Goal: Task Accomplishment & Management: Complete application form

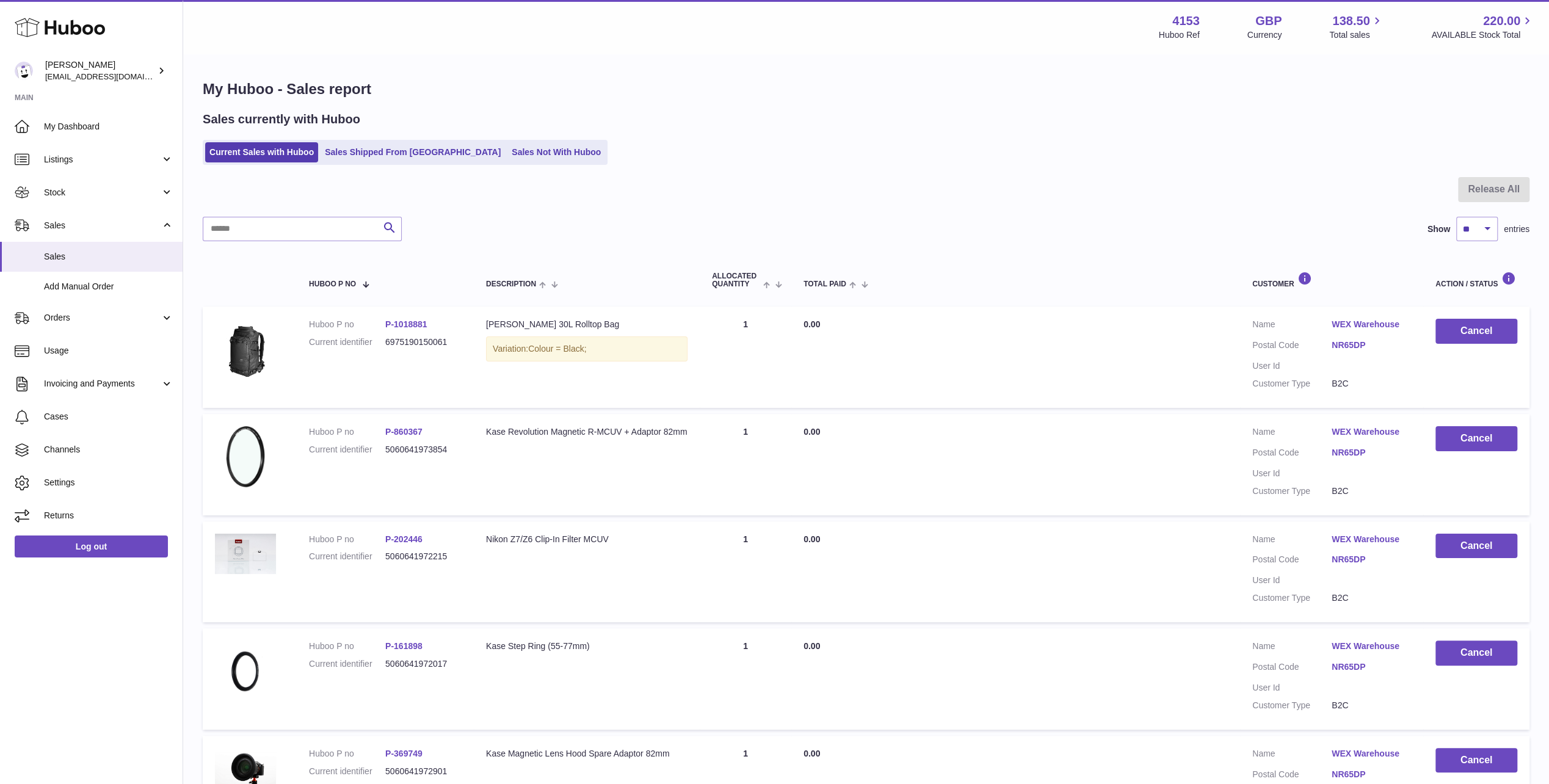
click at [66, 27] on use at bounding box center [60, 28] width 90 height 19
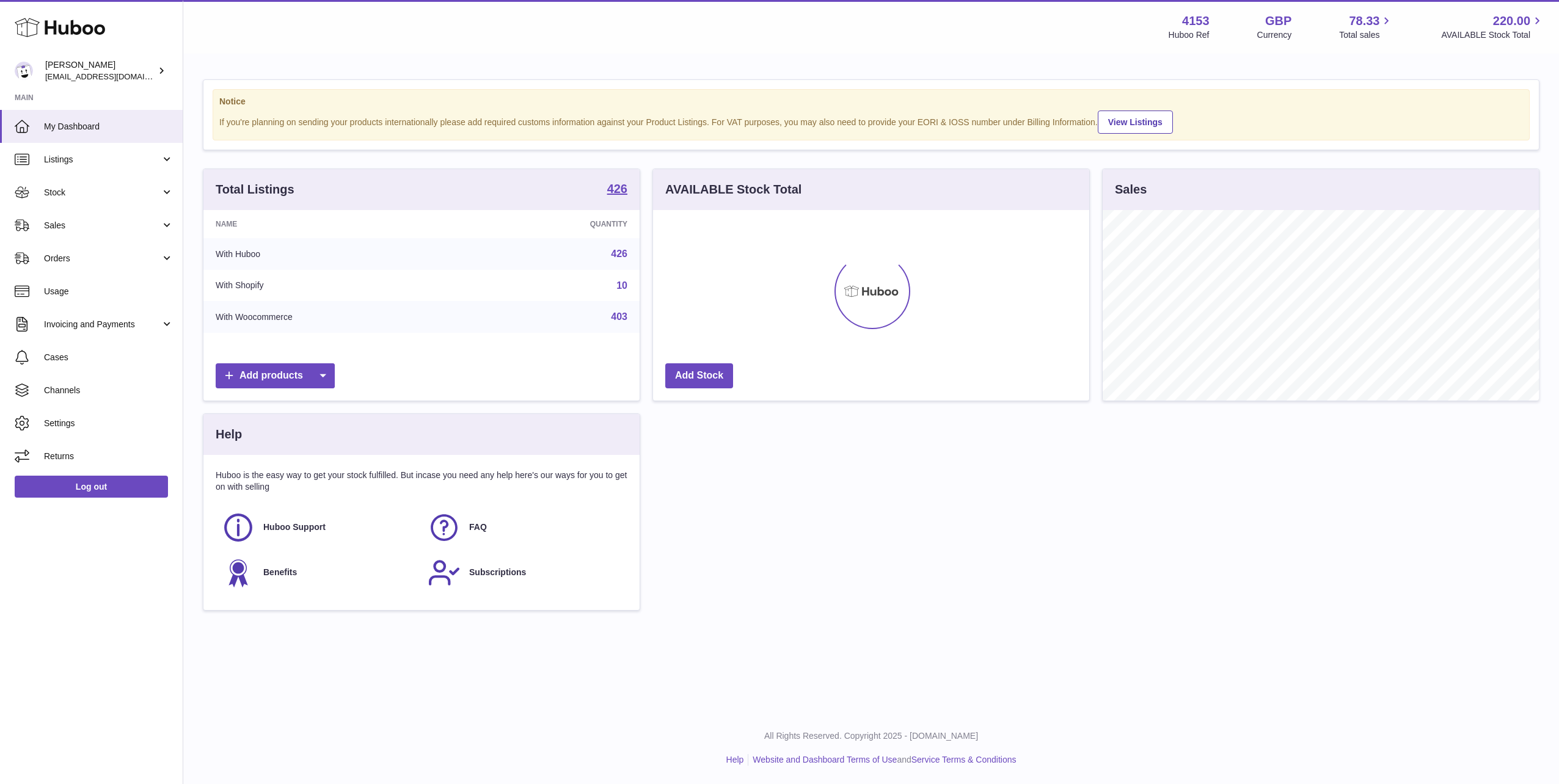
scroll to position [190, 436]
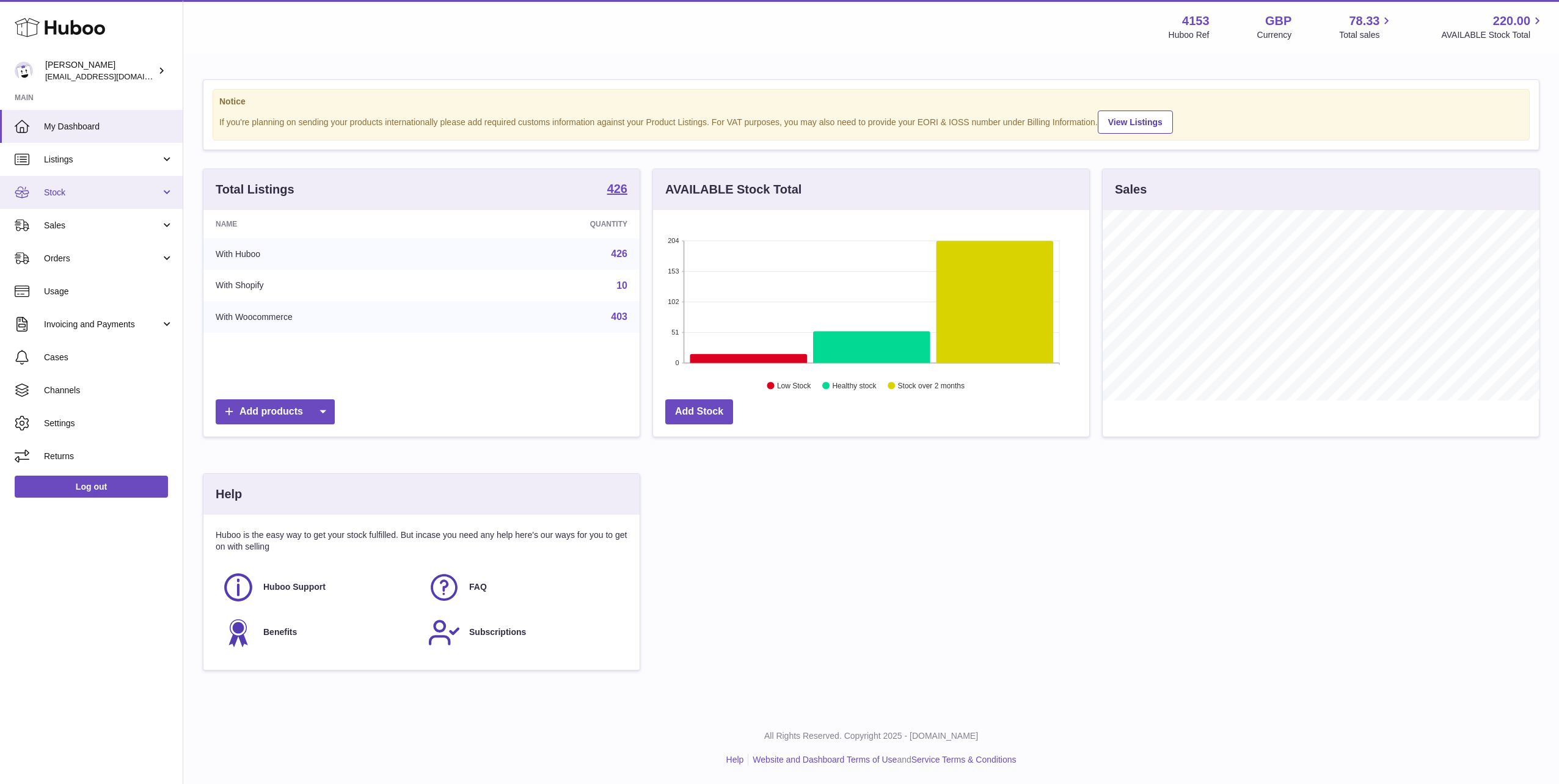
click at [64, 196] on span "Stock" at bounding box center [102, 192] width 116 height 12
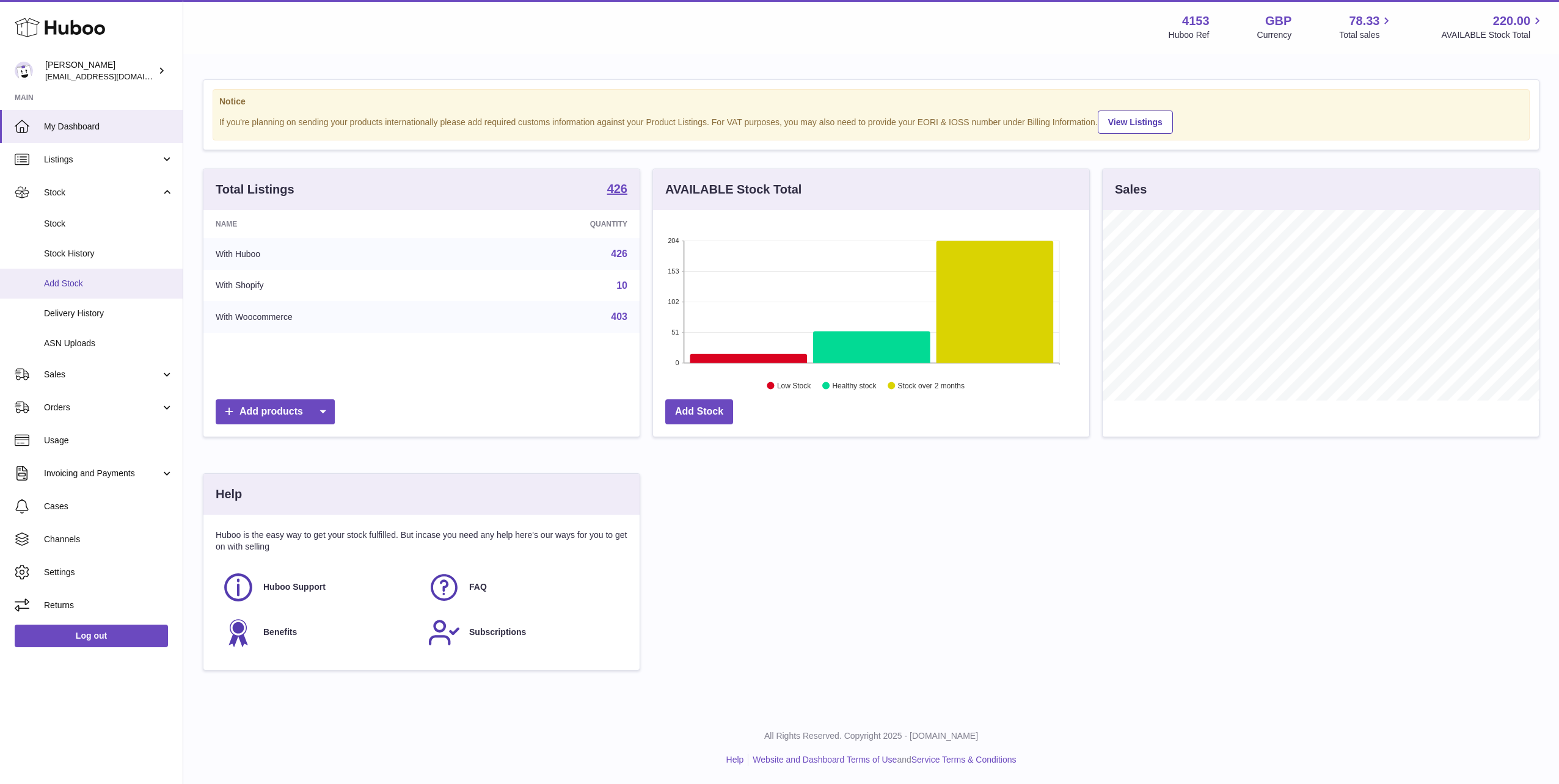
click at [72, 278] on span "Add Stock" at bounding box center [109, 284] width 130 height 12
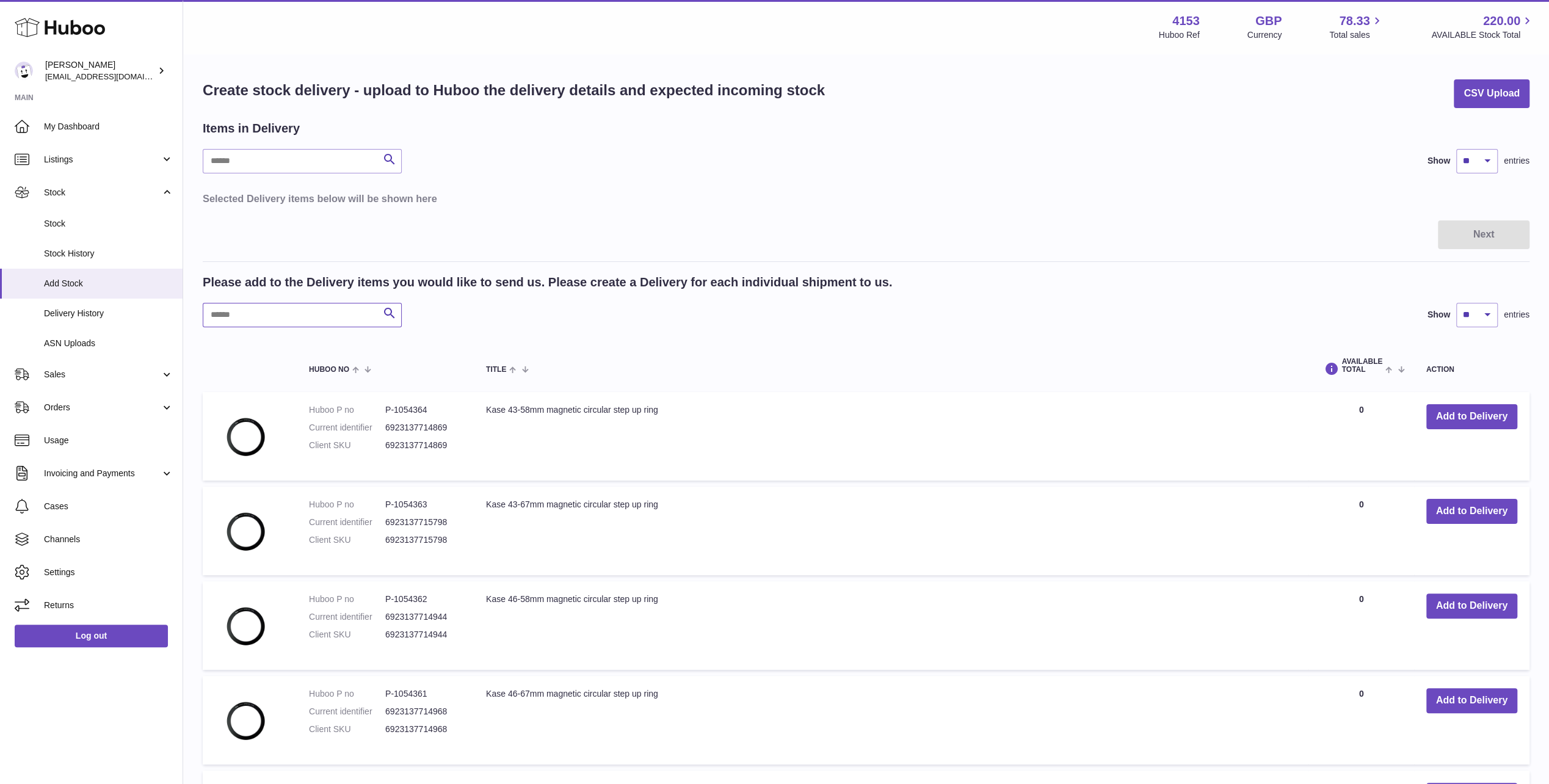
click at [230, 318] on input "text" at bounding box center [302, 315] width 199 height 24
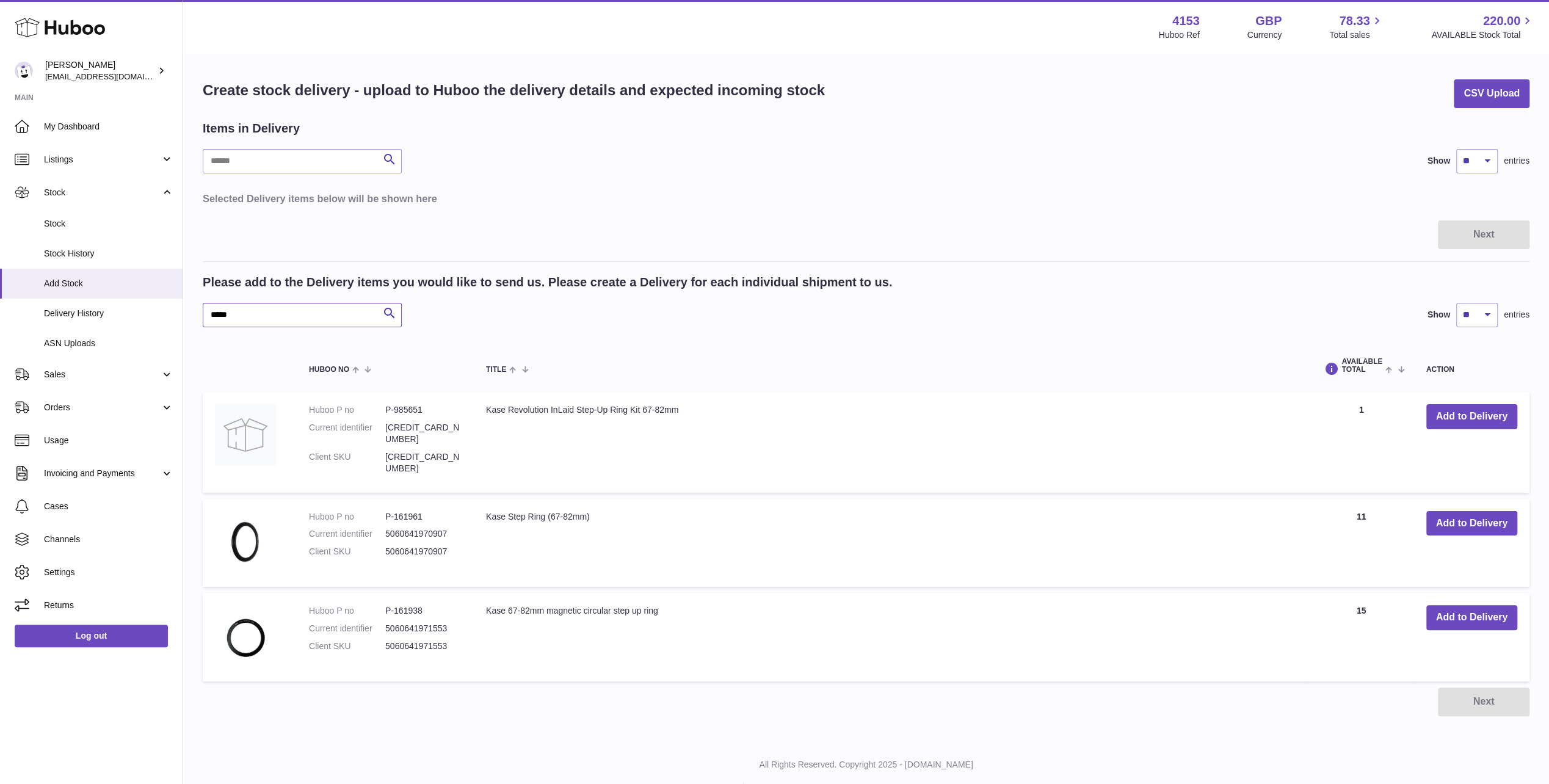
type input "*****"
drag, startPoint x: 243, startPoint y: 309, endPoint x: 171, endPoint y: 302, distance: 72.3
click at [171, 302] on div "Huboo Andi Campbell sales@kasefilters.com Main My Dashboard Listings Not with H…" at bounding box center [774, 406] width 1549 height 813
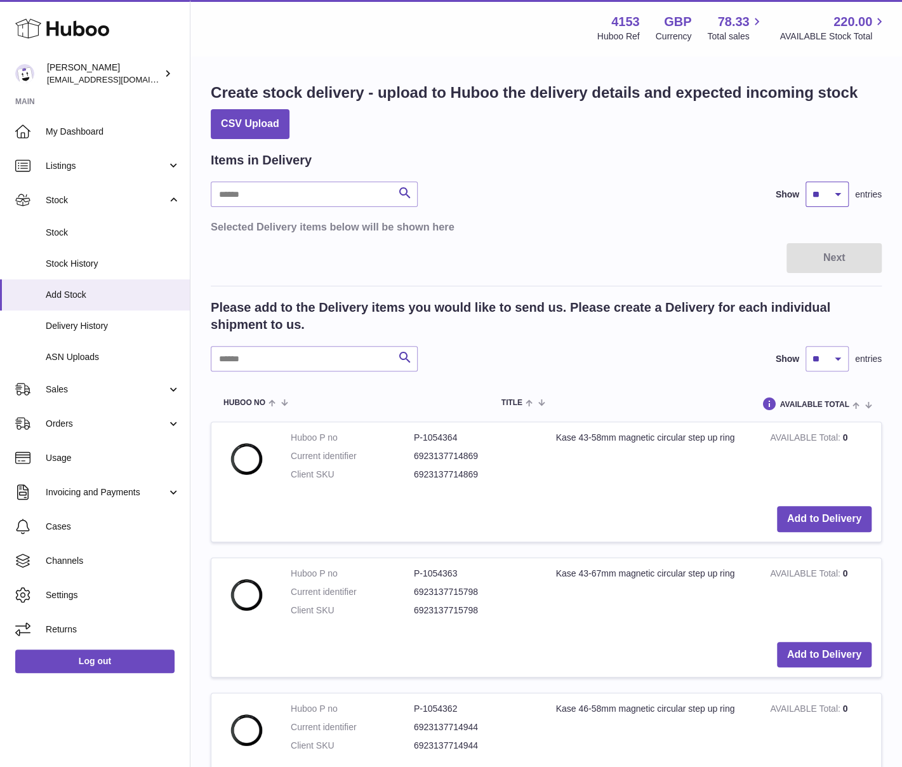
click at [831, 194] on select "** ** ** ***" at bounding box center [826, 194] width 43 height 25
select select "**"
click at [805, 182] on select "** ** ** ***" at bounding box center [826, 194] width 43 height 25
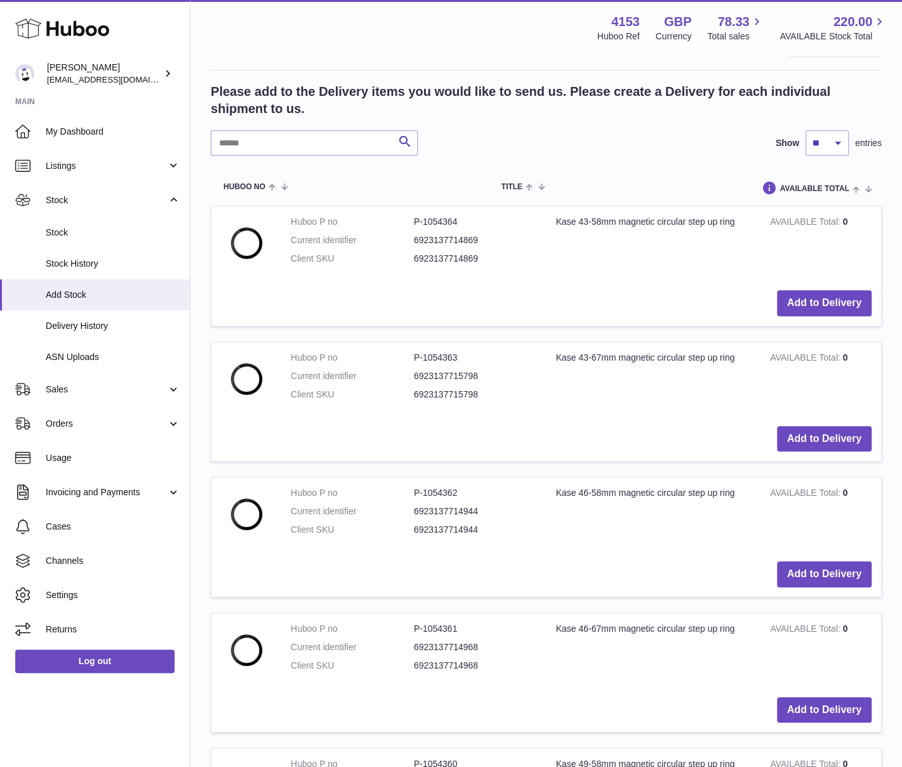
scroll to position [152, 0]
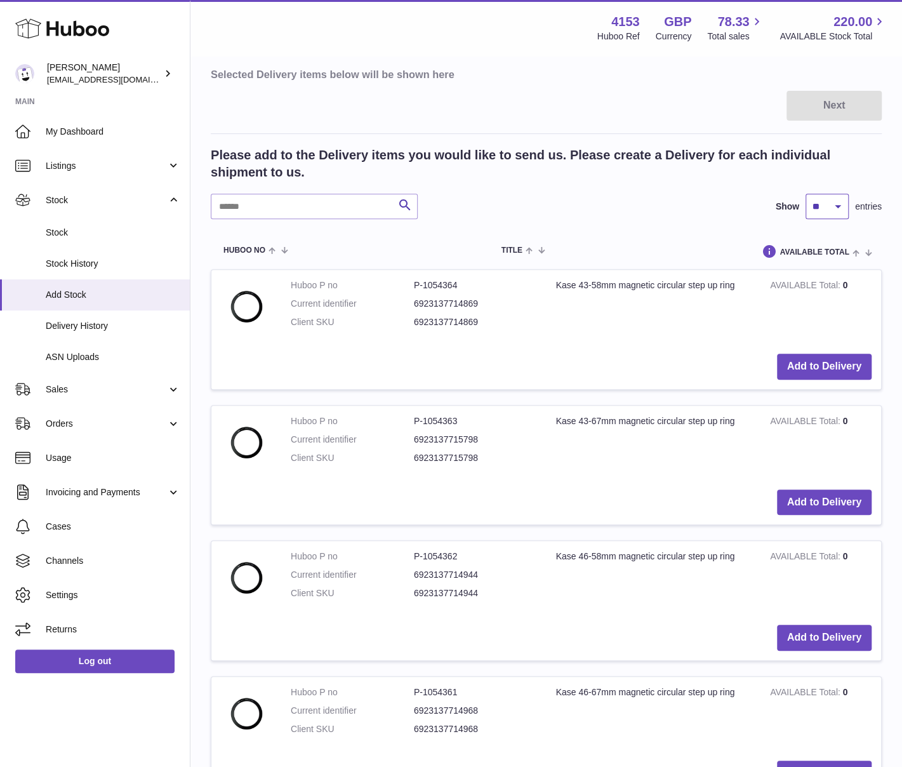
click at [833, 200] on select "** ** ** ***" at bounding box center [826, 206] width 43 height 25
select select "**"
click at [805, 194] on select "** ** ** ***" at bounding box center [826, 206] width 43 height 25
click at [842, 365] on button "Add to Delivery" at bounding box center [824, 367] width 95 height 26
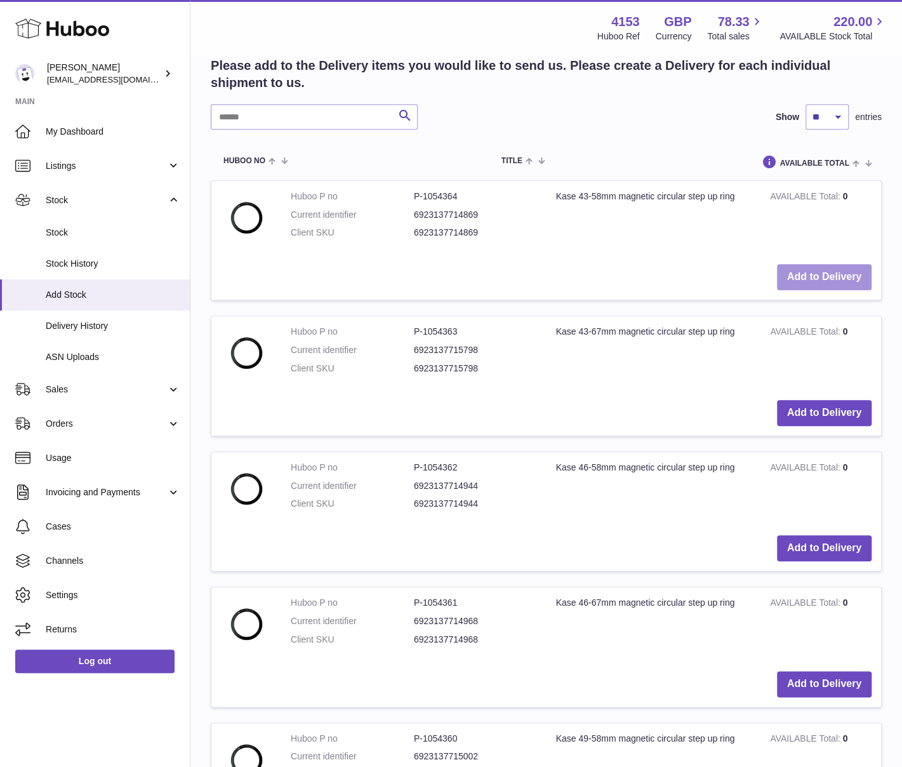
scroll to position [406, 0]
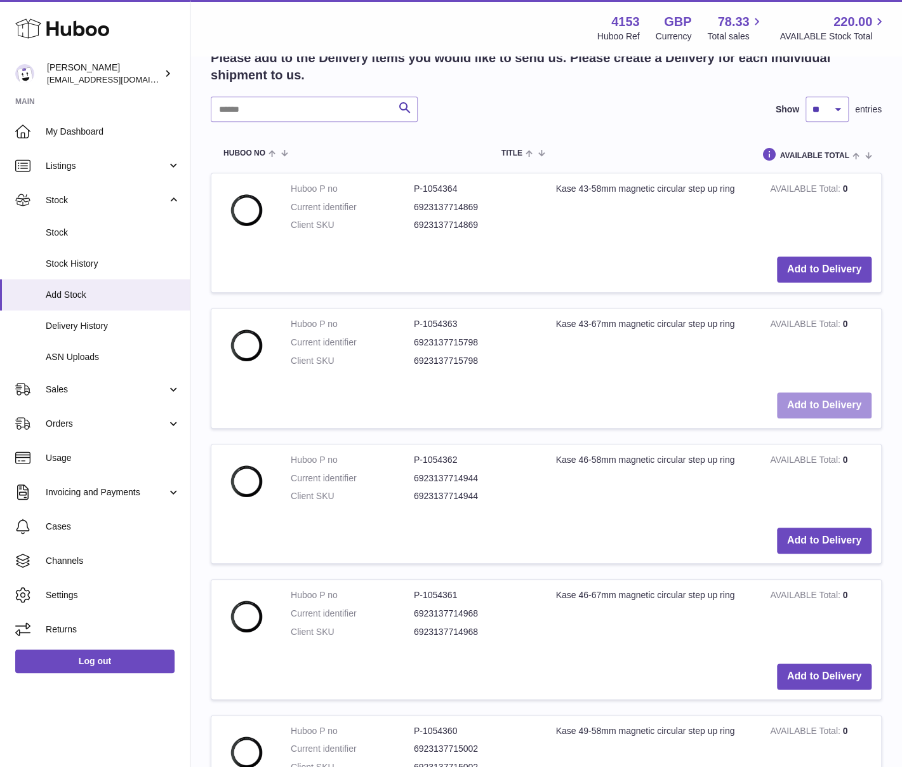
click at [805, 408] on button "Add to Delivery" at bounding box center [824, 405] width 95 height 26
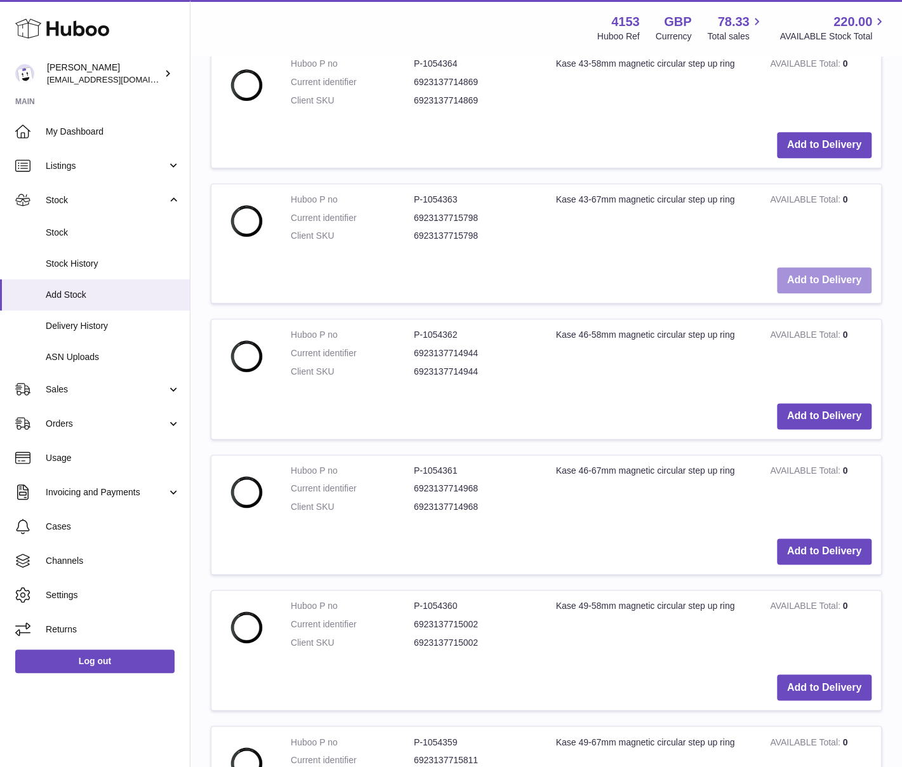
scroll to position [668, 0]
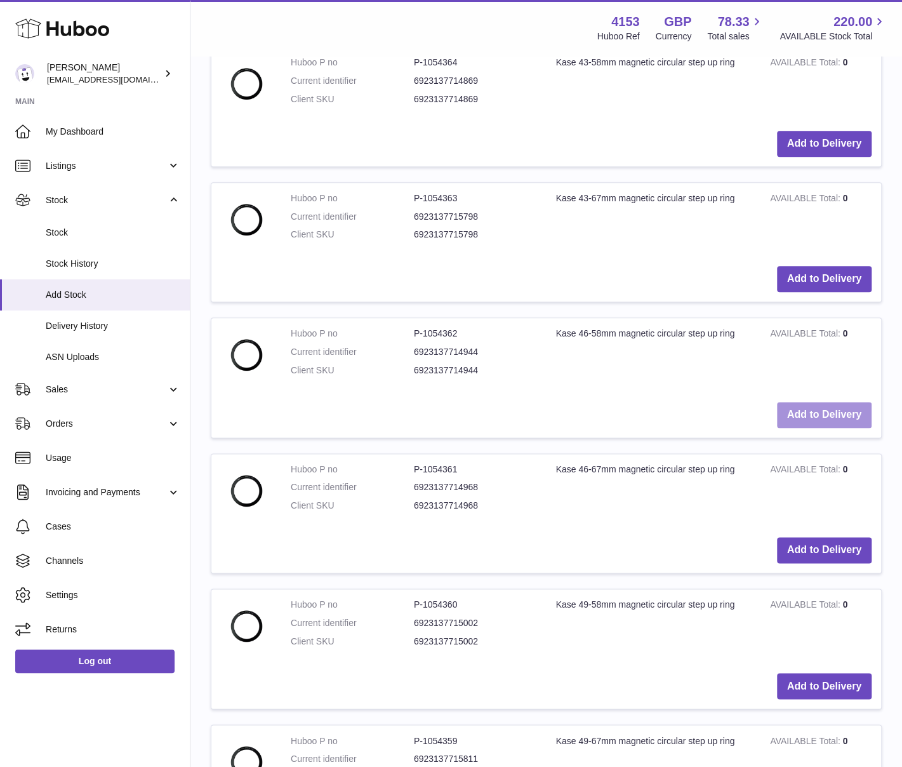
click at [807, 409] on button "Add to Delivery" at bounding box center [824, 415] width 95 height 26
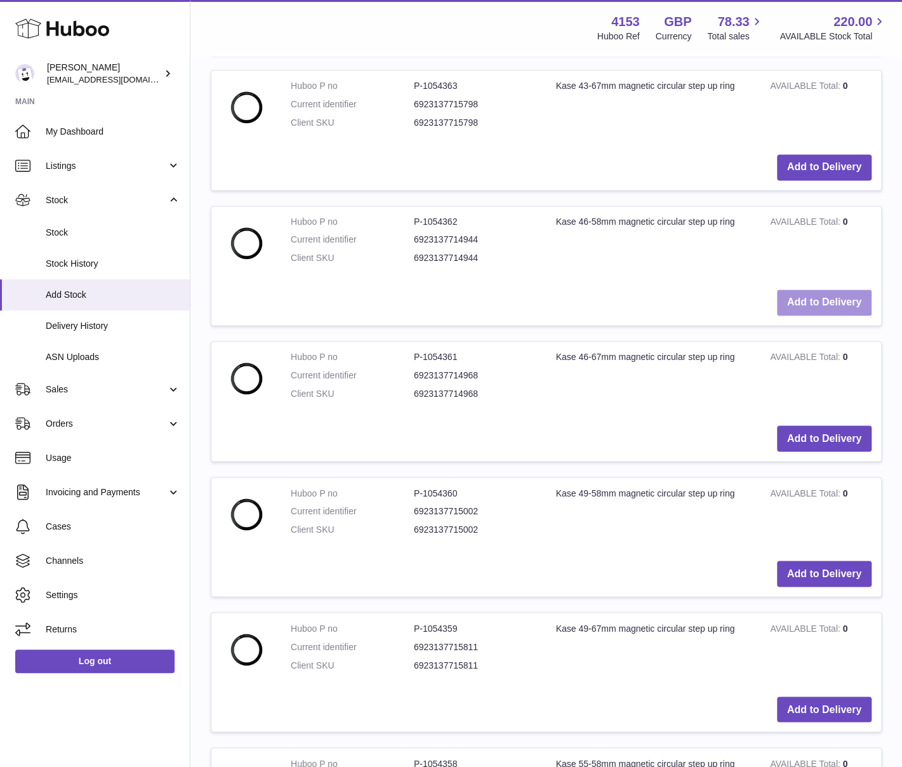
scroll to position [930, 0]
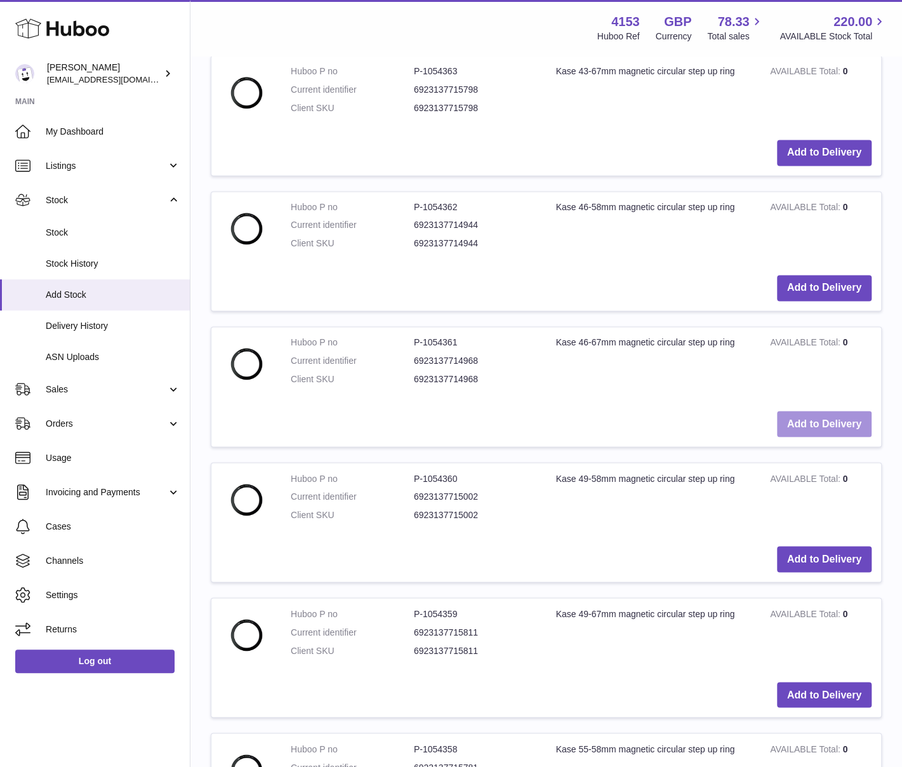
click at [819, 423] on button "Add to Delivery" at bounding box center [824, 424] width 95 height 26
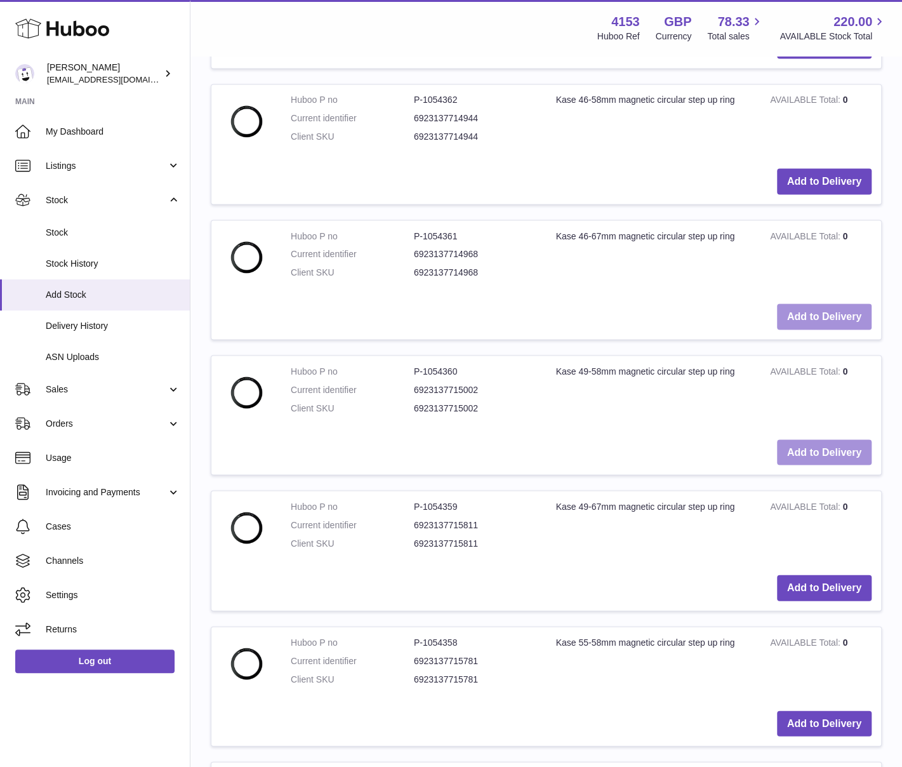
scroll to position [1192, 0]
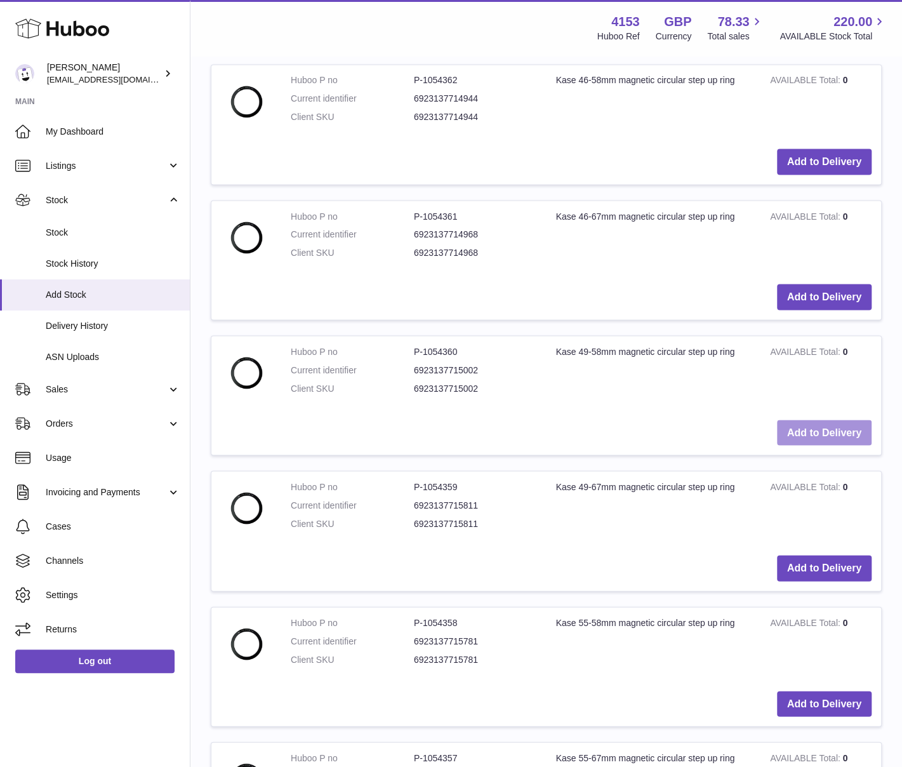
click at [810, 430] on button "Add to Delivery" at bounding box center [824, 433] width 95 height 26
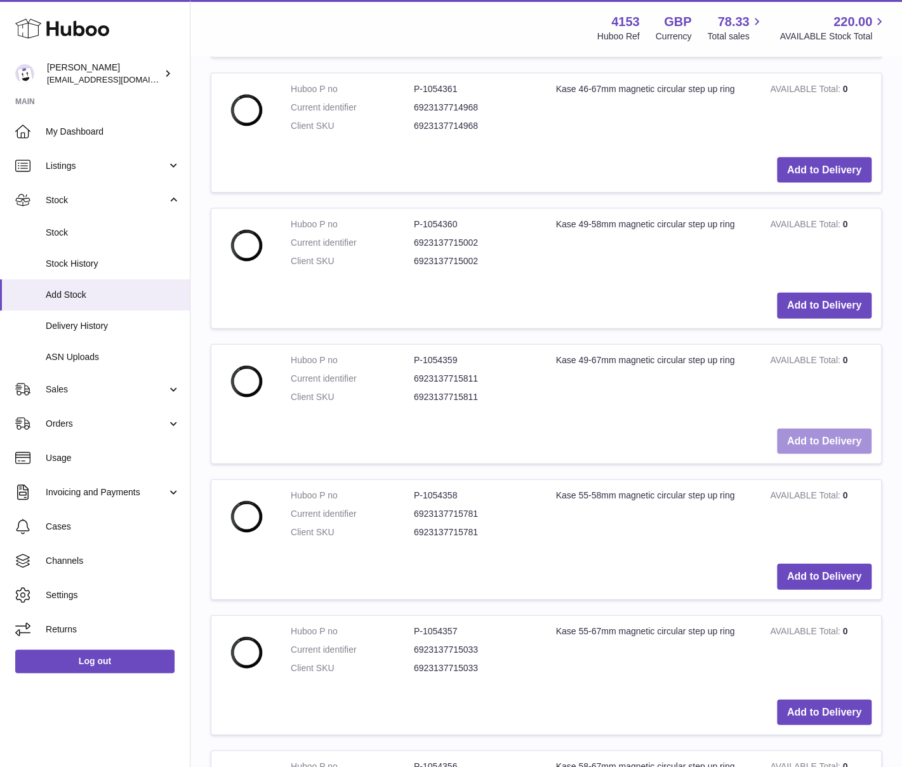
click at [816, 428] on button "Add to Delivery" at bounding box center [824, 441] width 95 height 26
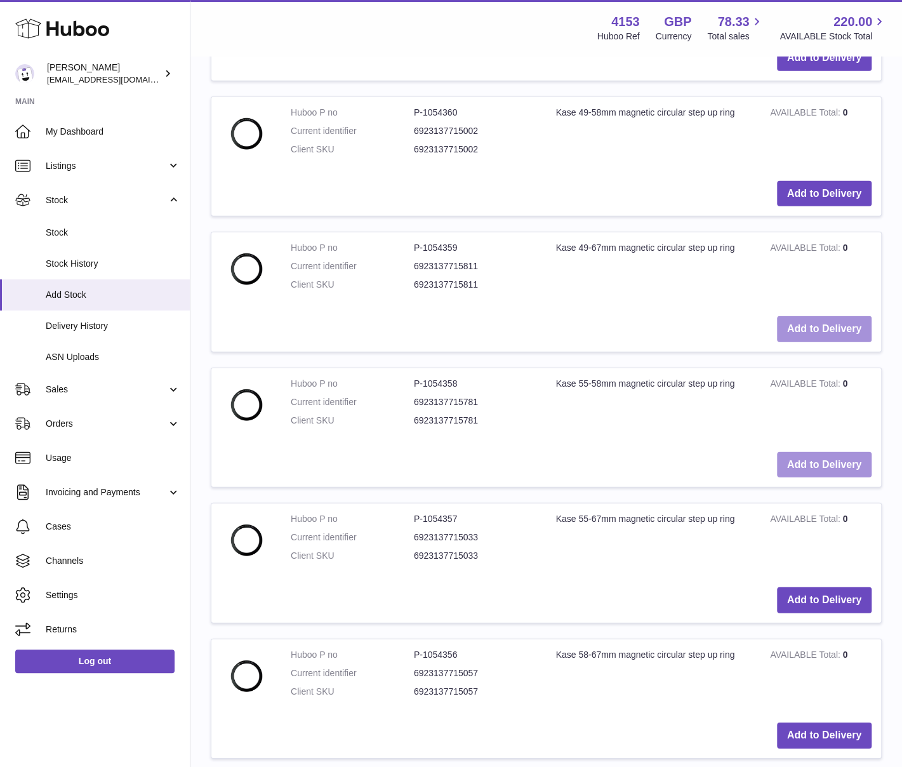
scroll to position [1716, 0]
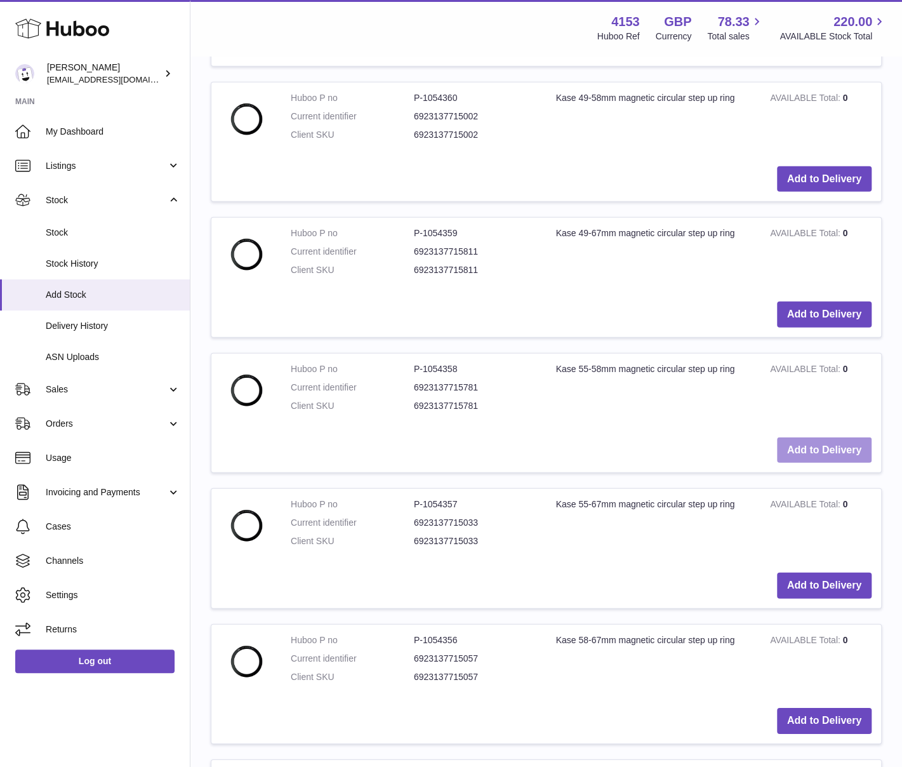
click at [814, 445] on button "Add to Delivery" at bounding box center [824, 450] width 95 height 26
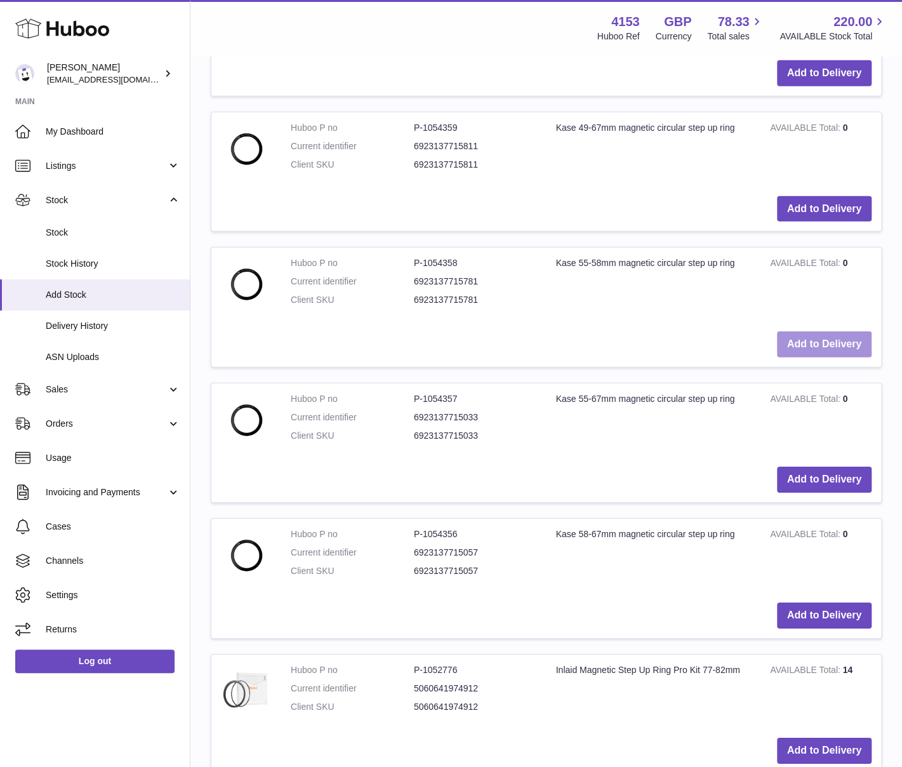
scroll to position [1978, 0]
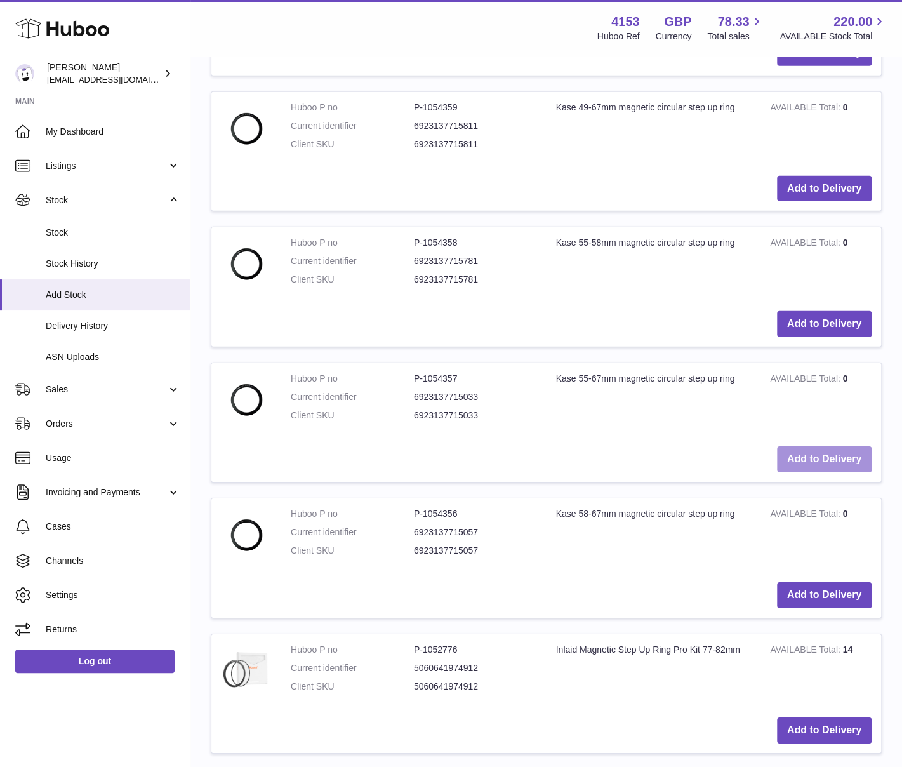
click at [814, 447] on button "Add to Delivery" at bounding box center [824, 459] width 95 height 26
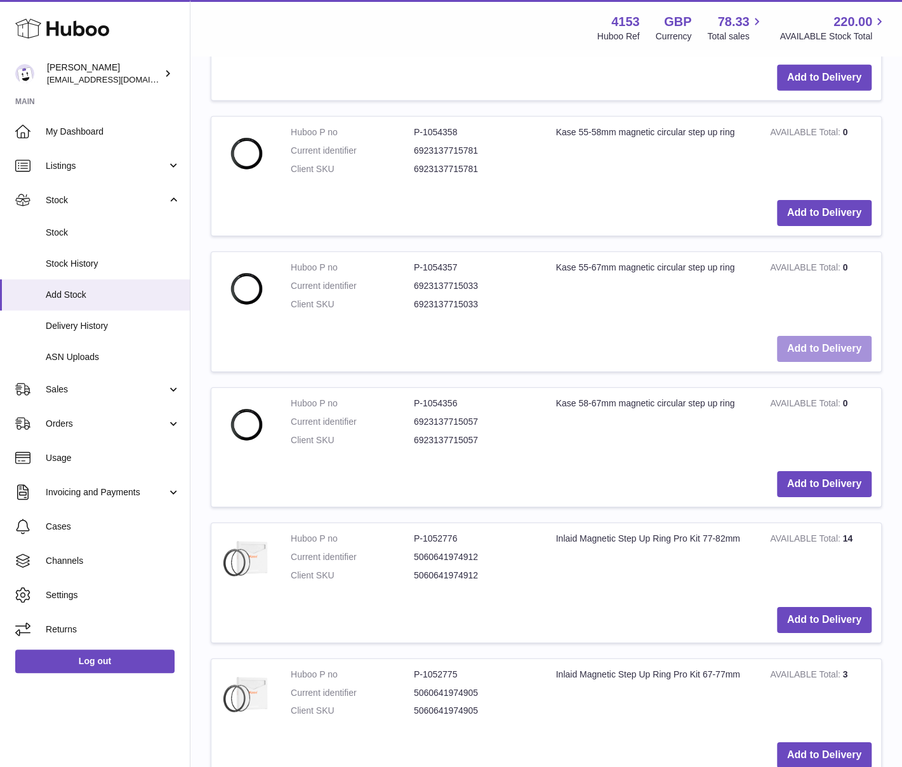
scroll to position [2240, 0]
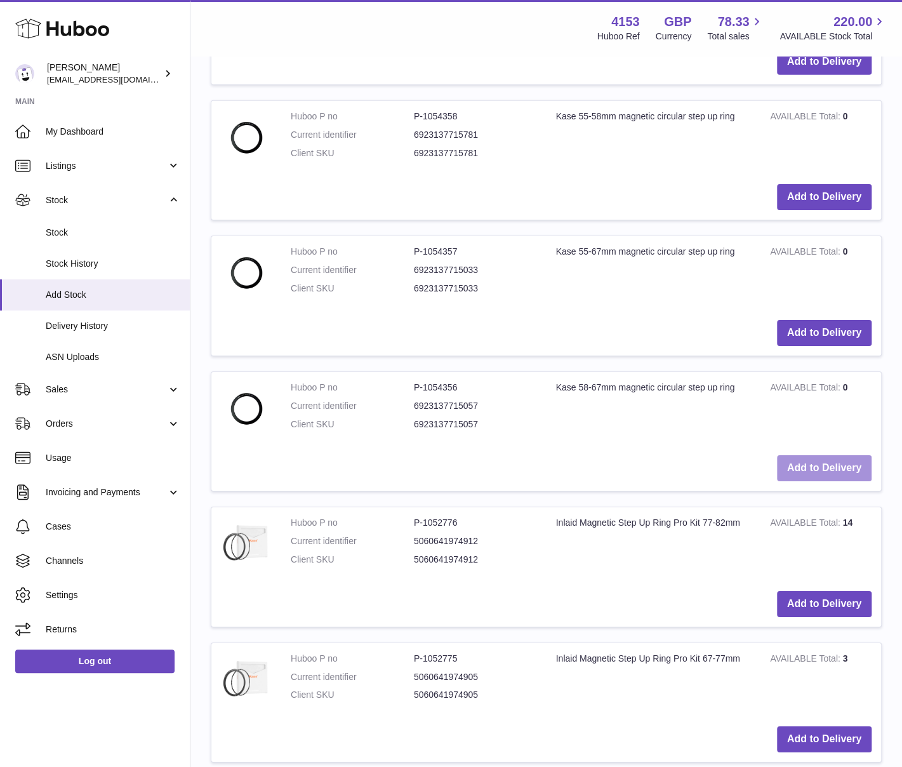
click at [816, 457] on button "Add to Delivery" at bounding box center [824, 468] width 95 height 26
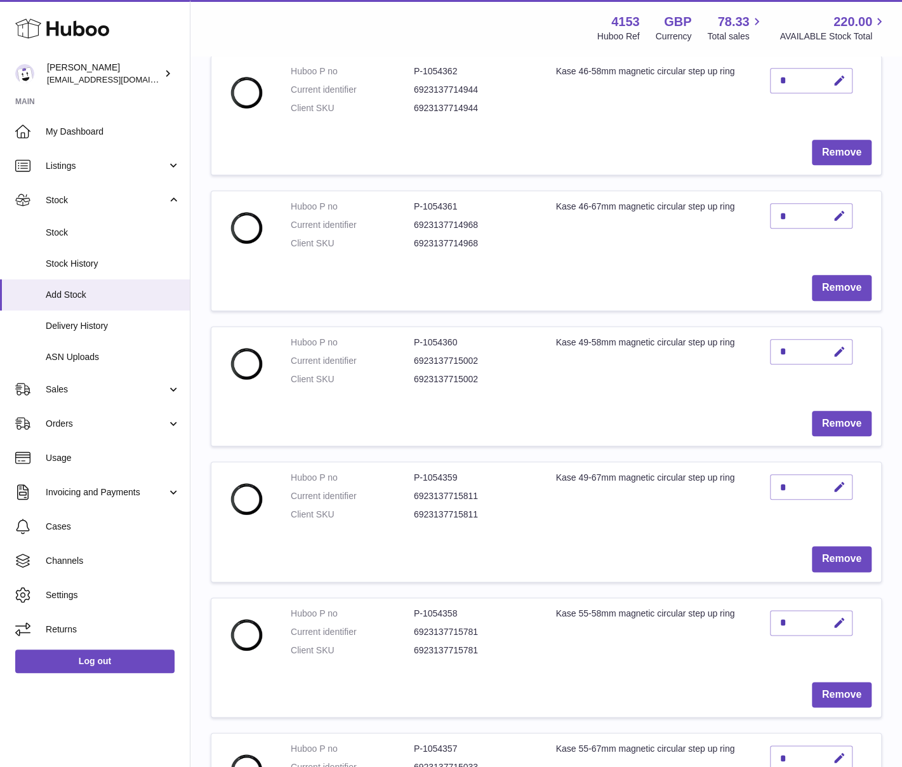
scroll to position [0, 0]
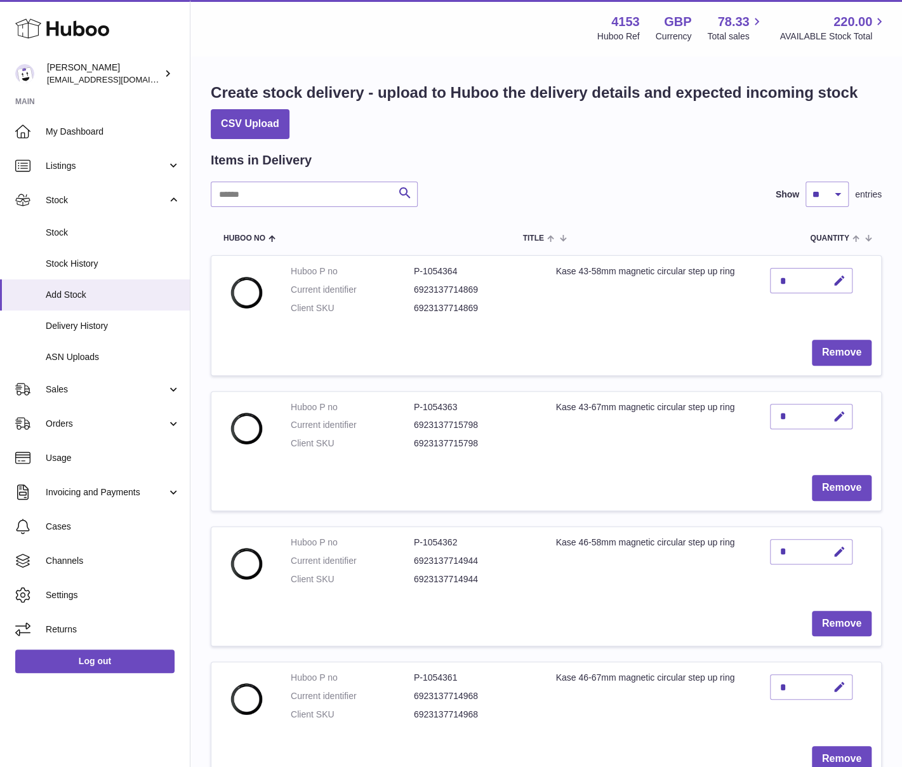
click at [517, 320] on dl "Huboo P no P-1054364 Current identifier 6923137714869 Client SKU 6923137714869" at bounding box center [414, 292] width 246 height 55
click at [835, 281] on icon "button" at bounding box center [839, 280] width 13 height 13
drag, startPoint x: 788, startPoint y: 276, endPoint x: 752, endPoint y: 279, distance: 36.3
click at [752, 279] on tr "Huboo P no P-1054364 Current identifier 6923137714869 Client SKU 6923137714869 …" at bounding box center [546, 315] width 671 height 120
type input "*"
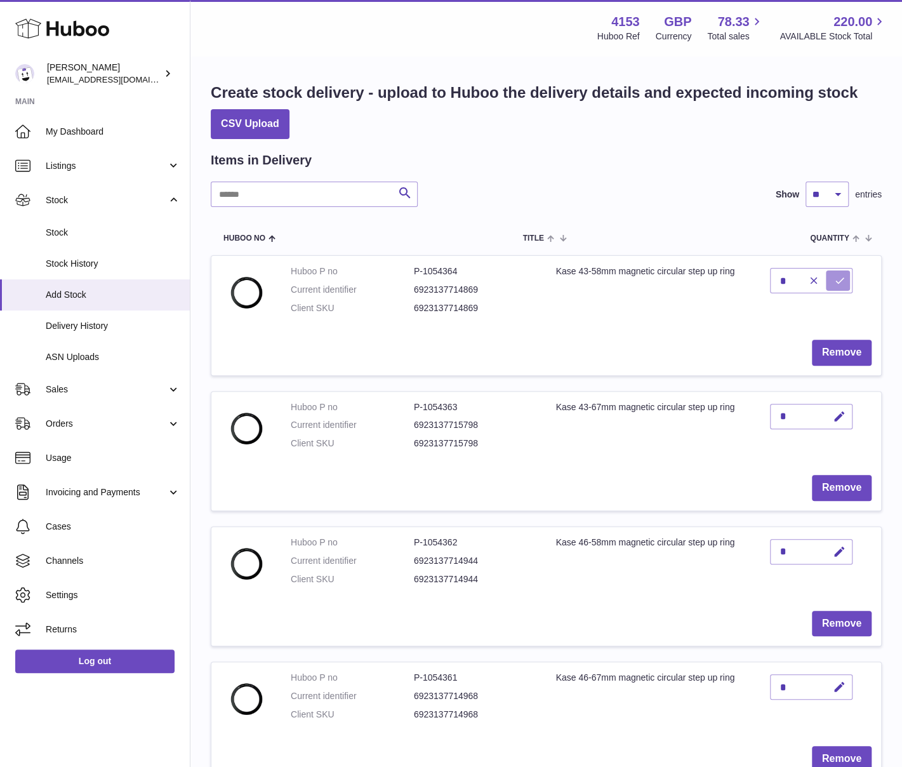
click at [835, 276] on icon "submit" at bounding box center [839, 280] width 11 height 11
click at [533, 460] on td "Huboo P no P-1054363 Current identifier 6923137715798 Client SKU 6923137715798" at bounding box center [413, 429] width 265 height 74
click at [842, 413] on icon "button" at bounding box center [839, 416] width 13 height 13
drag, startPoint x: 790, startPoint y: 416, endPoint x: 767, endPoint y: 418, distance: 22.4
click at [767, 418] on td "*" at bounding box center [820, 429] width 121 height 74
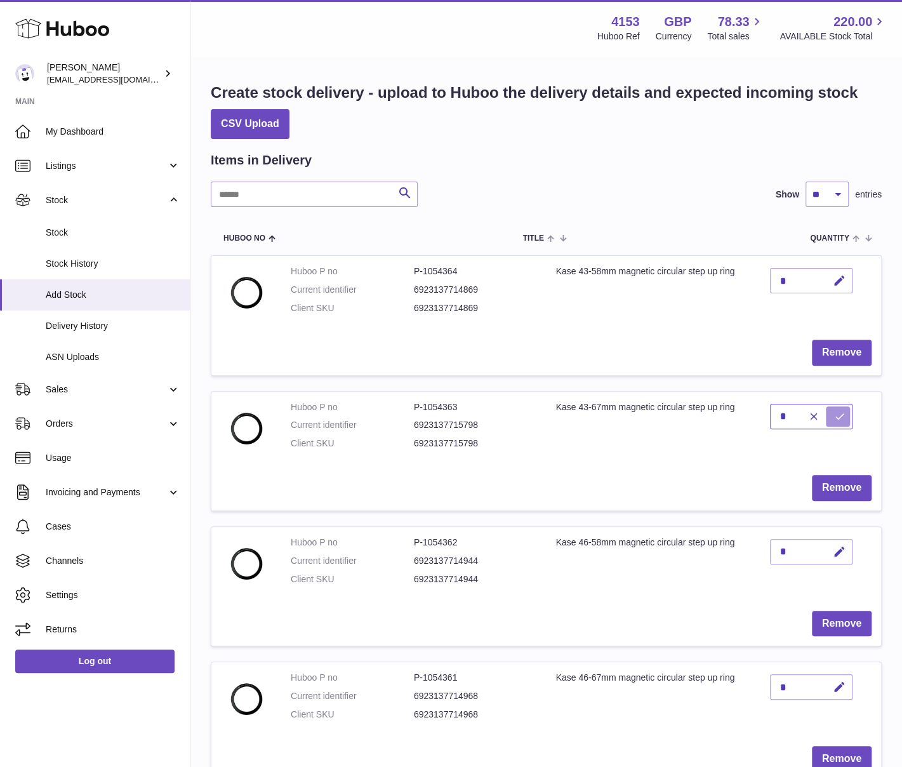
type input "*"
click at [834, 412] on icon "submit" at bounding box center [839, 416] width 11 height 11
click at [526, 472] on td "Remove" at bounding box center [546, 487] width 670 height 45
click at [836, 548] on icon "button" at bounding box center [839, 551] width 13 height 13
drag, startPoint x: 790, startPoint y: 551, endPoint x: 777, endPoint y: 552, distance: 12.8
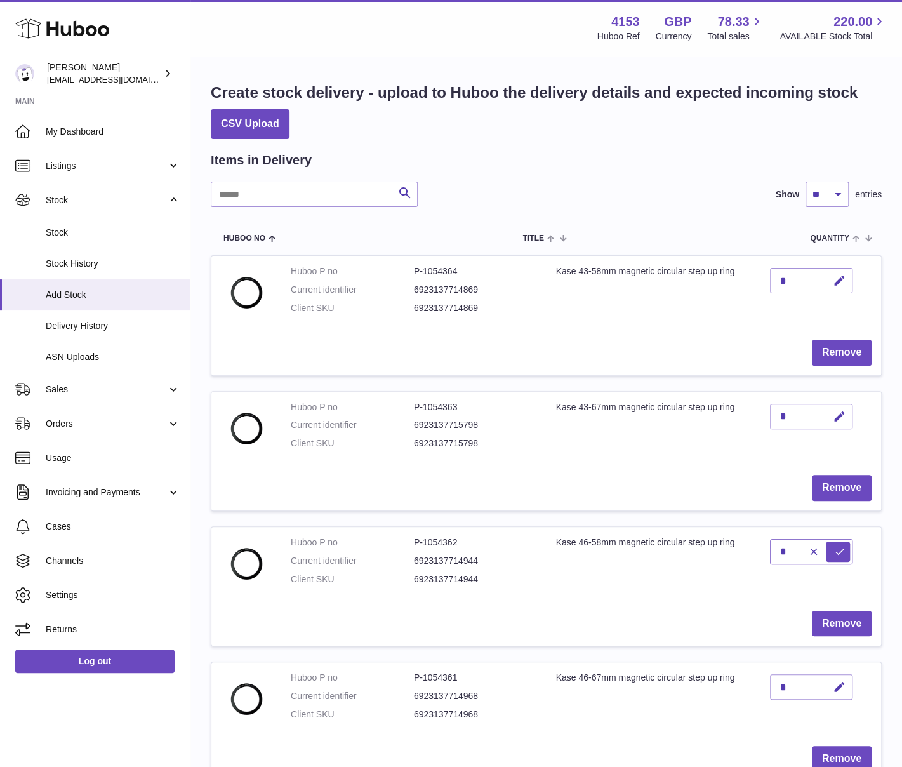
click at [777, 552] on input "*" at bounding box center [811, 551] width 83 height 25
type input "*"
click at [833, 545] on button "submit" at bounding box center [838, 551] width 24 height 20
click at [534, 448] on dd "6923137715798" at bounding box center [475, 443] width 123 height 12
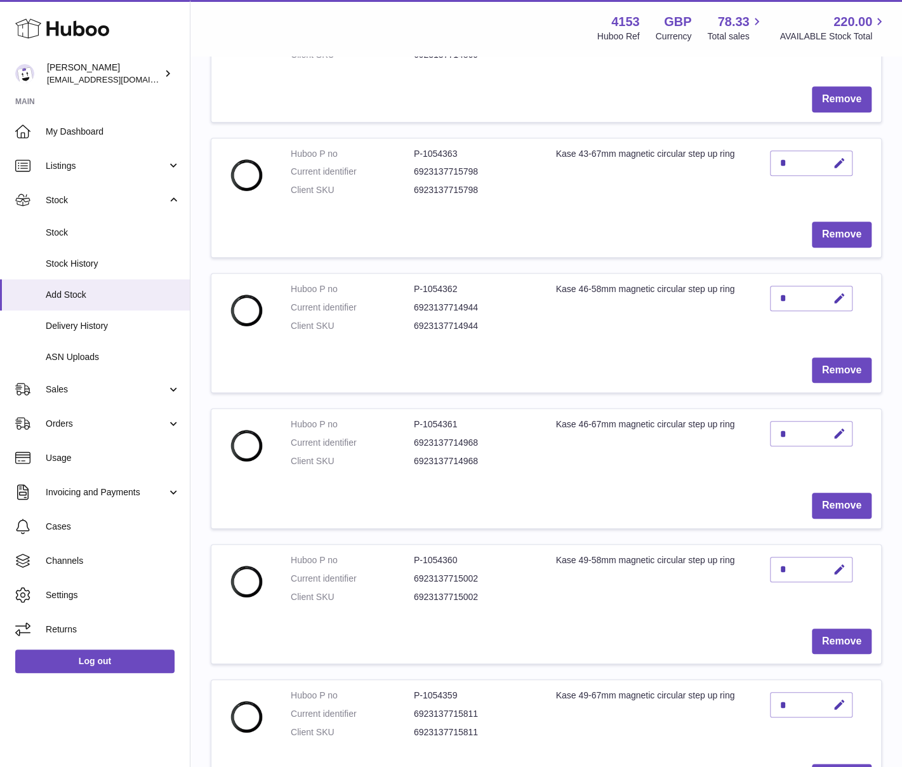
scroll to position [254, 0]
click at [840, 433] on icon "button" at bounding box center [839, 433] width 13 height 13
drag, startPoint x: 788, startPoint y: 432, endPoint x: 776, endPoint y: 434, distance: 12.8
click at [776, 434] on input "*" at bounding box center [811, 432] width 83 height 25
type input "*"
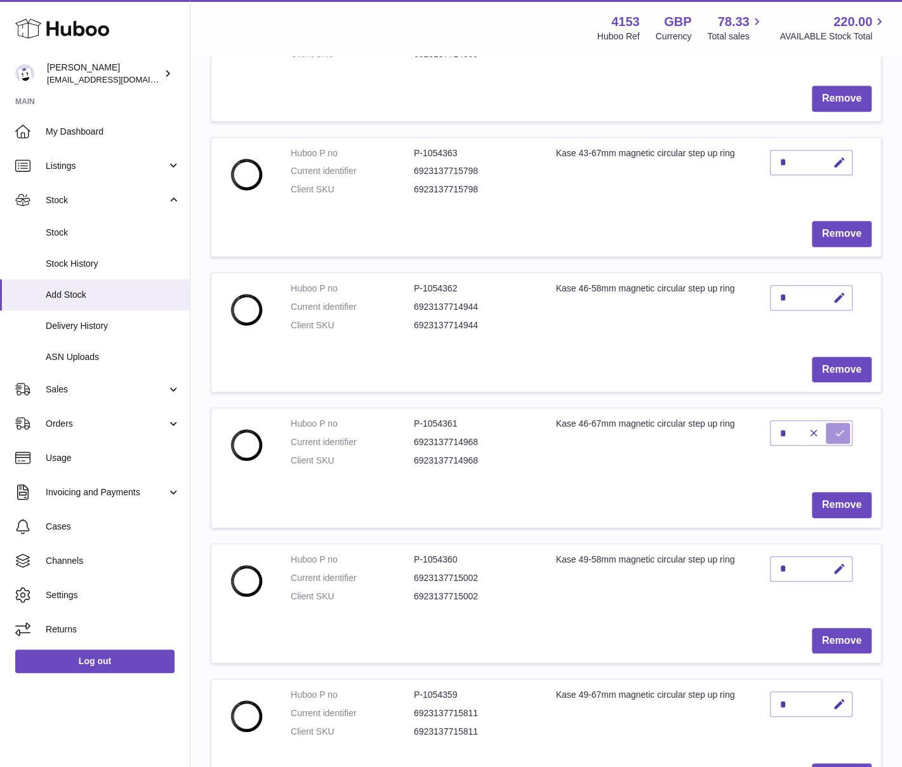
drag, startPoint x: 840, startPoint y: 427, endPoint x: 860, endPoint y: 423, distance: 20.0
click at [840, 427] on icon "submit" at bounding box center [839, 432] width 11 height 11
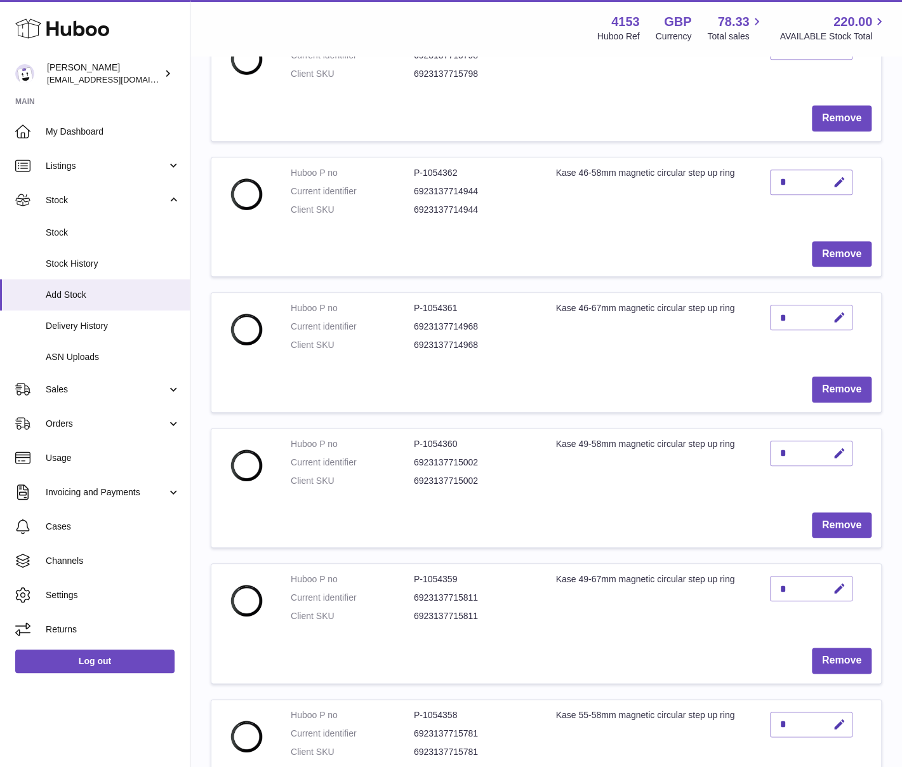
scroll to position [381, 0]
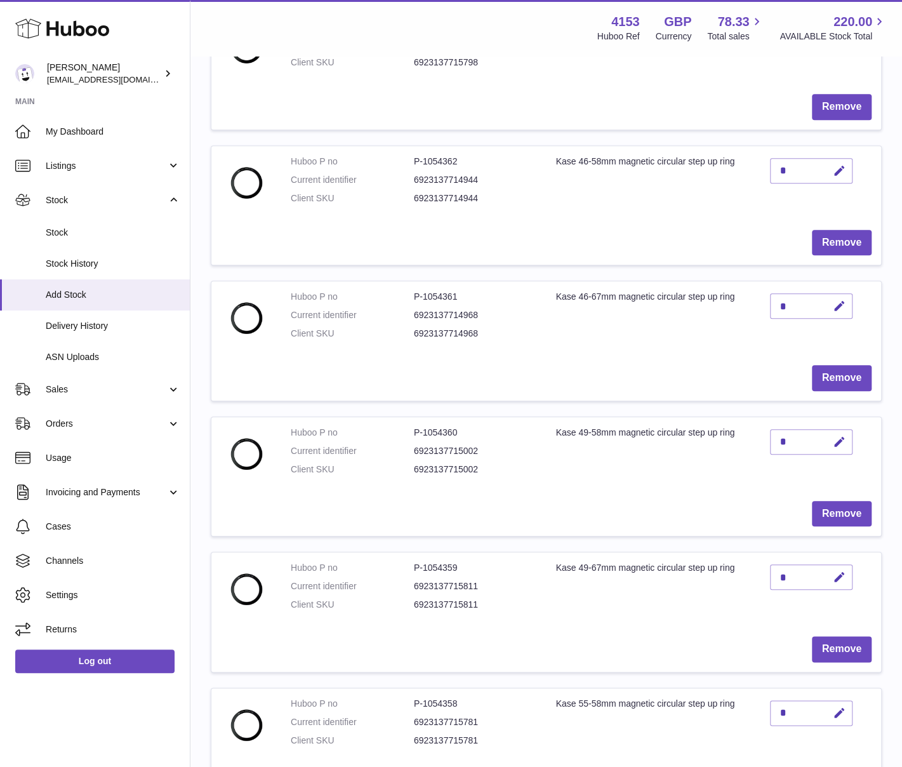
click at [588, 350] on td "Kase 46-67mm magnetic circular step up ring" at bounding box center [653, 318] width 215 height 74
click at [835, 441] on icon "button" at bounding box center [839, 441] width 13 height 13
drag, startPoint x: 788, startPoint y: 434, endPoint x: 765, endPoint y: 437, distance: 23.2
click at [765, 437] on td "*" at bounding box center [820, 454] width 121 height 74
type input "*"
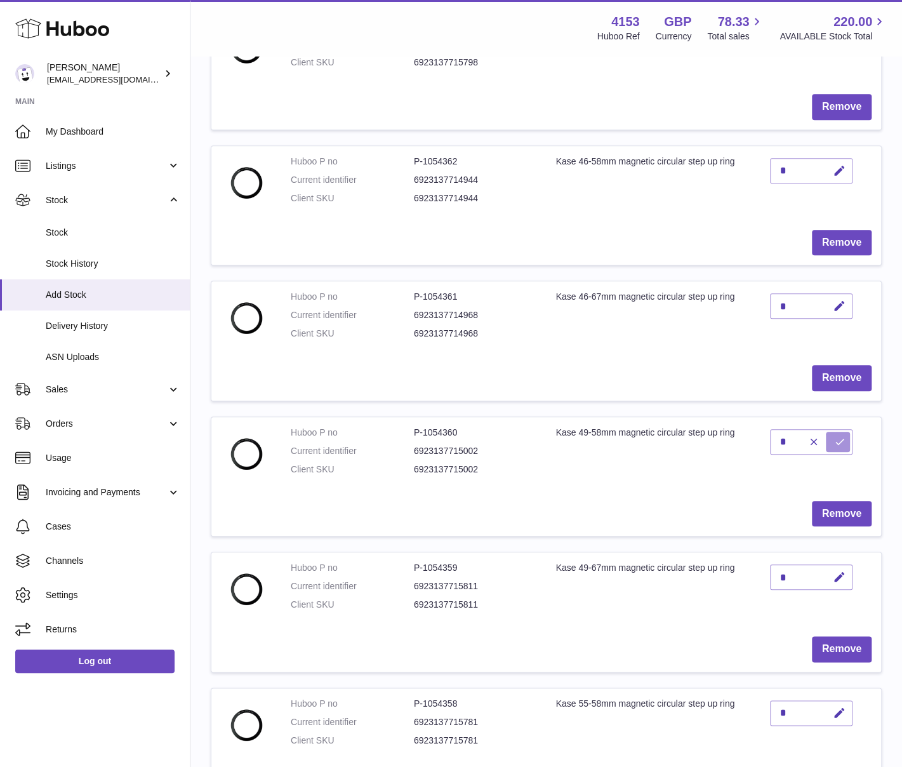
drag, startPoint x: 835, startPoint y: 439, endPoint x: 847, endPoint y: 437, distance: 12.8
click at [835, 439] on icon "submit" at bounding box center [839, 441] width 11 height 11
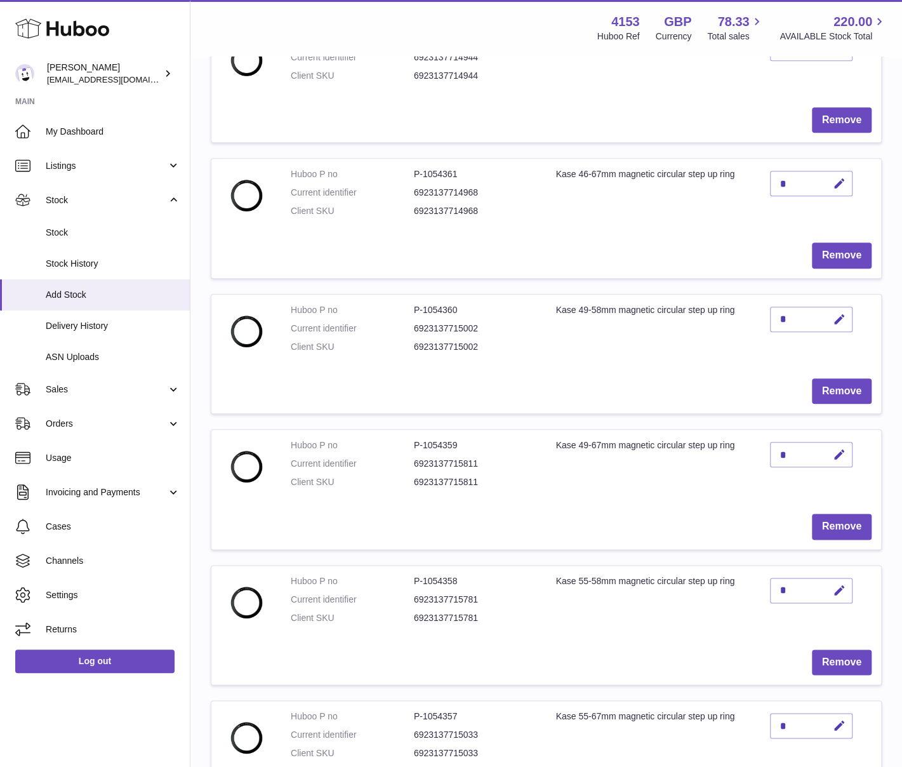
scroll to position [508, 0]
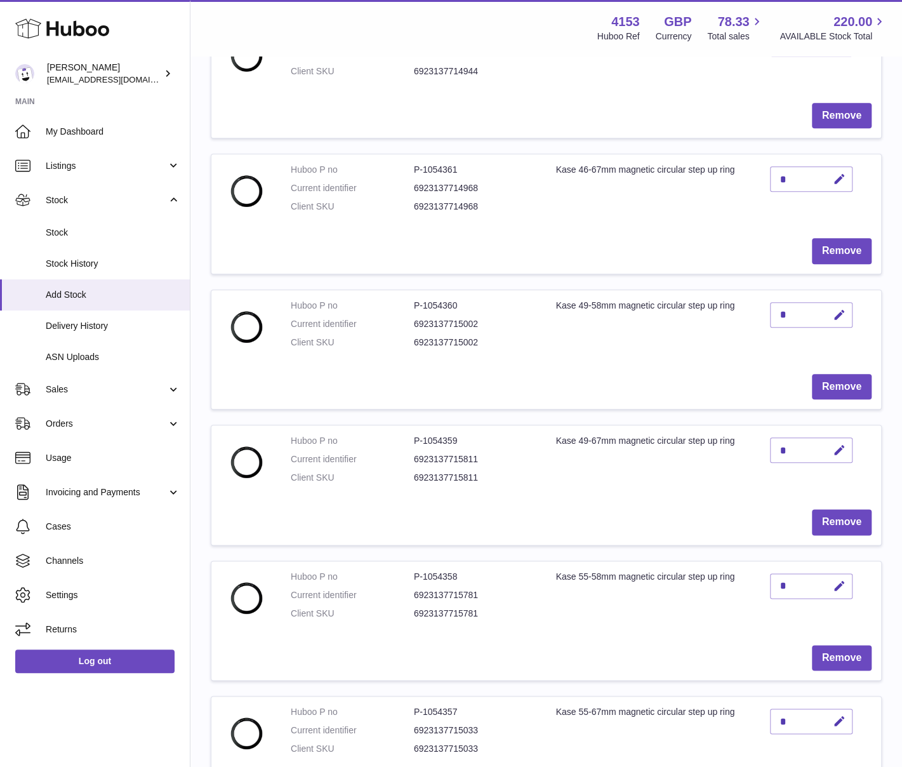
click at [531, 472] on dd "6923137715811" at bounding box center [475, 478] width 123 height 12
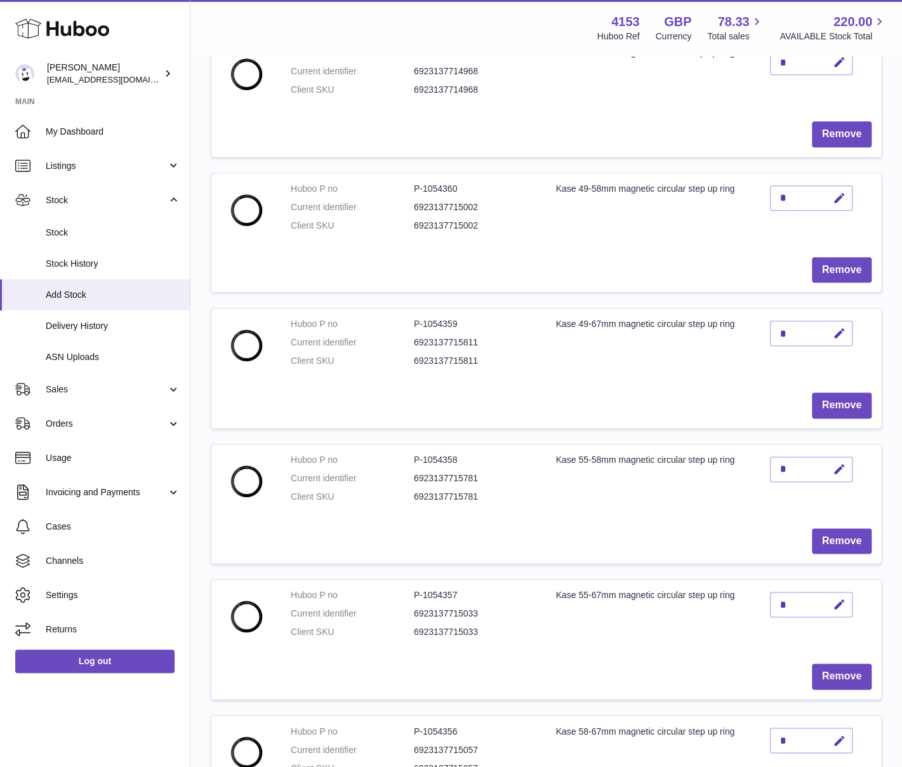
scroll to position [635, 0]
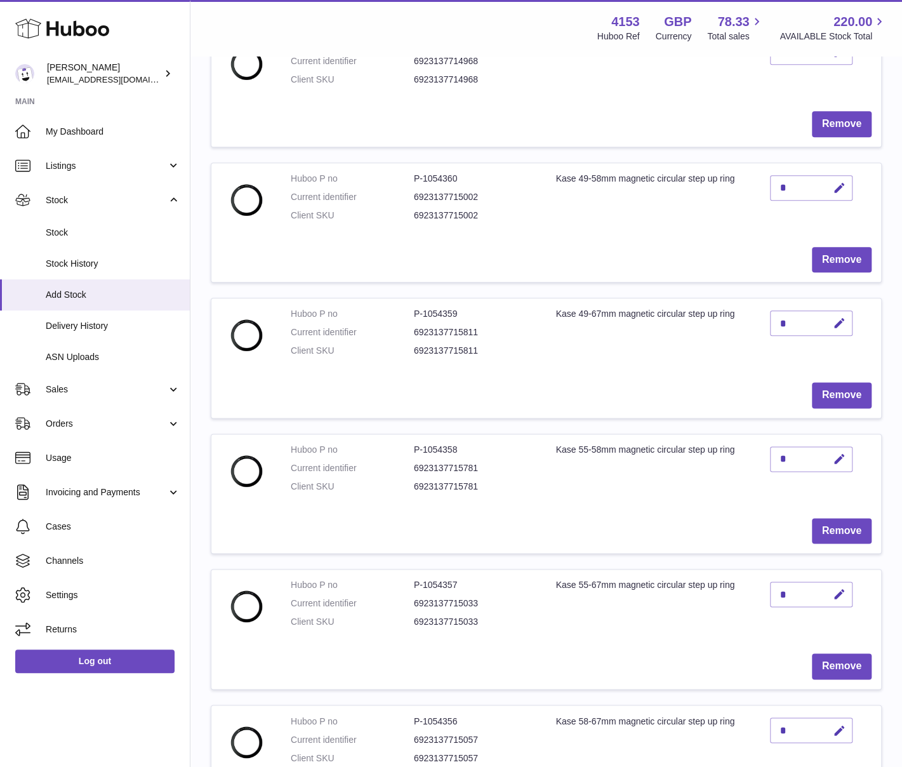
click at [631, 484] on td "Kase 55-58mm magnetic circular step up ring" at bounding box center [653, 471] width 215 height 74
click at [520, 367] on td "Huboo P no P-1054359 Current identifier 6923137715811 Client SKU 6923137715811" at bounding box center [413, 335] width 265 height 74
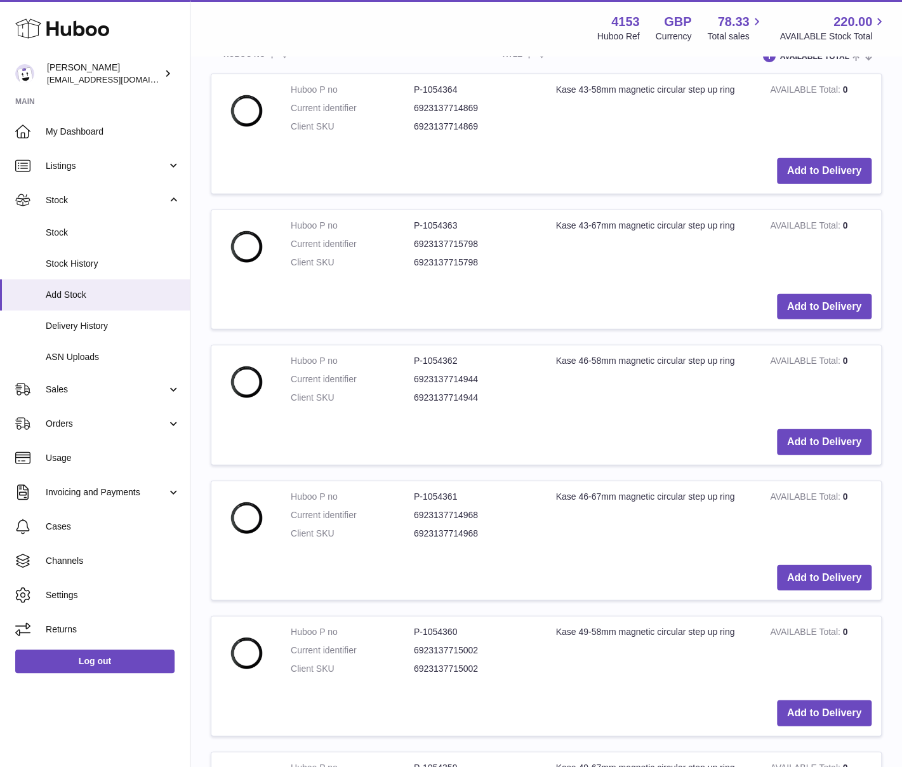
scroll to position [1650, 0]
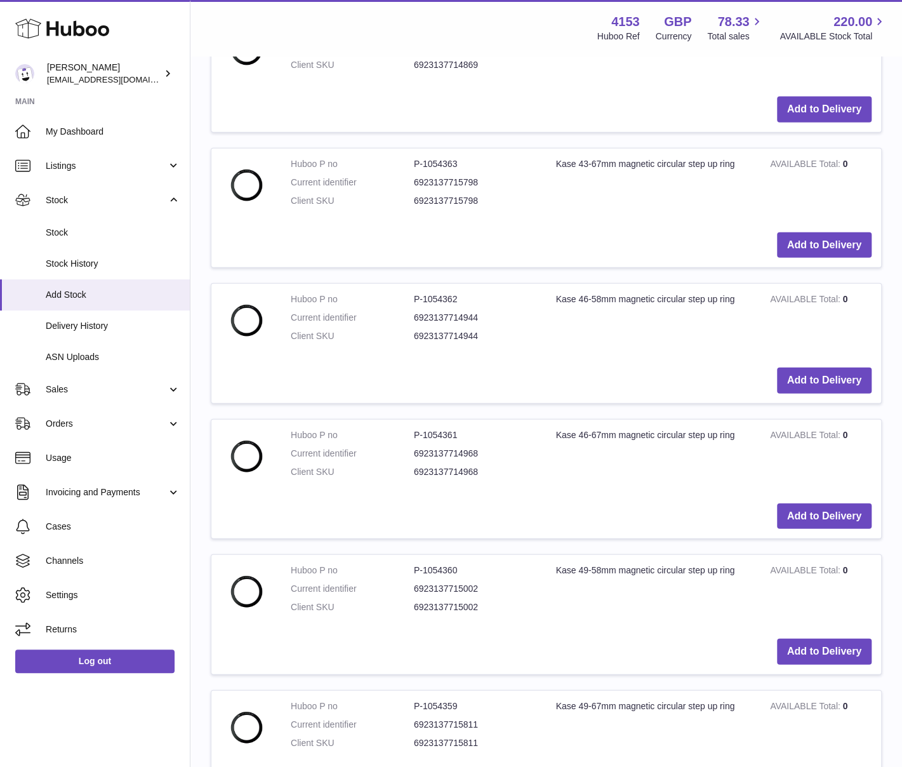
click at [520, 441] on dl "Huboo P no P-1054361 Current identifier 6923137714968 Client SKU 6923137714968" at bounding box center [414, 456] width 246 height 55
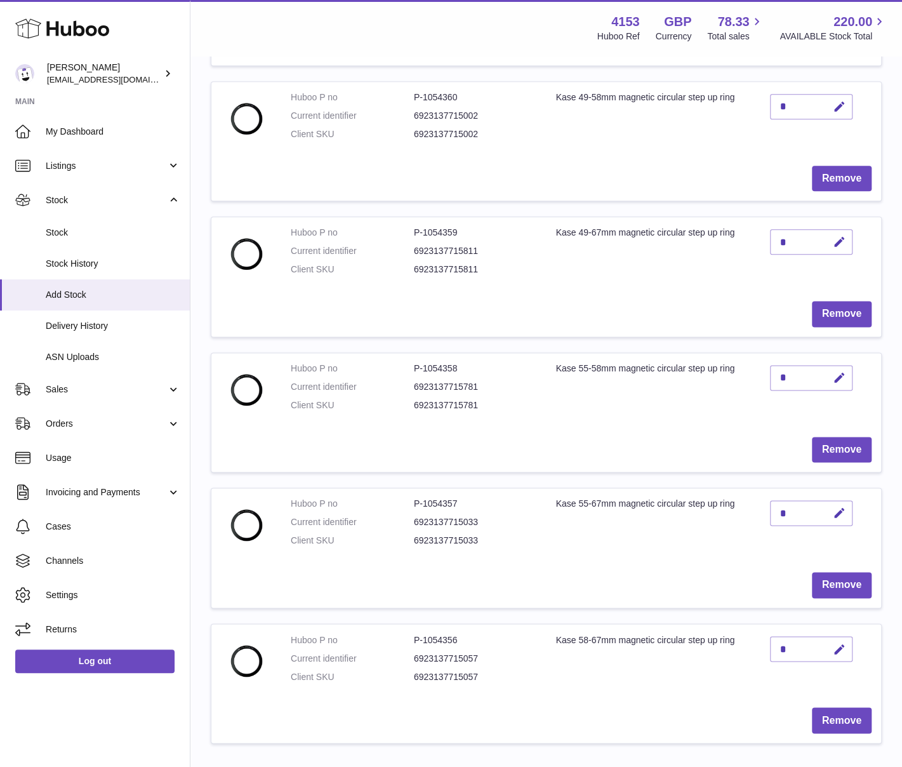
scroll to position [698, 0]
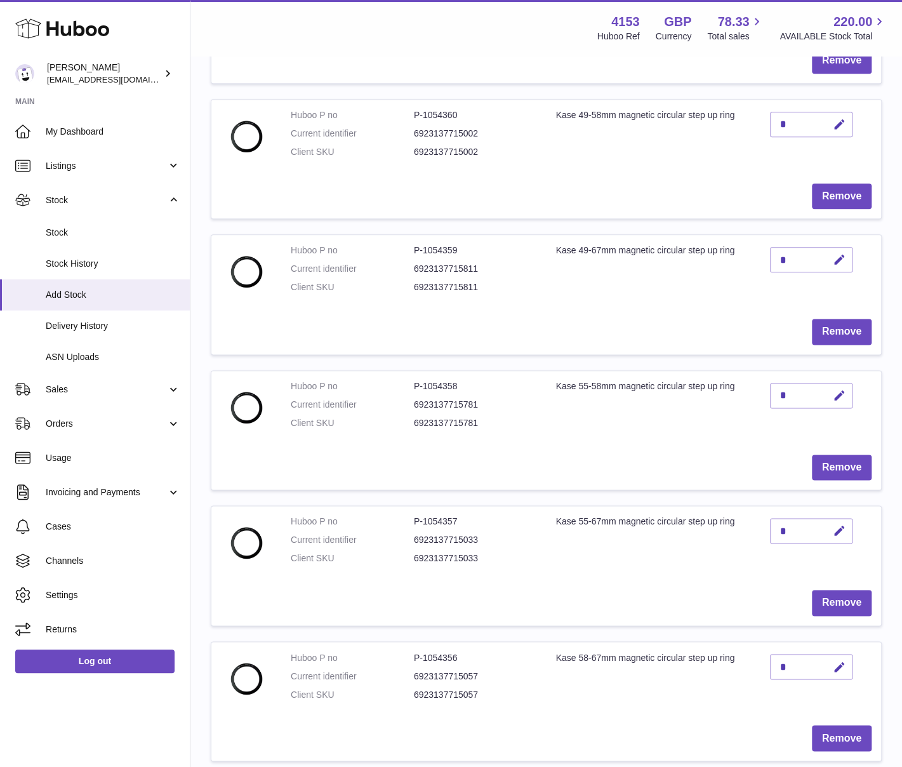
click at [558, 425] on td "Kase 55-58mm magnetic circular step up ring" at bounding box center [653, 408] width 215 height 74
click at [835, 389] on icon "button" at bounding box center [839, 395] width 13 height 13
click at [776, 393] on input "*" at bounding box center [811, 395] width 83 height 25
type input "*"
click at [839, 395] on icon "submit" at bounding box center [839, 395] width 11 height 11
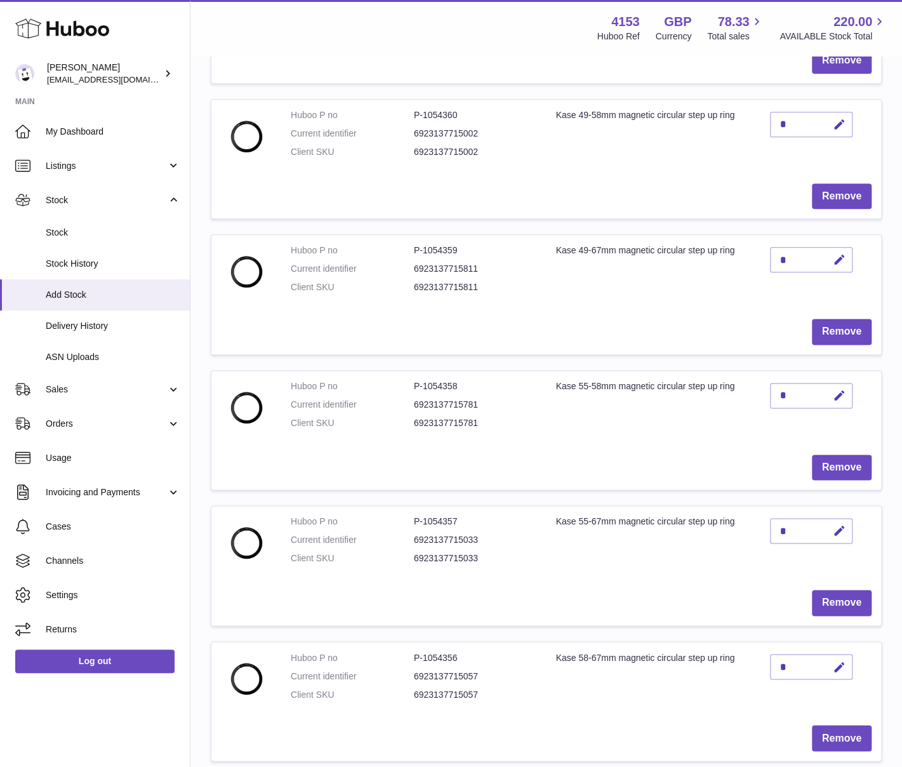
drag, startPoint x: 531, startPoint y: 437, endPoint x: 560, endPoint y: 434, distance: 29.4
click at [531, 437] on td "Huboo P no P-1054358 Current identifier 6923137715781 Client SKU 6923137715781" at bounding box center [413, 408] width 265 height 74
click at [843, 526] on icon "button" at bounding box center [839, 530] width 13 height 13
drag, startPoint x: 783, startPoint y: 526, endPoint x: 775, endPoint y: 527, distance: 8.3
click at [775, 527] on input "*" at bounding box center [811, 530] width 83 height 25
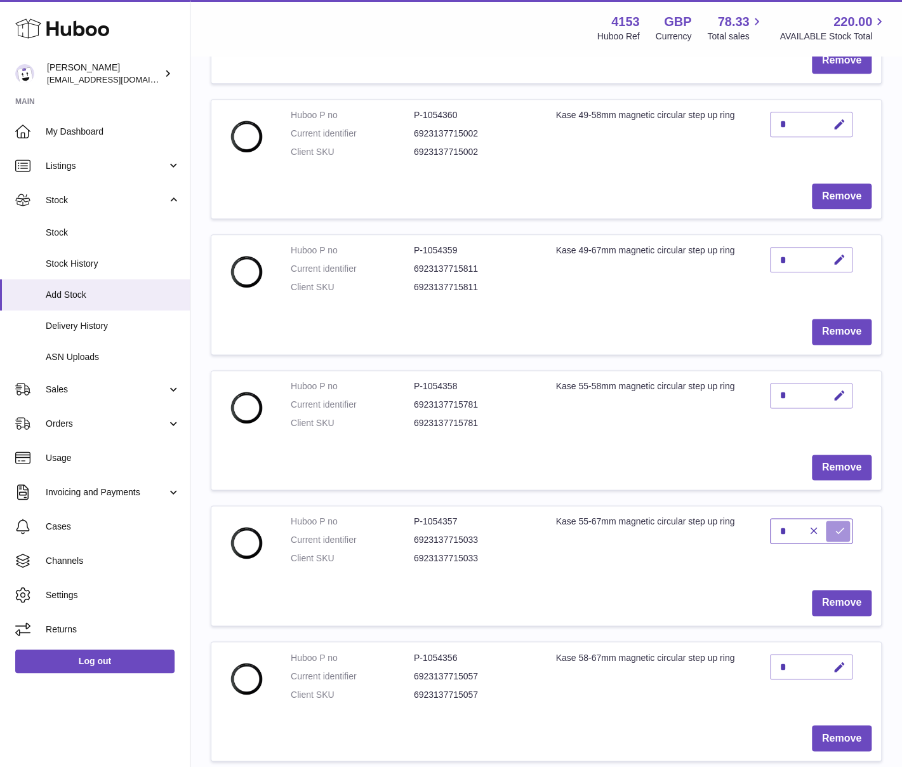
type input "*"
click at [842, 525] on icon "submit" at bounding box center [839, 530] width 11 height 11
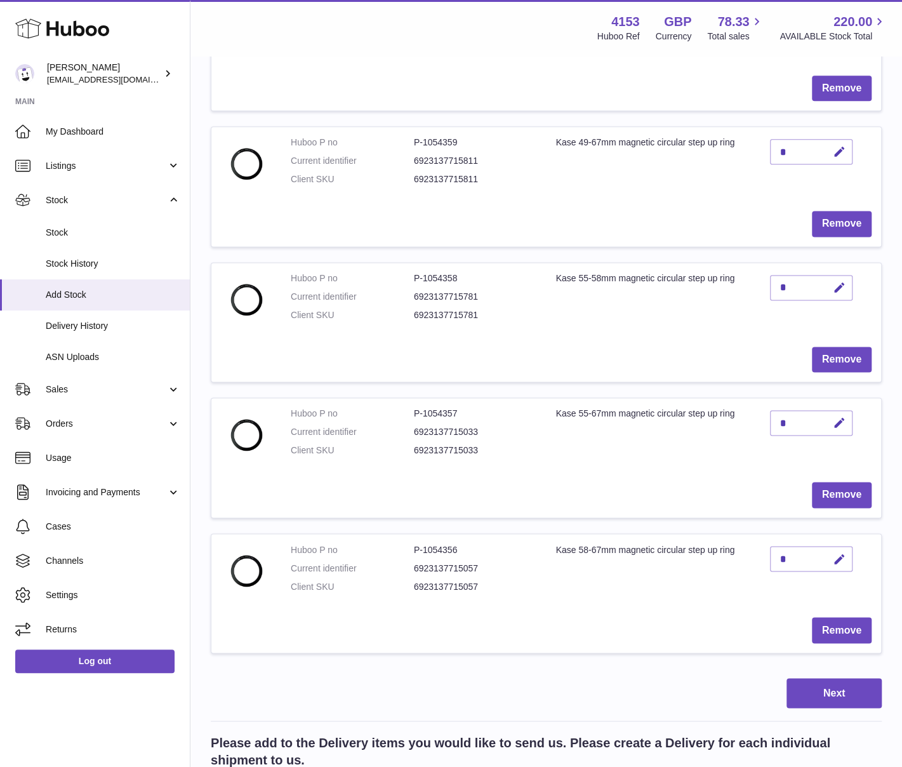
scroll to position [825, 0]
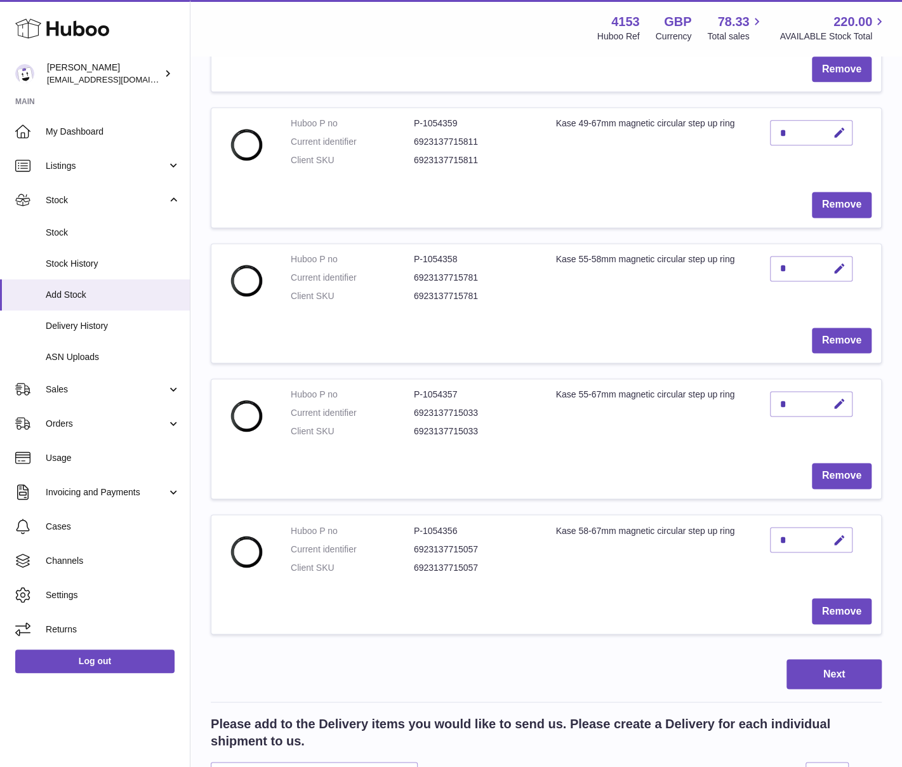
click at [539, 544] on td "Huboo P no P-1054356 Current identifier 6923137715057 Client SKU 6923137715057" at bounding box center [413, 552] width 265 height 74
click at [840, 535] on icon "button" at bounding box center [839, 539] width 13 height 13
drag, startPoint x: 785, startPoint y: 538, endPoint x: 766, endPoint y: 536, distance: 18.5
click at [766, 536] on td "*" at bounding box center [820, 552] width 121 height 74
type input "*"
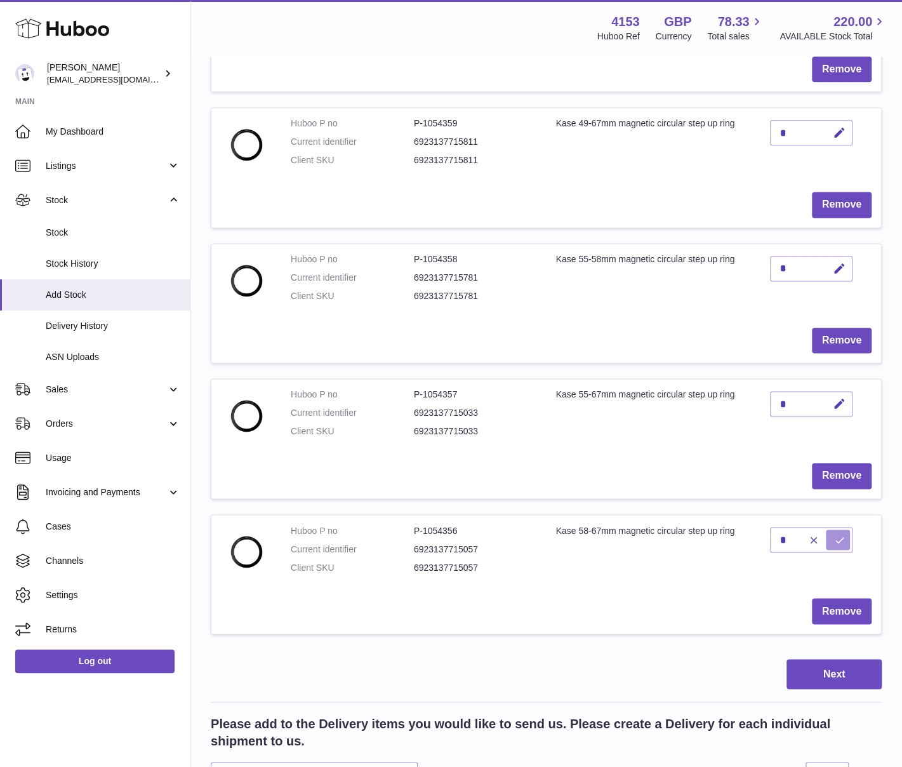
click at [832, 535] on button "submit" at bounding box center [838, 539] width 24 height 20
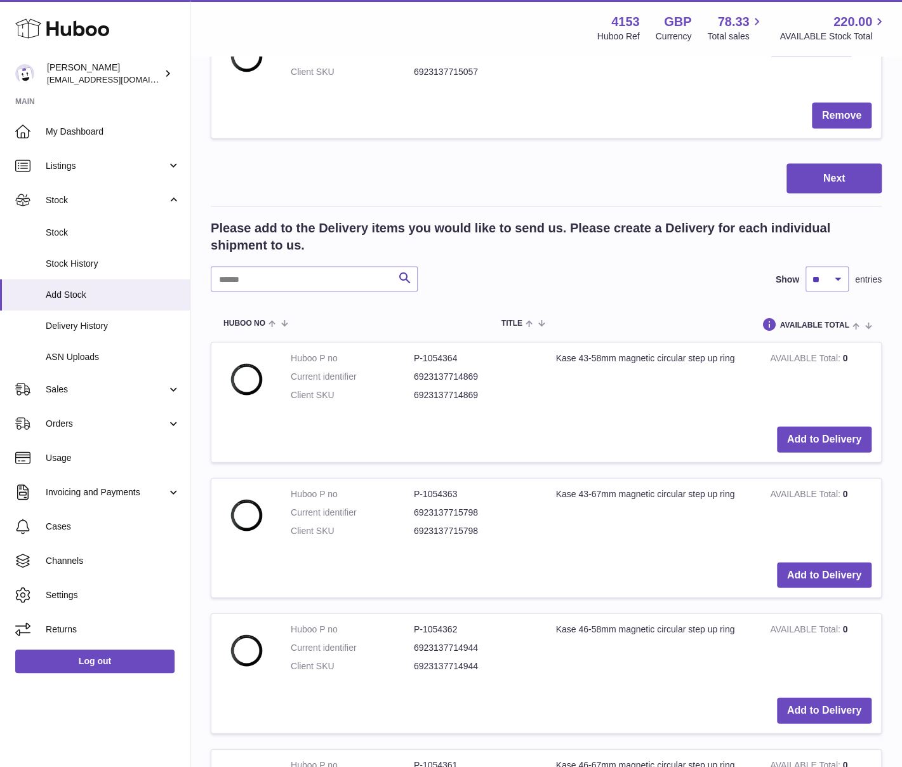
scroll to position [1333, 0]
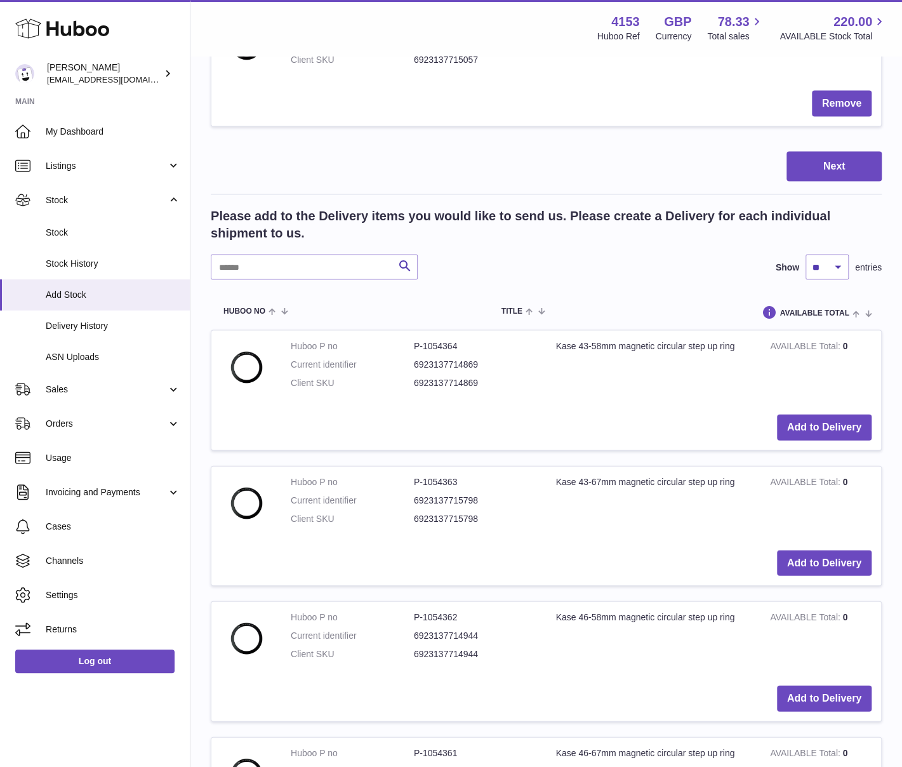
click at [469, 512] on dd "6923137715798" at bounding box center [475, 518] width 123 height 12
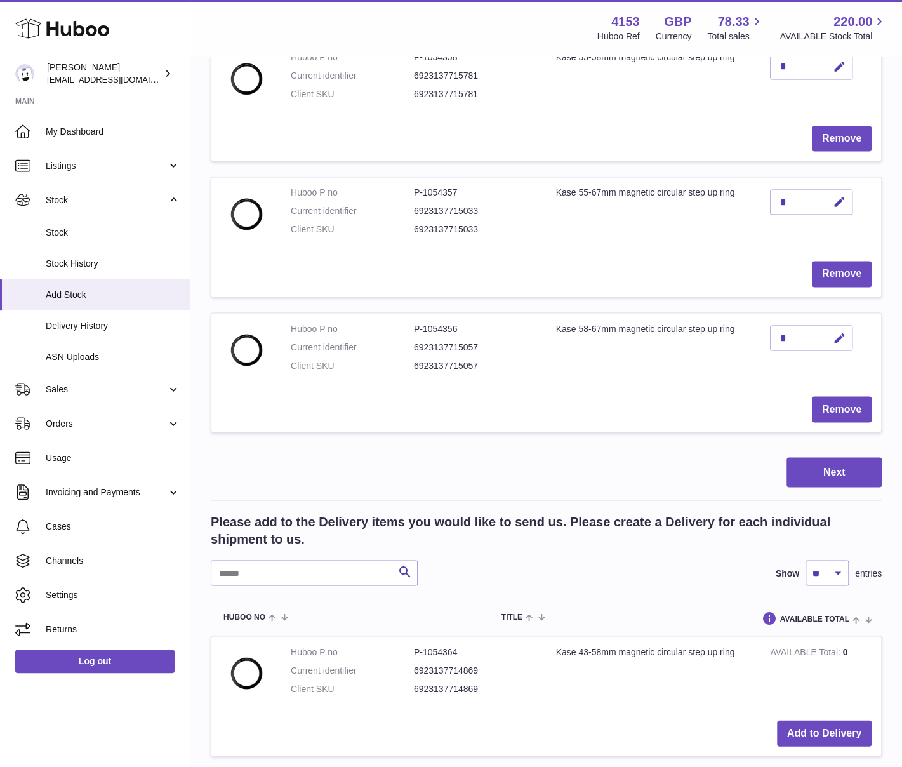
scroll to position [1269, 0]
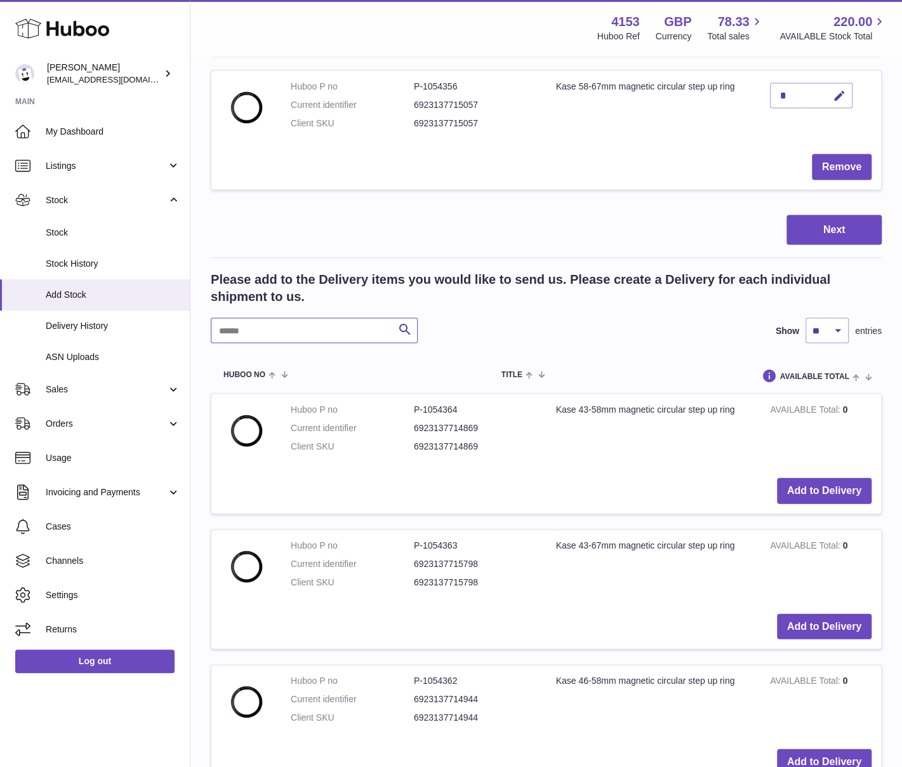
click at [241, 326] on input "text" at bounding box center [314, 329] width 207 height 25
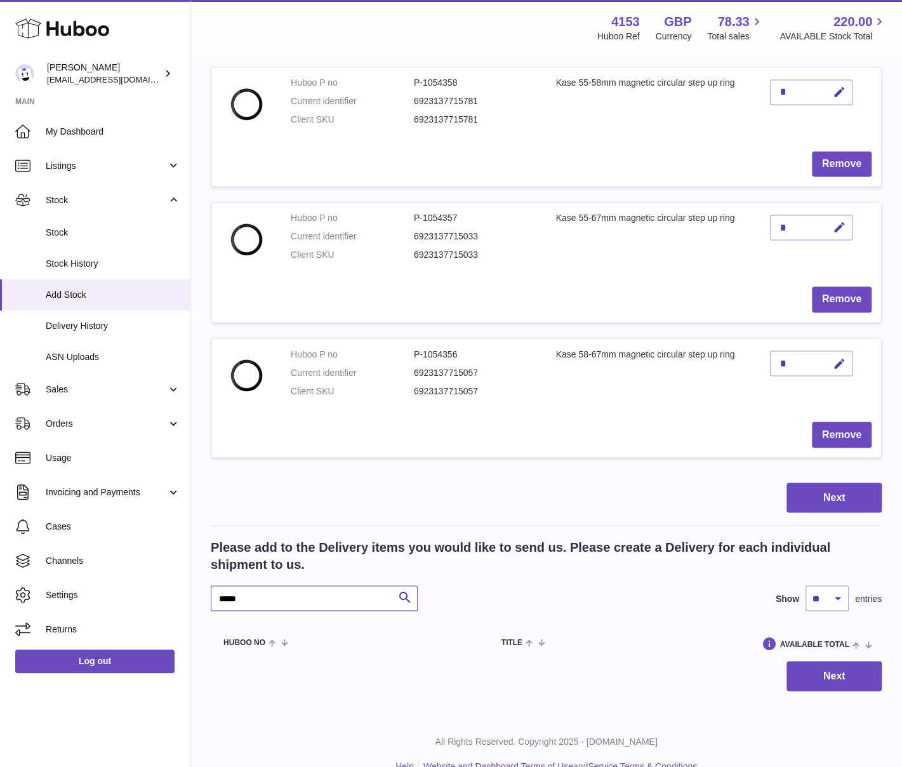
scroll to position [1022, 0]
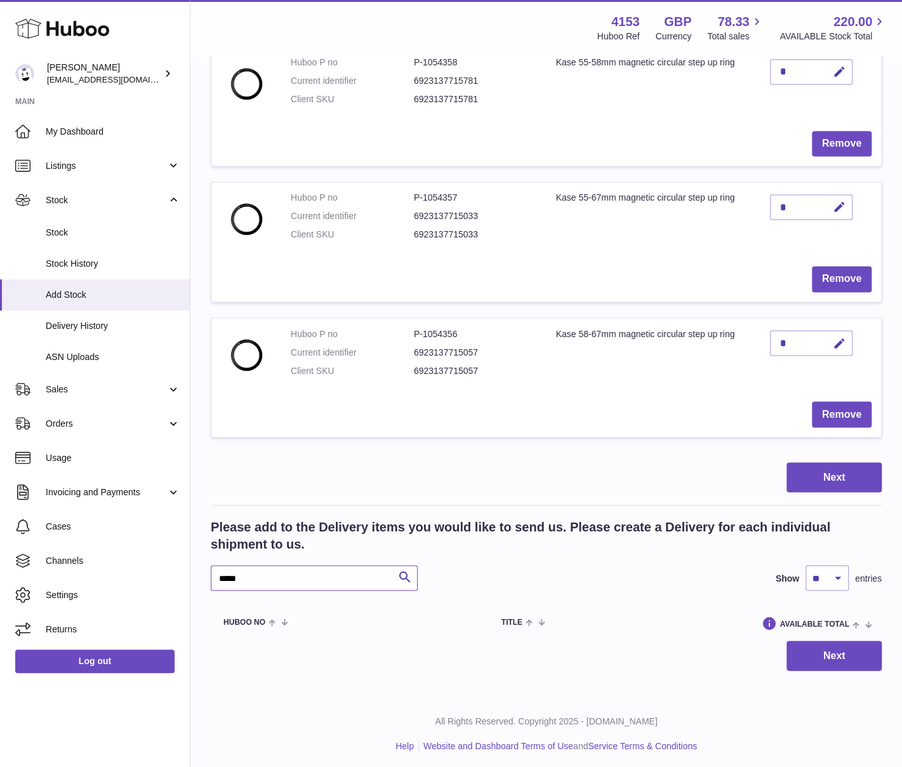
drag, startPoint x: 241, startPoint y: 571, endPoint x: 195, endPoint y: 568, distance: 45.8
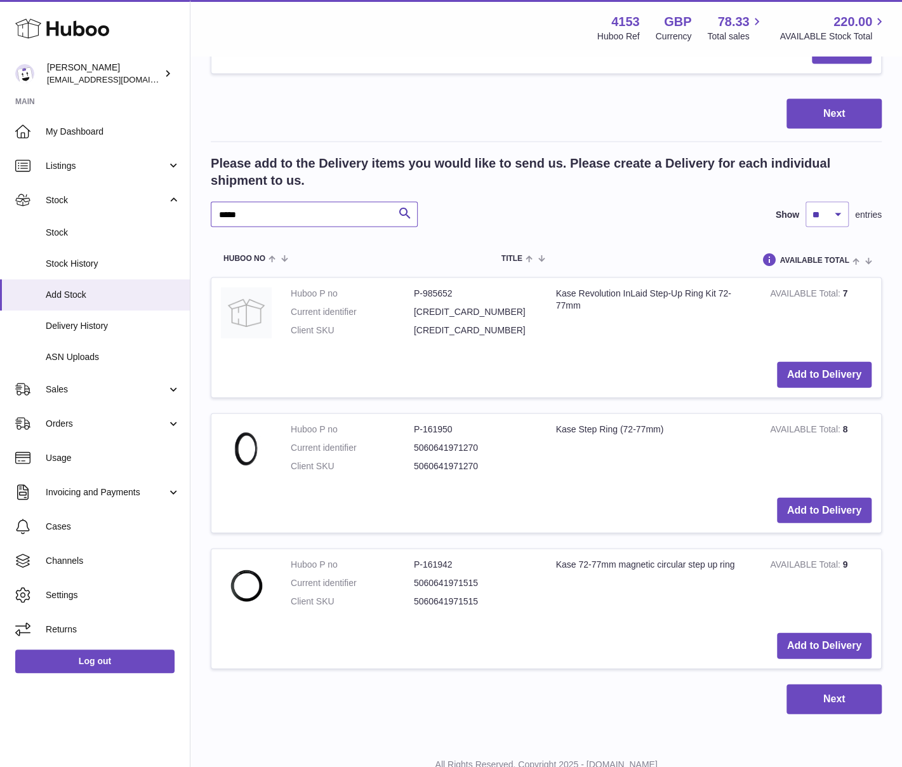
scroll to position [1403, 0]
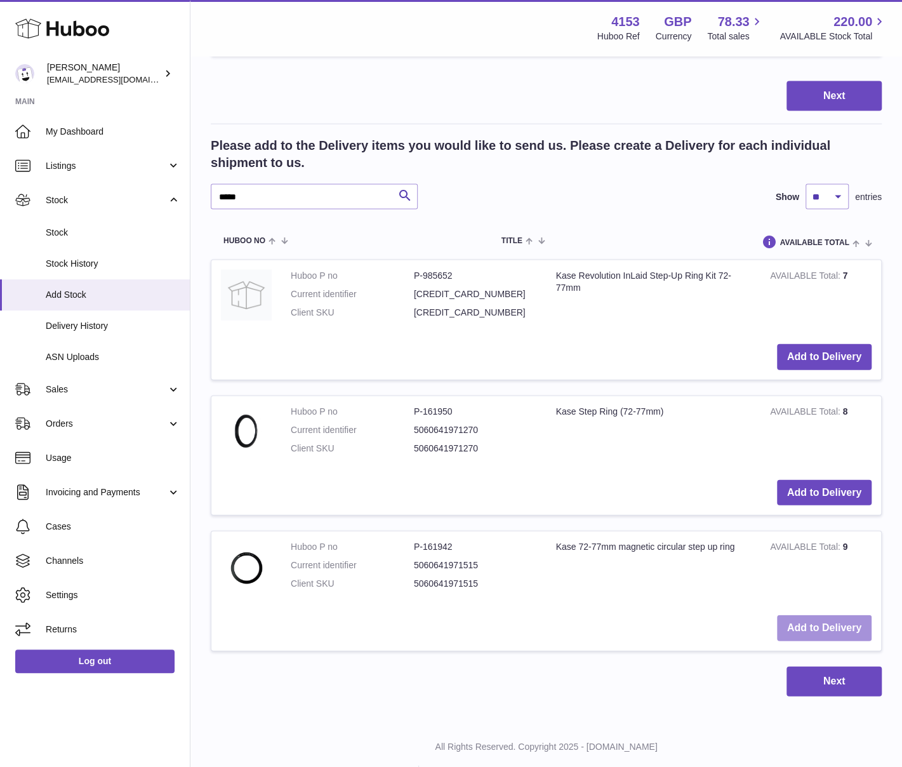
click at [830, 616] on button "Add to Delivery" at bounding box center [824, 628] width 95 height 26
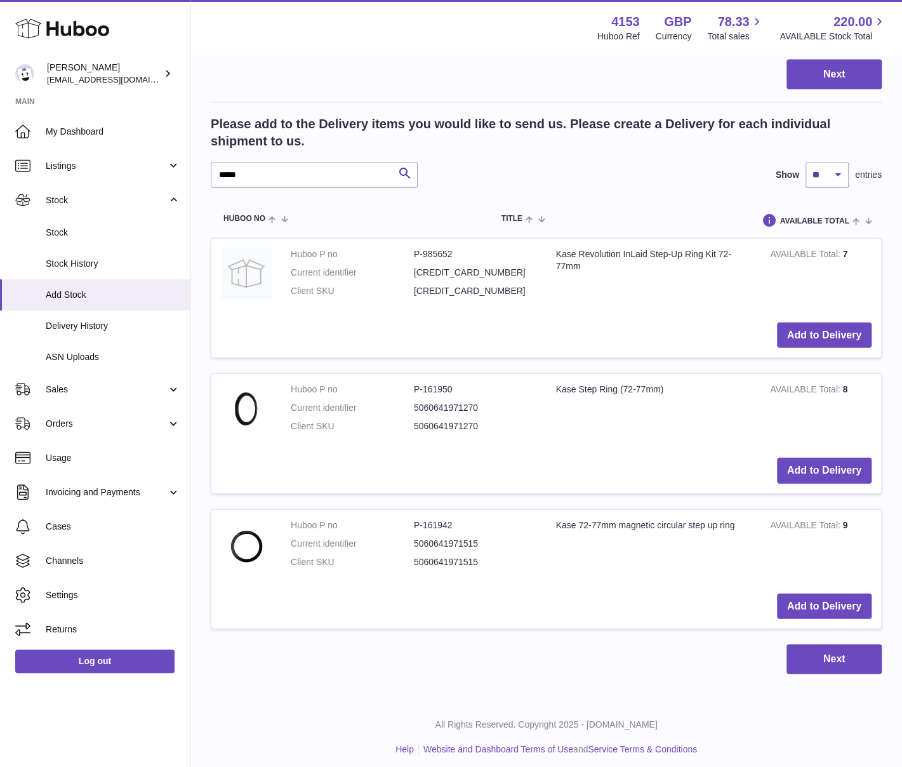
scroll to position [1562, 0]
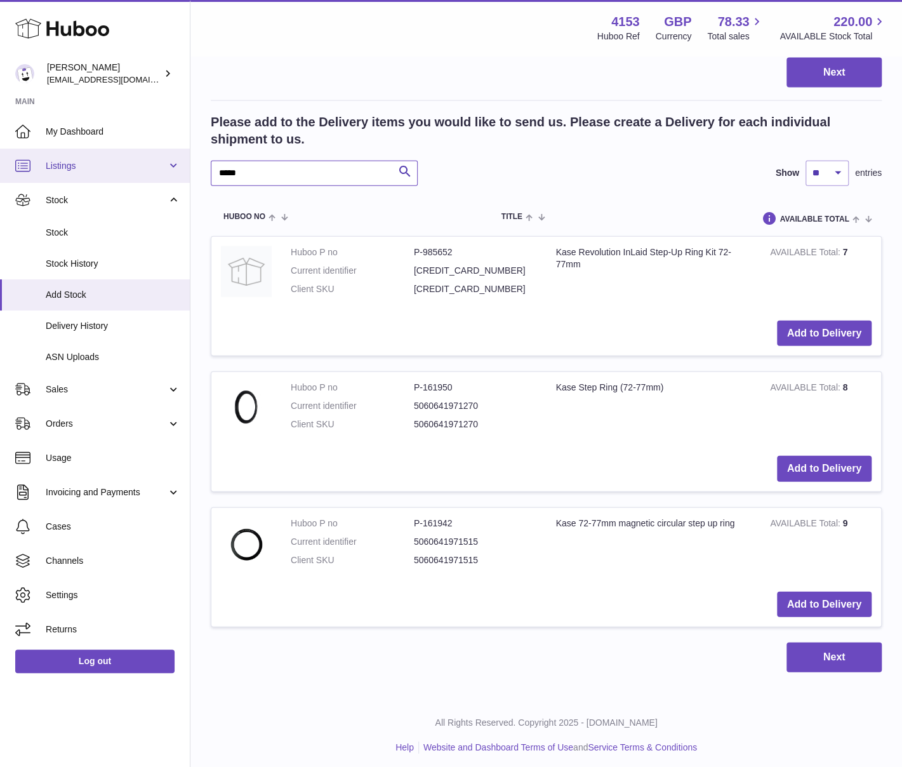
drag, startPoint x: 242, startPoint y: 168, endPoint x: 182, endPoint y: 169, distance: 61.0
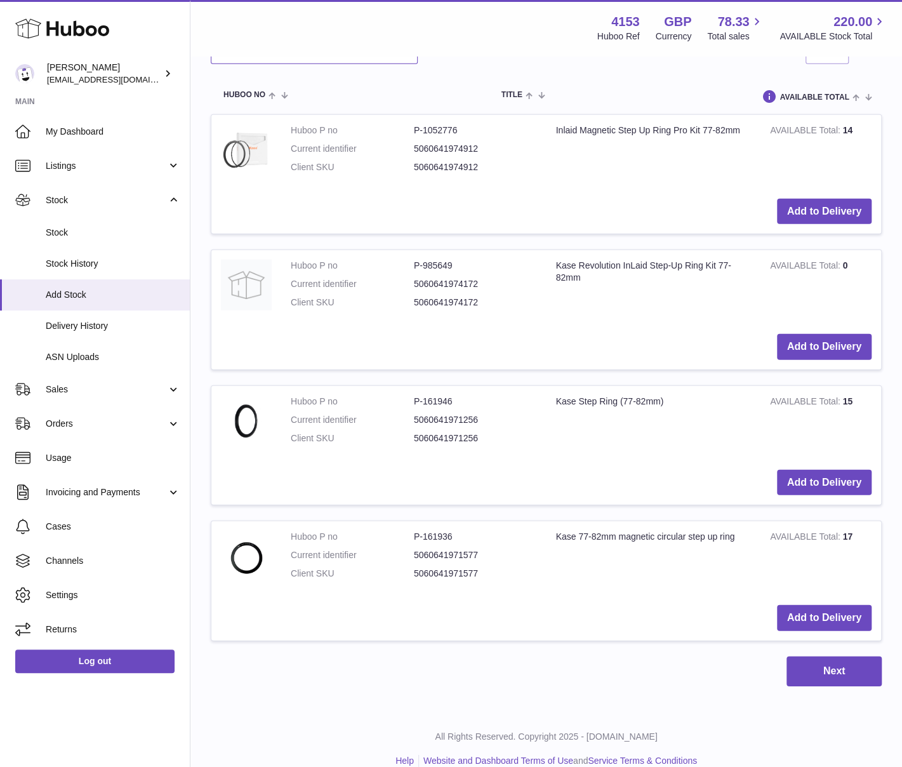
scroll to position [1689, 0]
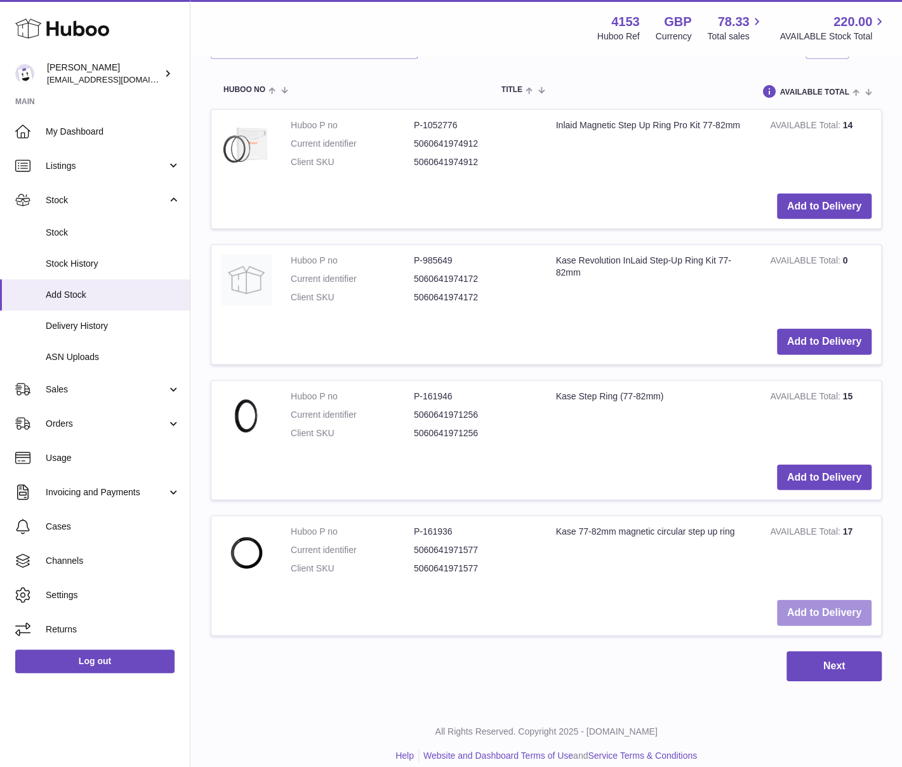
click at [824, 605] on button "Add to Delivery" at bounding box center [824, 613] width 95 height 26
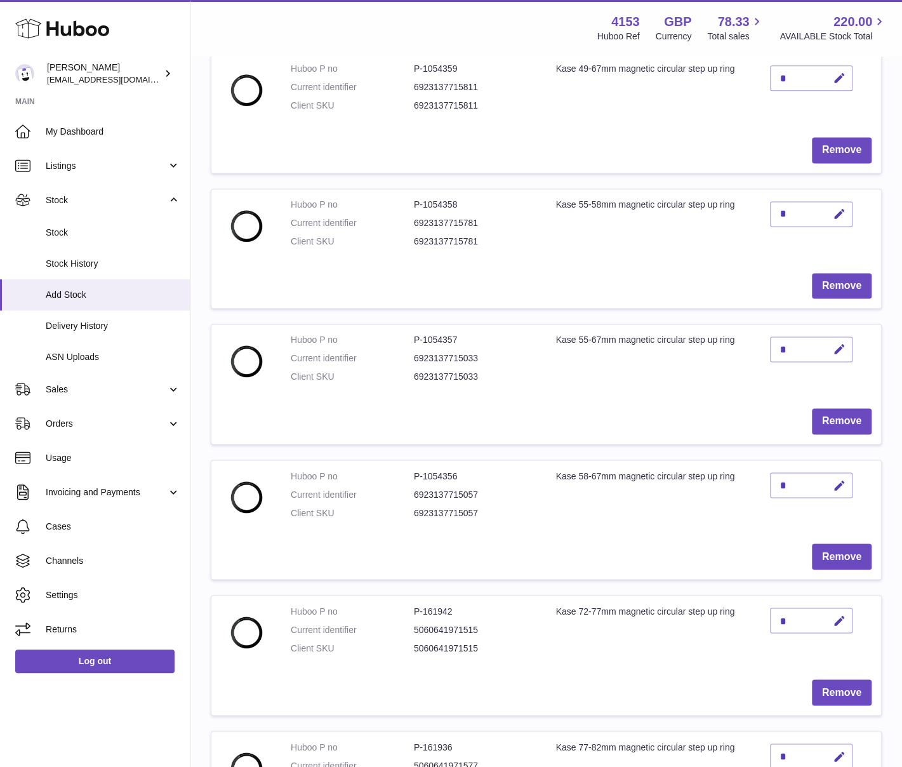
scroll to position [1261, 0]
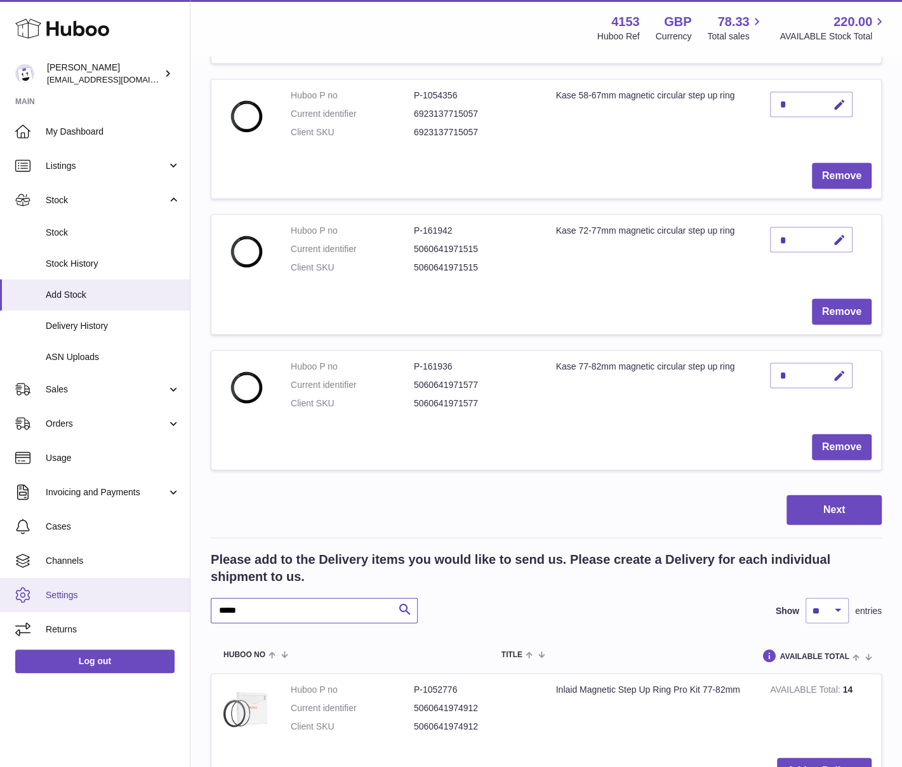
drag, startPoint x: 279, startPoint y: 604, endPoint x: 152, endPoint y: 595, distance: 127.3
click at [152, 595] on div "Huboo Andi Campbell sales@kasefilters.com Main My Dashboard Listings Not with H…" at bounding box center [451, 42] width 902 height 2606
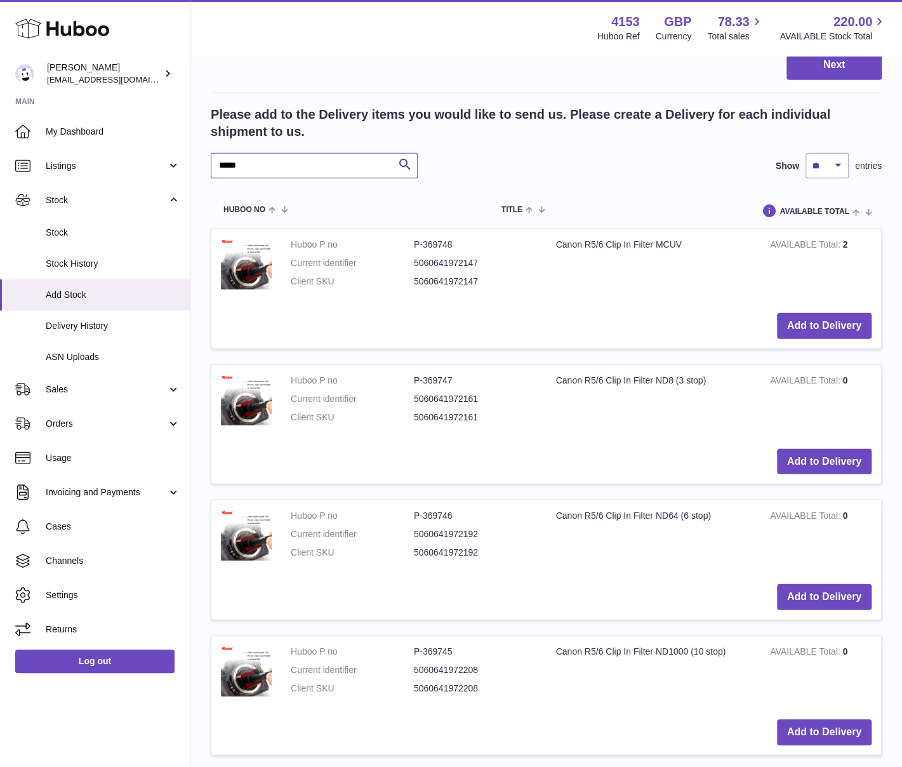
scroll to position [1768, 0]
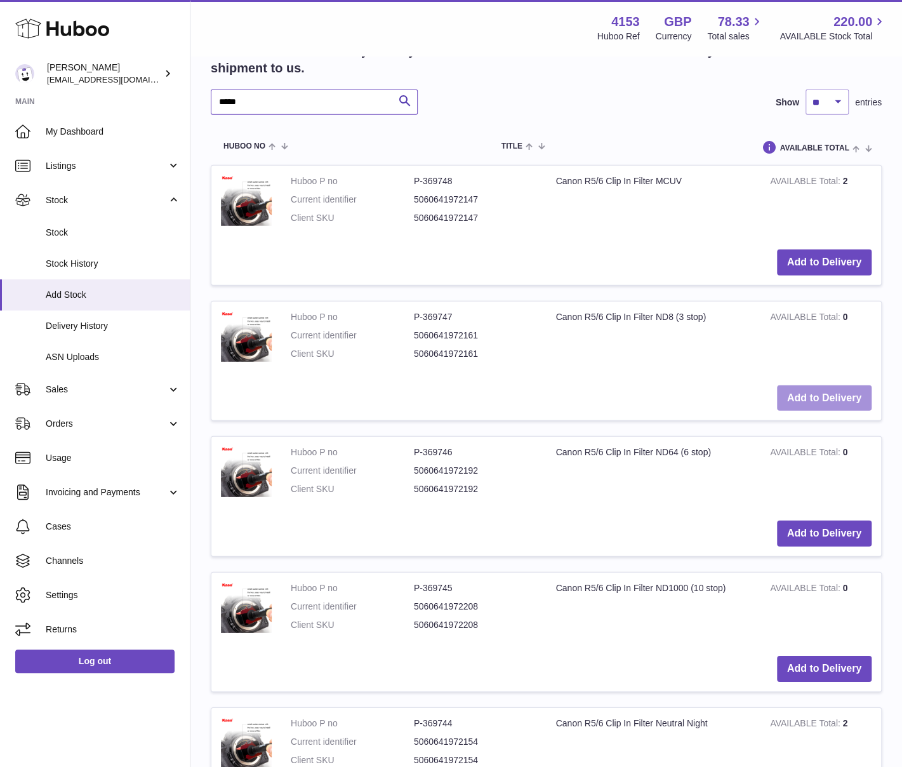
type input "*****"
click at [818, 390] on button "Add to Delivery" at bounding box center [824, 398] width 95 height 26
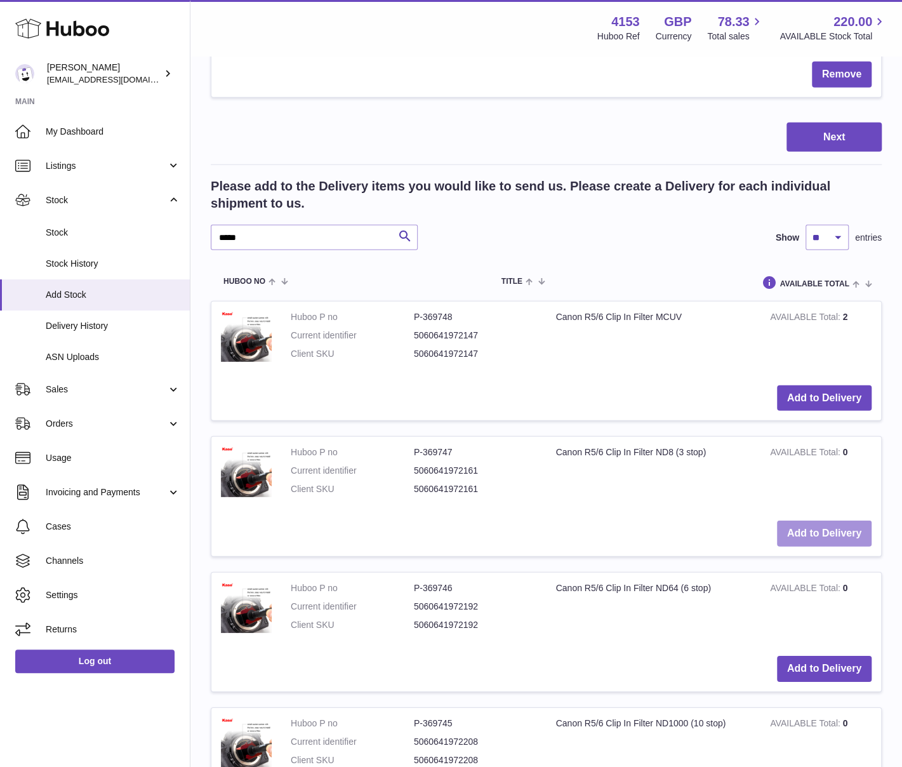
scroll to position [1904, 0]
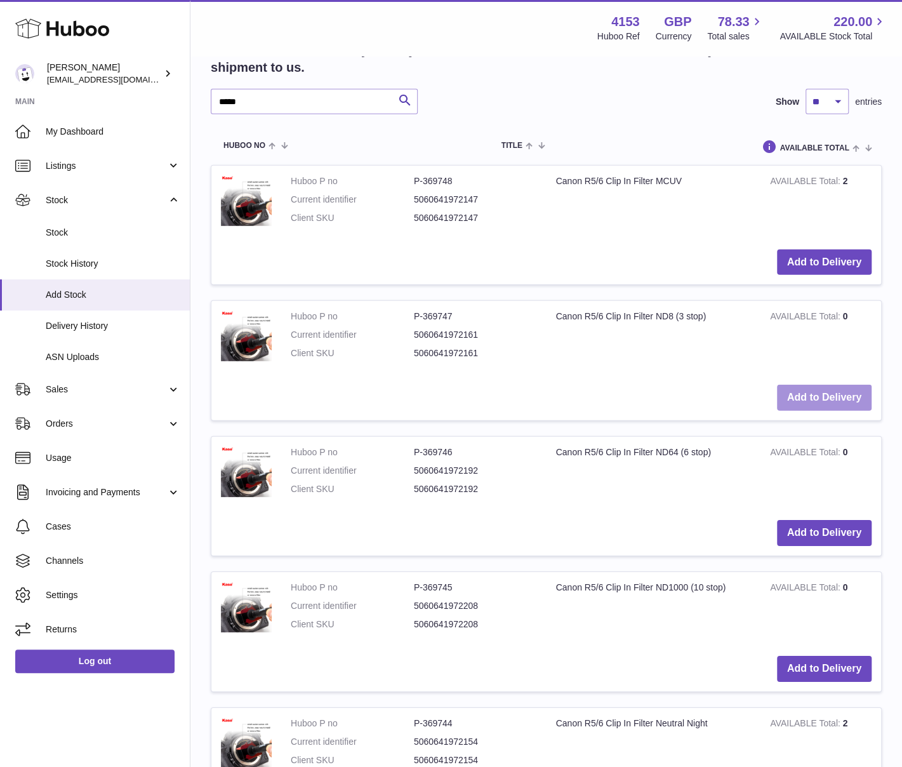
drag, startPoint x: 830, startPoint y: 390, endPoint x: 810, endPoint y: 392, distance: 20.4
click at [830, 390] on button "Add to Delivery" at bounding box center [824, 398] width 95 height 26
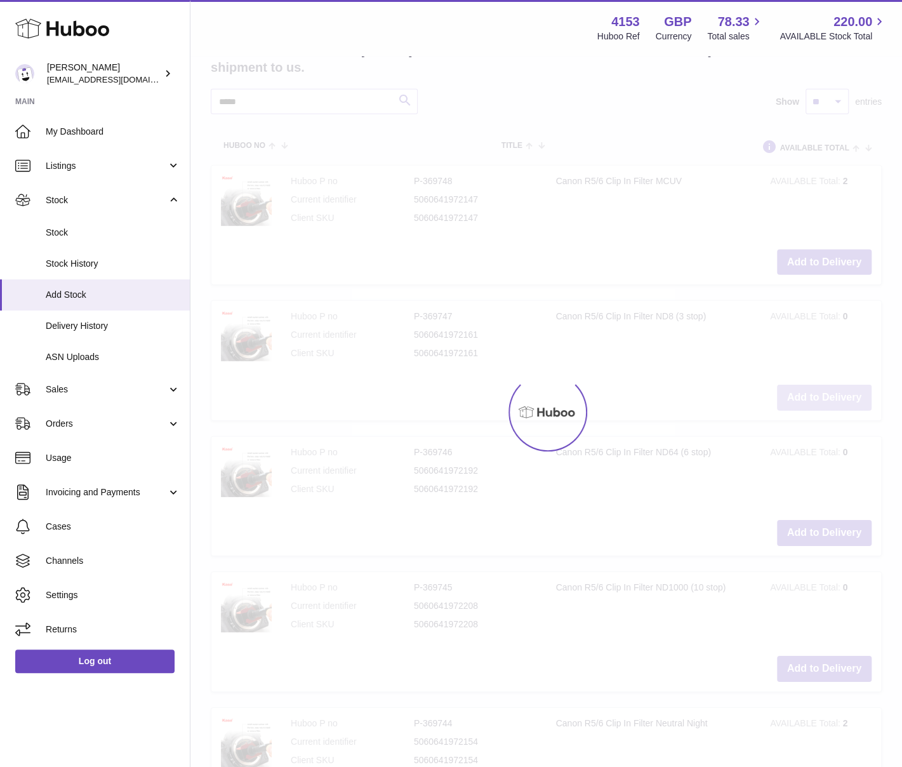
type input "*"
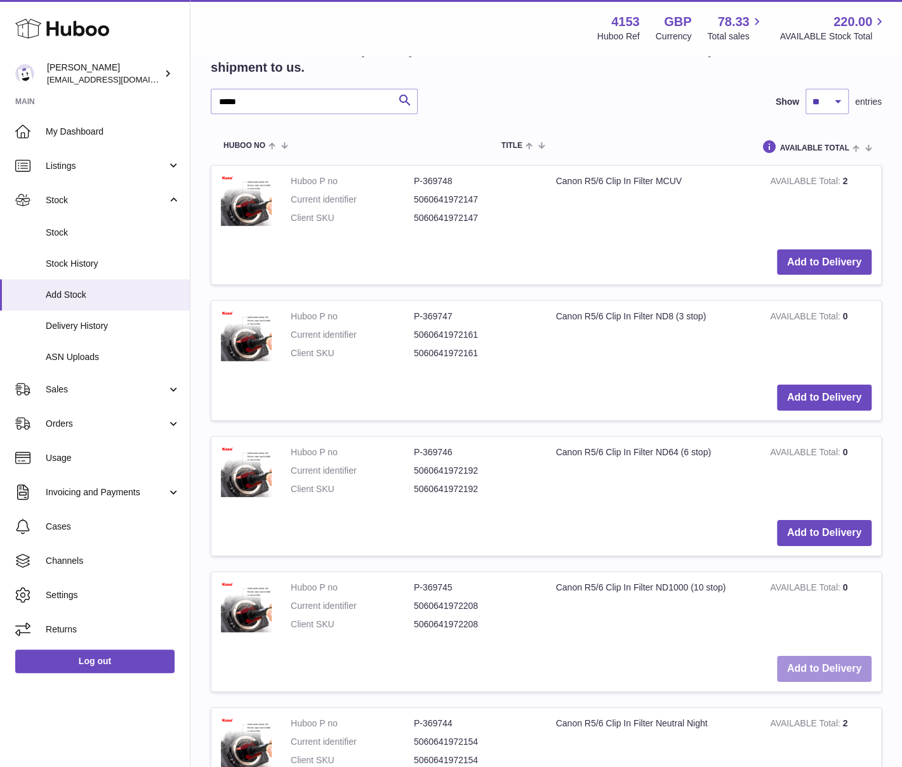
click at [807, 657] on button "Add to Delivery" at bounding box center [824, 669] width 95 height 26
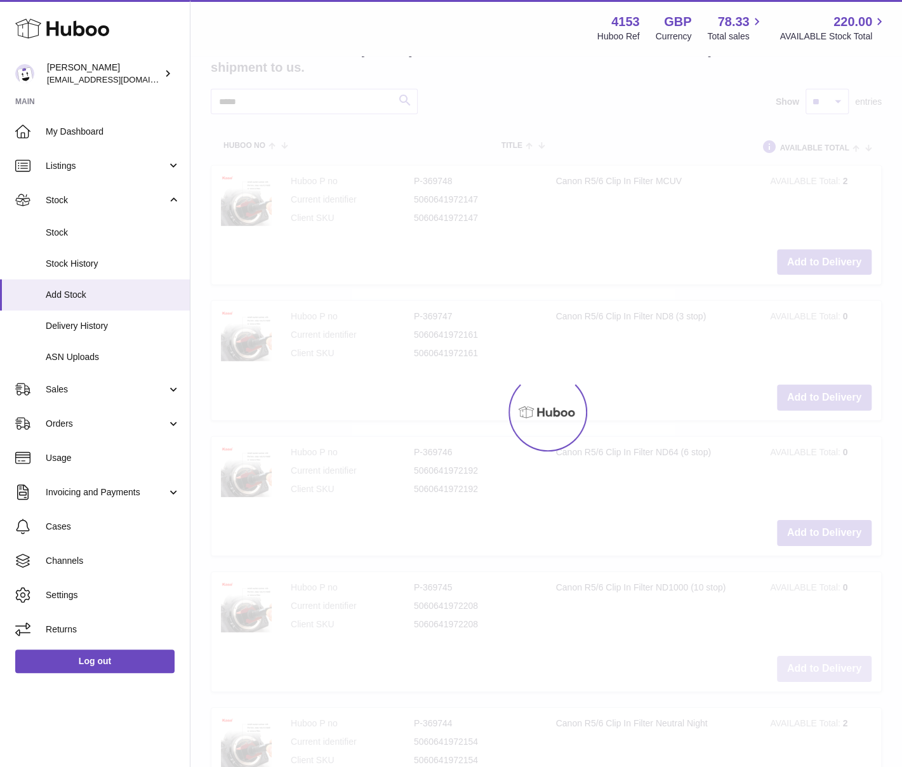
scroll to position [2039, 0]
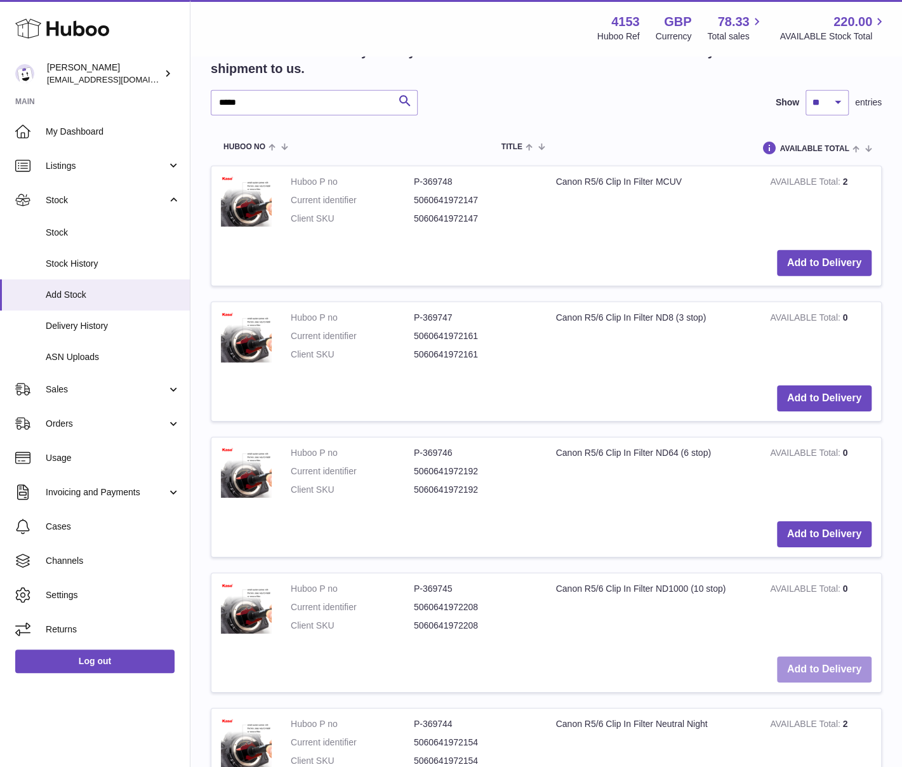
click at [813, 661] on button "Add to Delivery" at bounding box center [824, 669] width 95 height 26
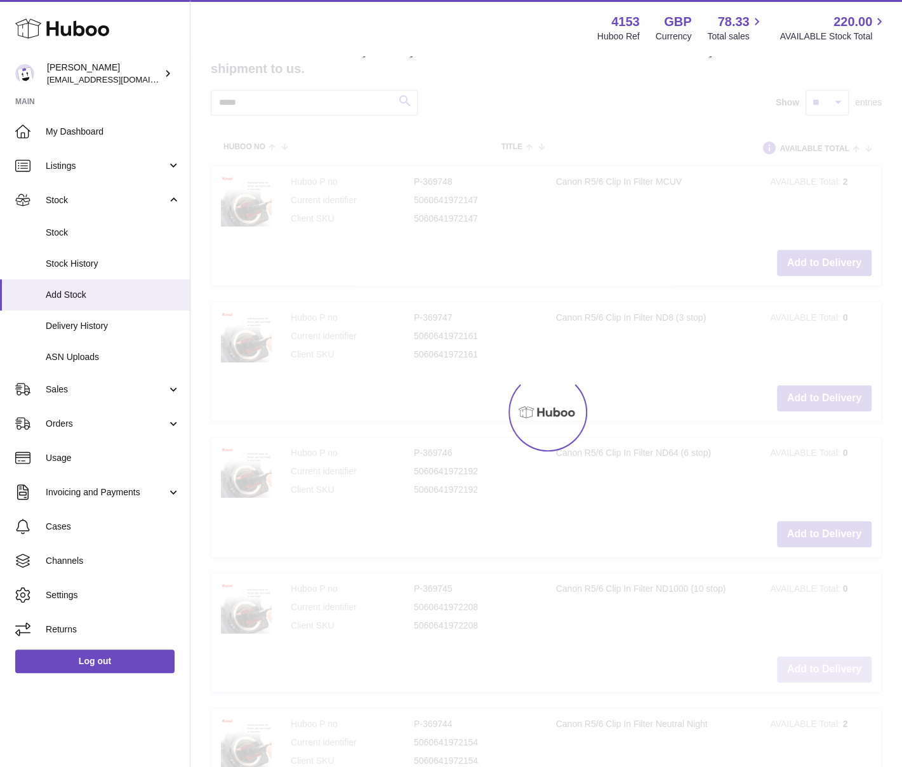
type input "*"
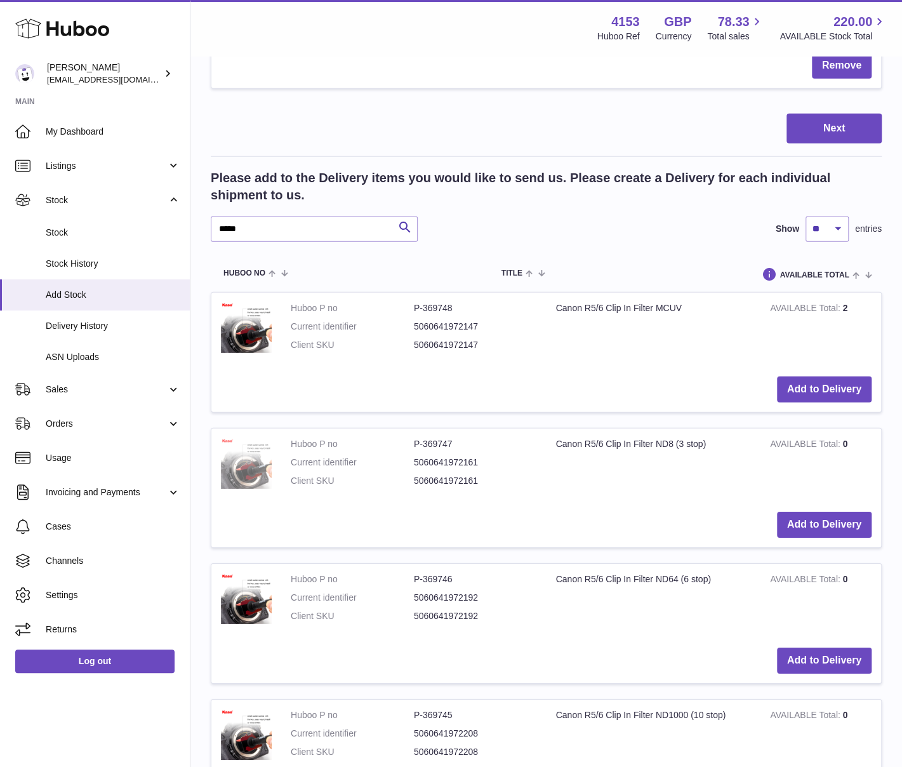
scroll to position [1912, 0]
drag, startPoint x: 259, startPoint y: 223, endPoint x: 195, endPoint y: 219, distance: 63.6
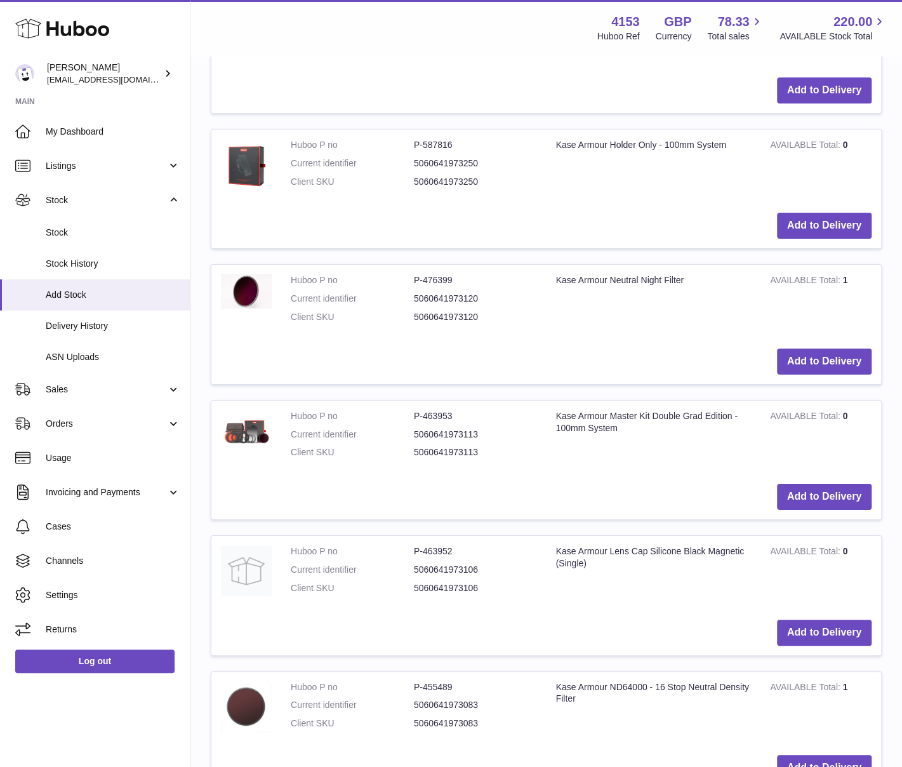
scroll to position [2483, 0]
type input "******"
click at [837, 488] on button "Add to Delivery" at bounding box center [824, 496] width 95 height 26
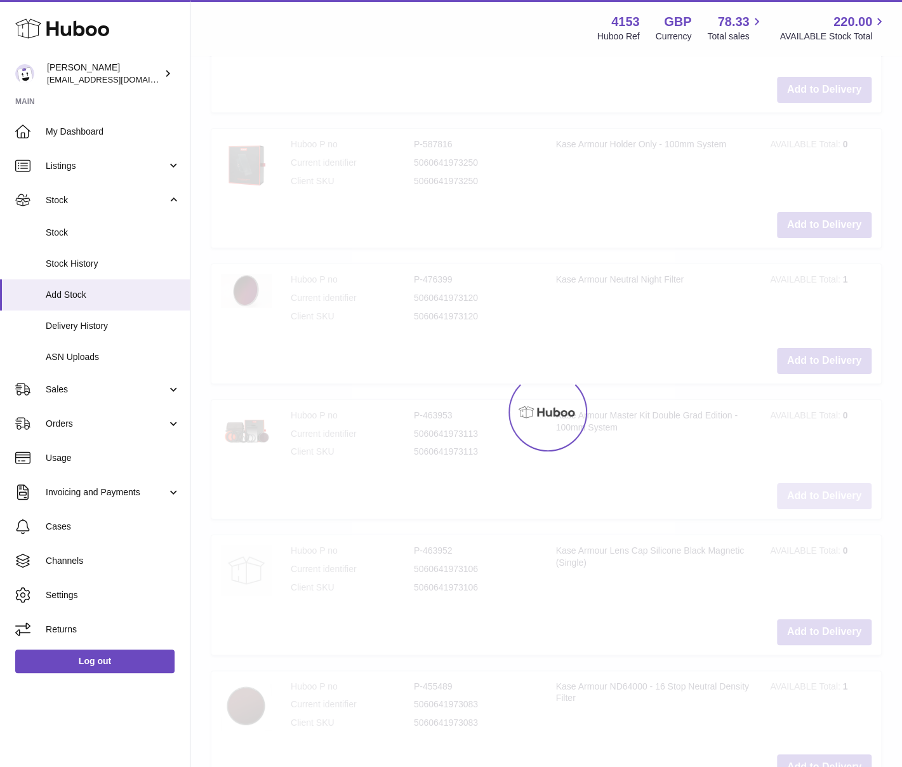
scroll to position [2618, 0]
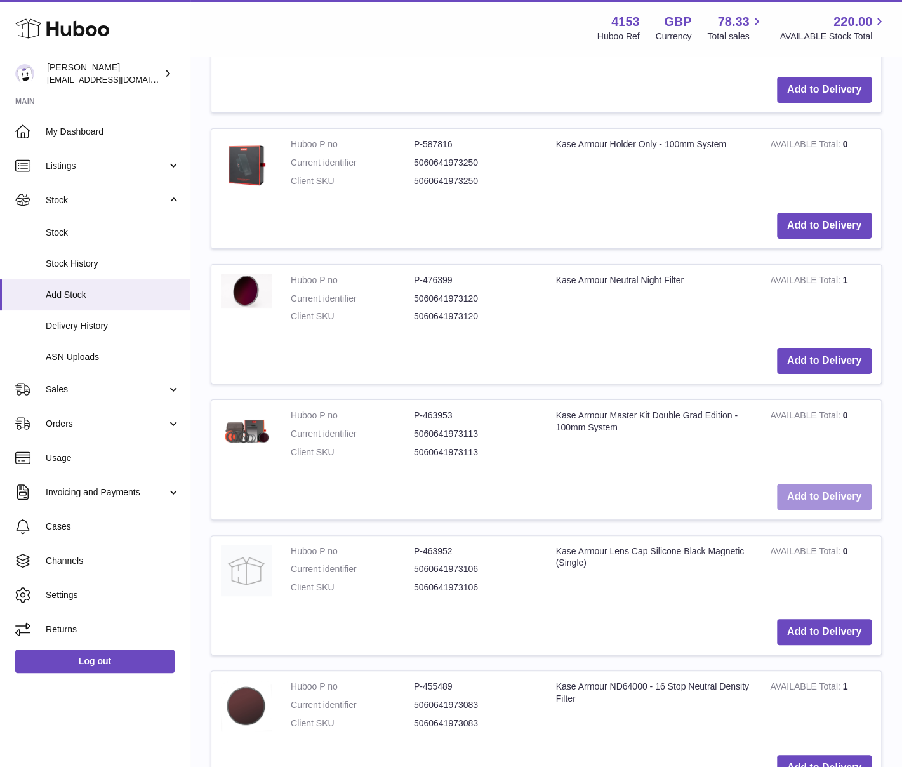
click at [839, 488] on button "Add to Delivery" at bounding box center [824, 497] width 95 height 26
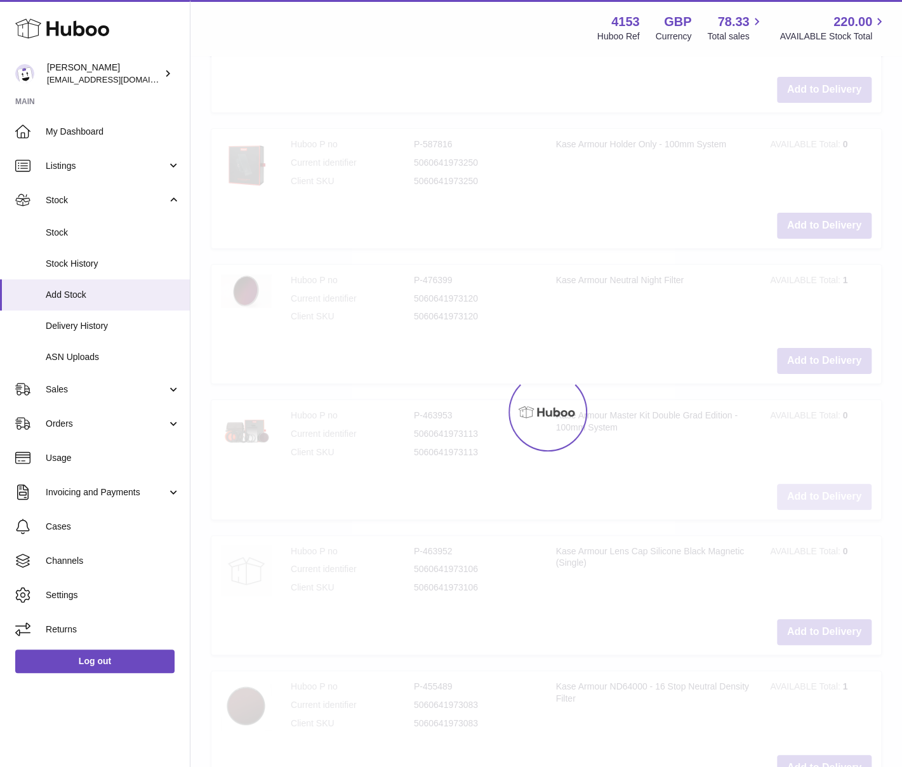
type input "*"
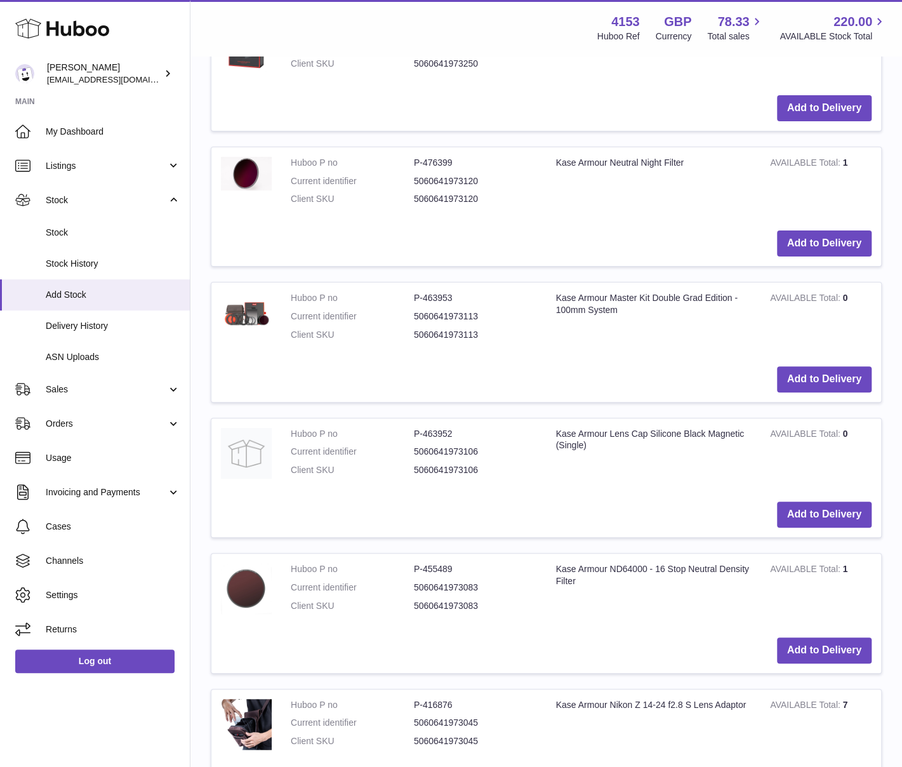
scroll to position [2745, 0]
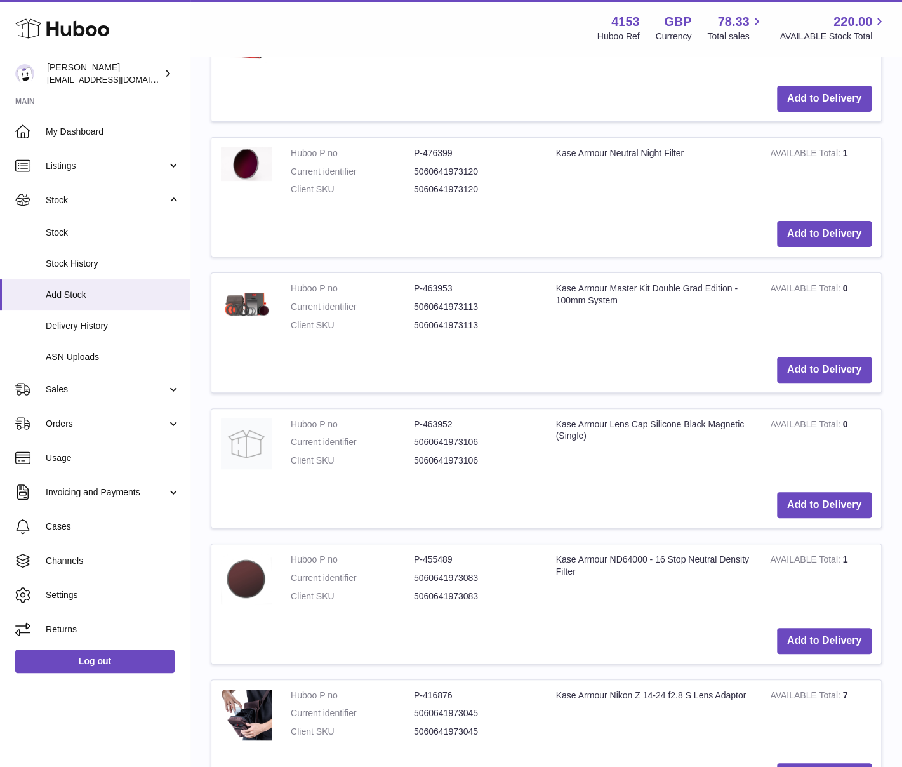
click at [546, 453] on td "Kase Armour Lens Cap Silicone Black Magnetic (Single)" at bounding box center [653, 446] width 215 height 74
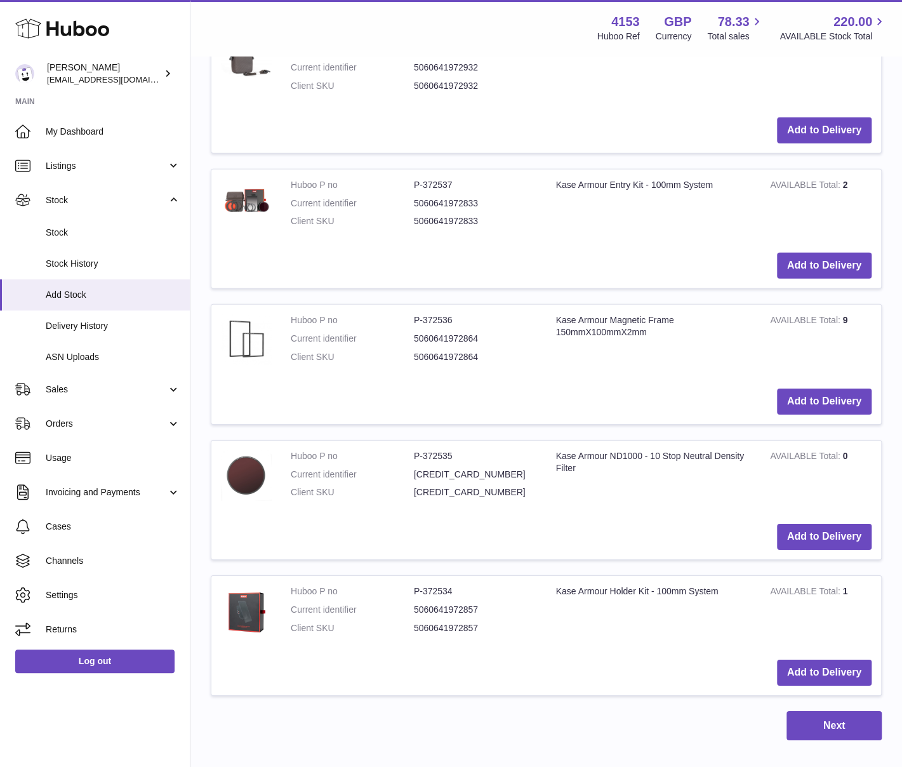
scroll to position [4776, 0]
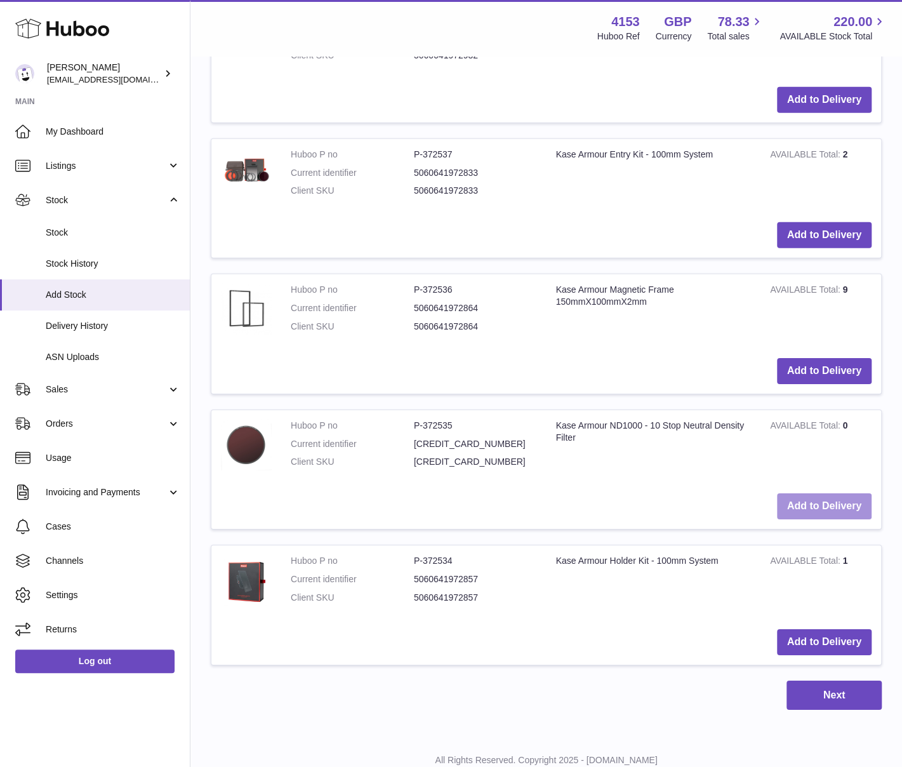
click at [812, 493] on button "Add to Delivery" at bounding box center [824, 506] width 95 height 26
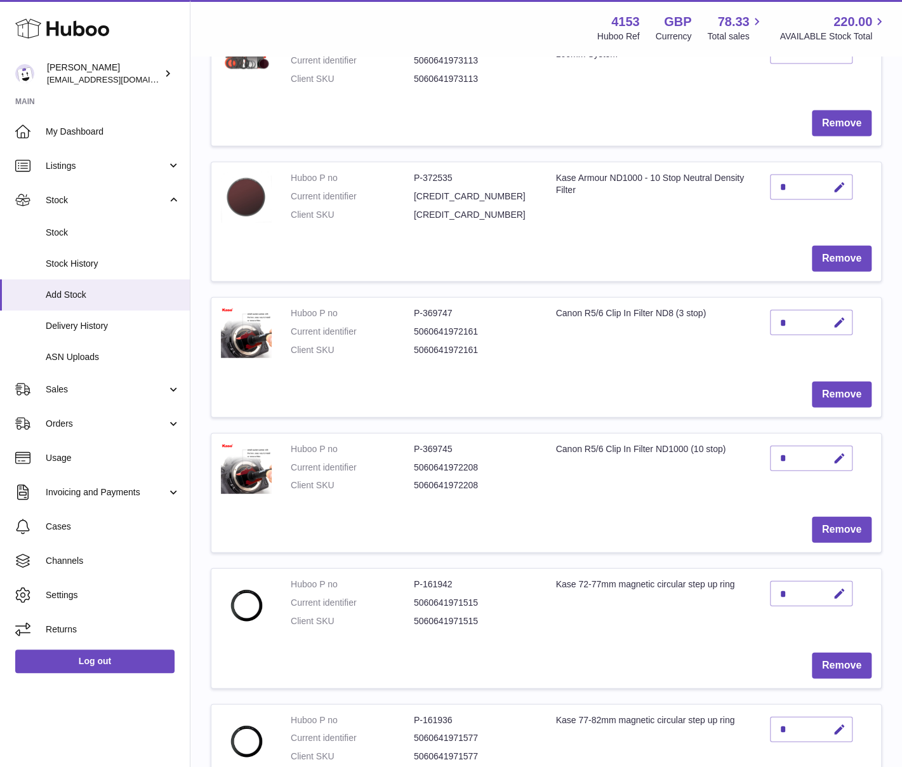
scroll to position [1357, 0]
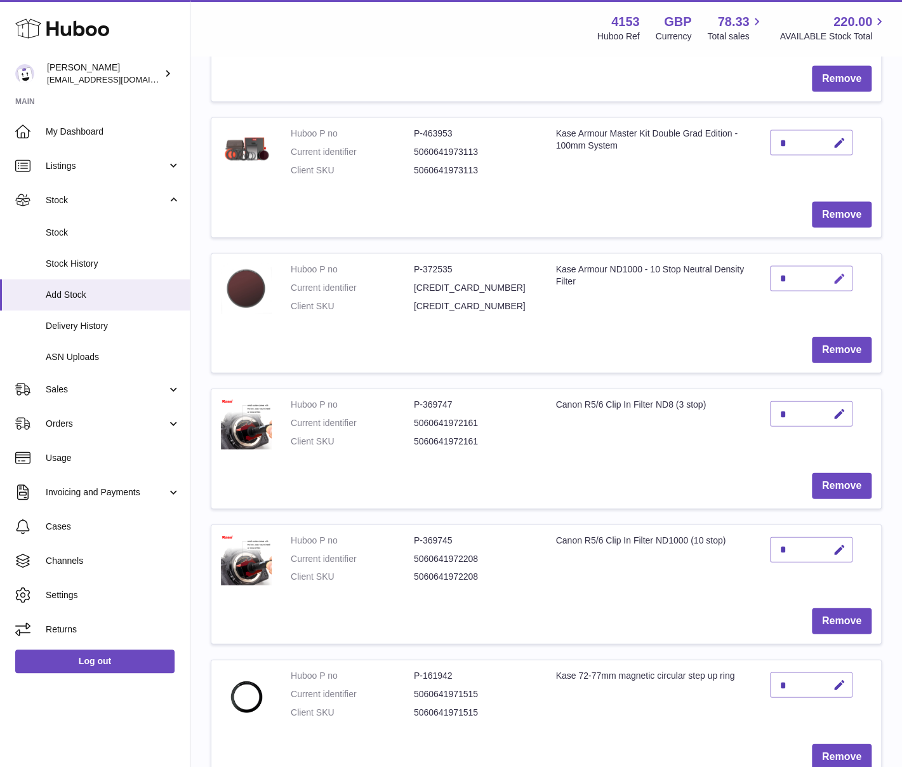
click at [834, 276] on icon "button" at bounding box center [839, 278] width 13 height 13
drag, startPoint x: 788, startPoint y: 271, endPoint x: 769, endPoint y: 271, distance: 18.4
click at [770, 271] on input "*" at bounding box center [811, 278] width 83 height 25
type input "*"
click at [847, 274] on button "submit" at bounding box center [838, 278] width 24 height 20
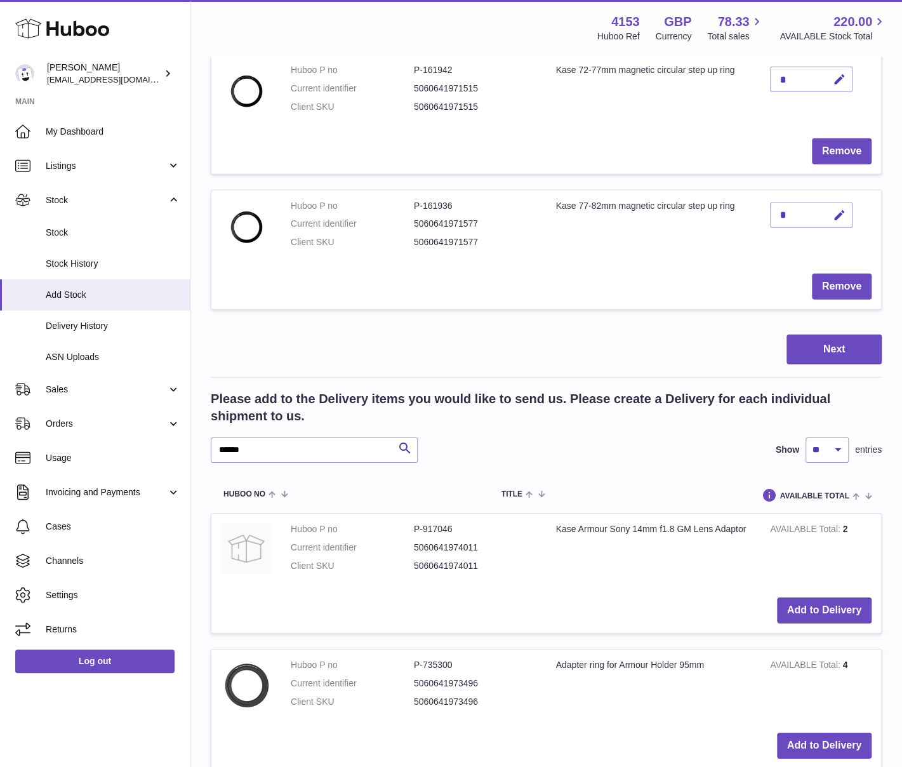
scroll to position [2095, 0]
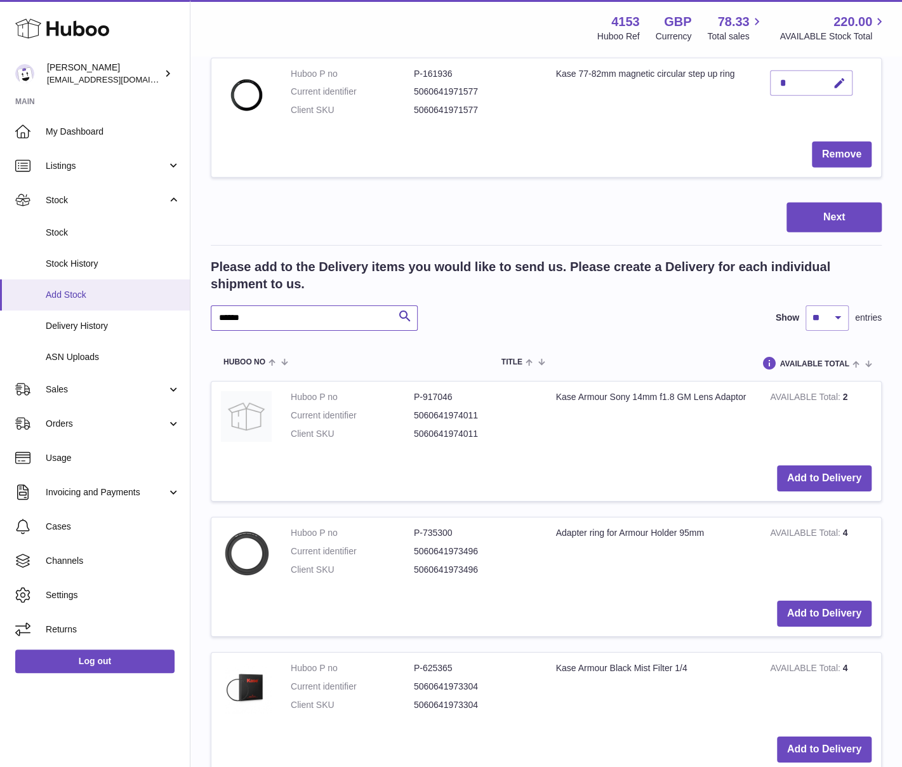
drag, startPoint x: 249, startPoint y: 311, endPoint x: 151, endPoint y: 303, distance: 98.0
click at [151, 303] on div "Huboo Andi Campbell sales@kasefilters.com Main My Dashboard Listings Not with H…" at bounding box center [451, 766] width 902 height 5722
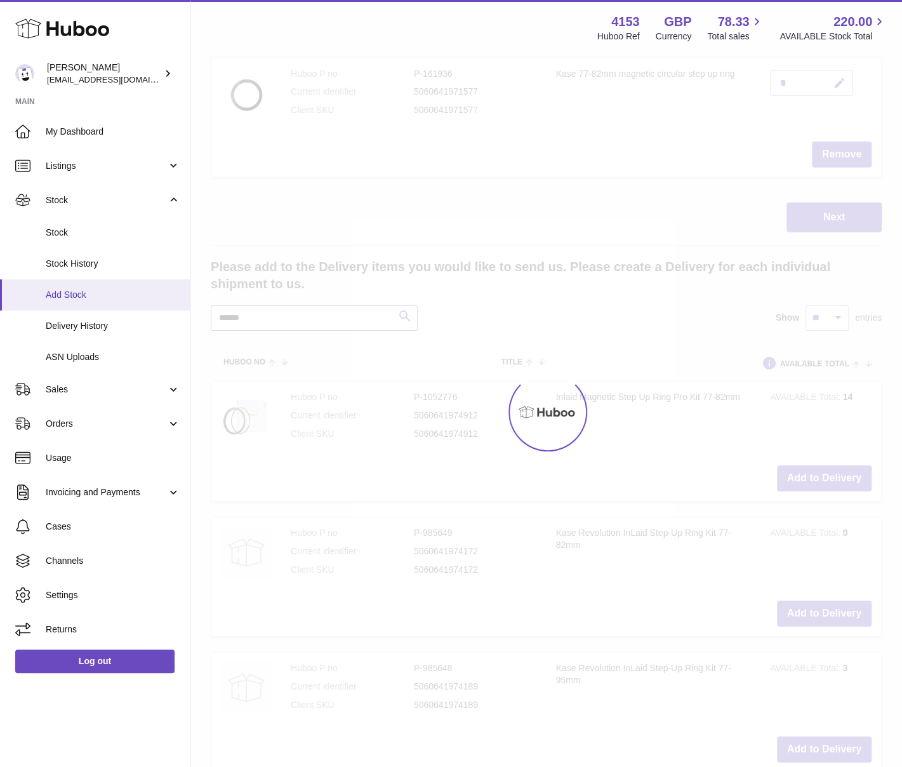
scroll to position [1968, 0]
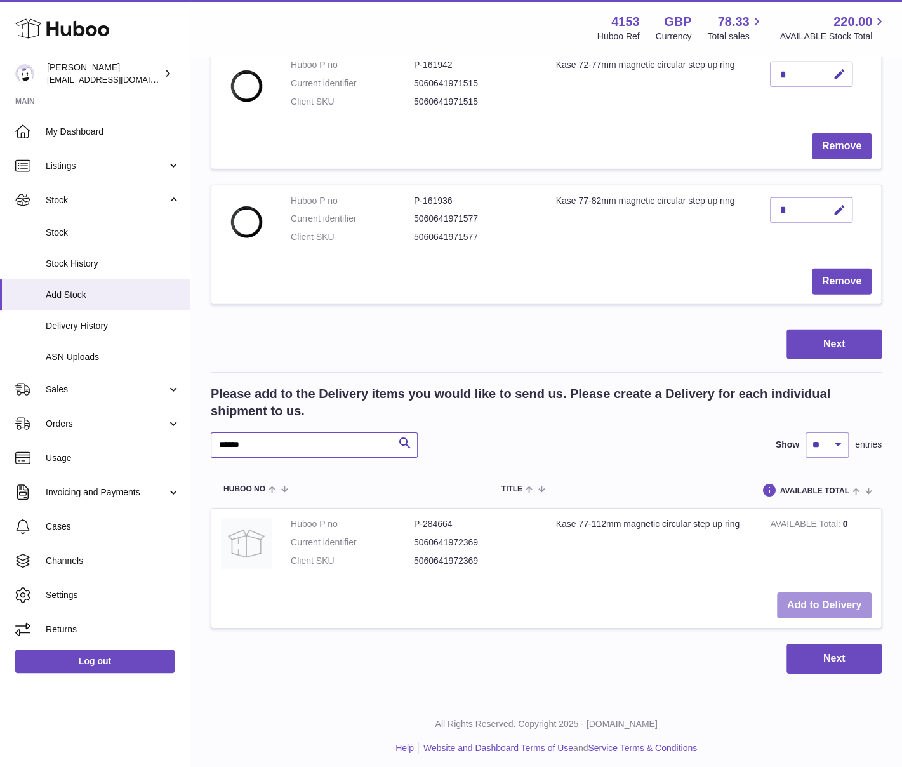
type input "******"
drag, startPoint x: 828, startPoint y: 599, endPoint x: 765, endPoint y: 598, distance: 63.5
click at [828, 599] on button "Add to Delivery" at bounding box center [824, 605] width 95 height 26
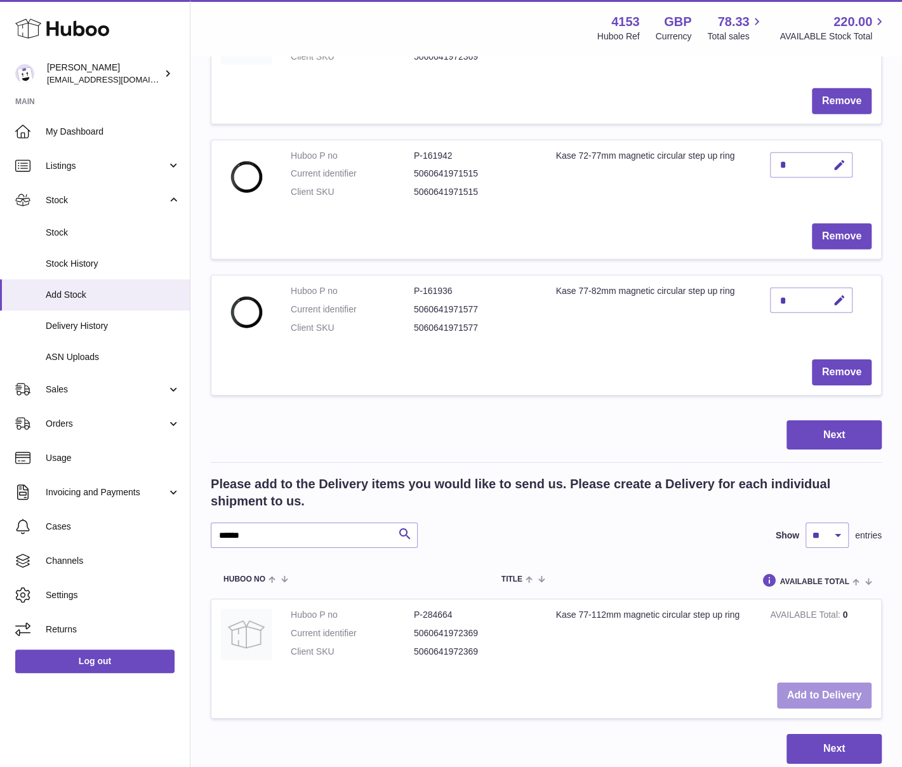
scroll to position [2031, 0]
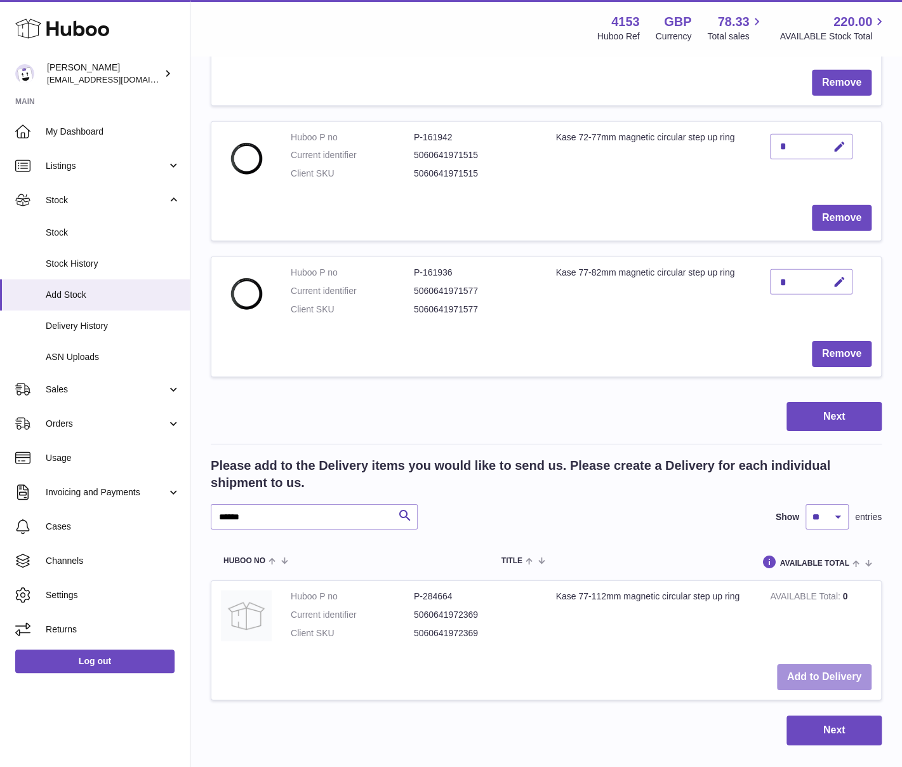
click at [823, 667] on button "Add to Delivery" at bounding box center [824, 677] width 95 height 26
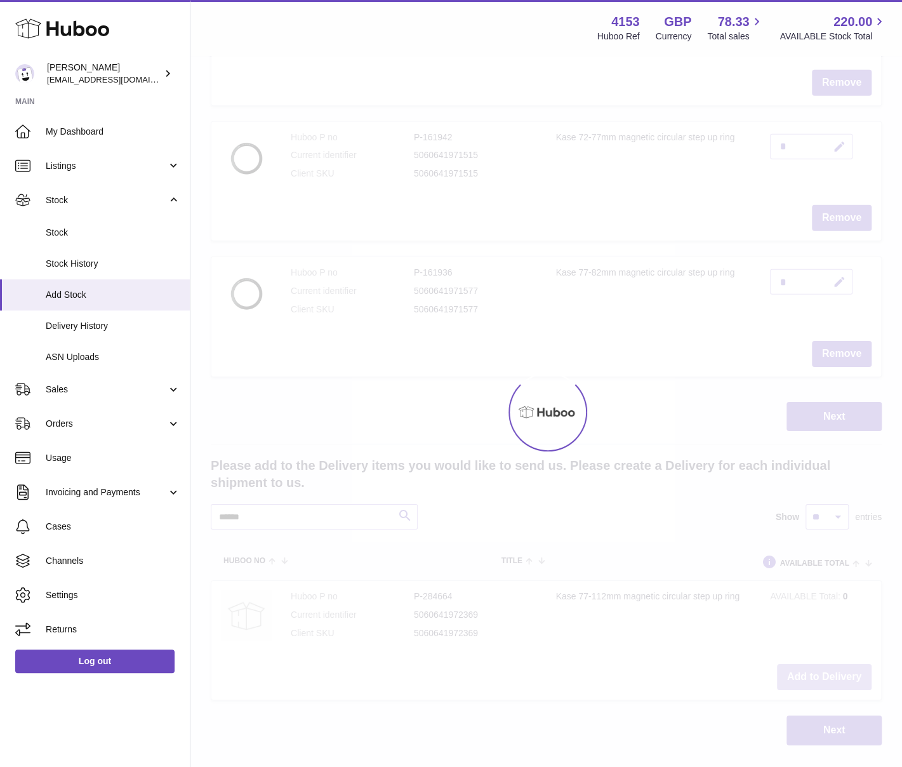
type input "*"
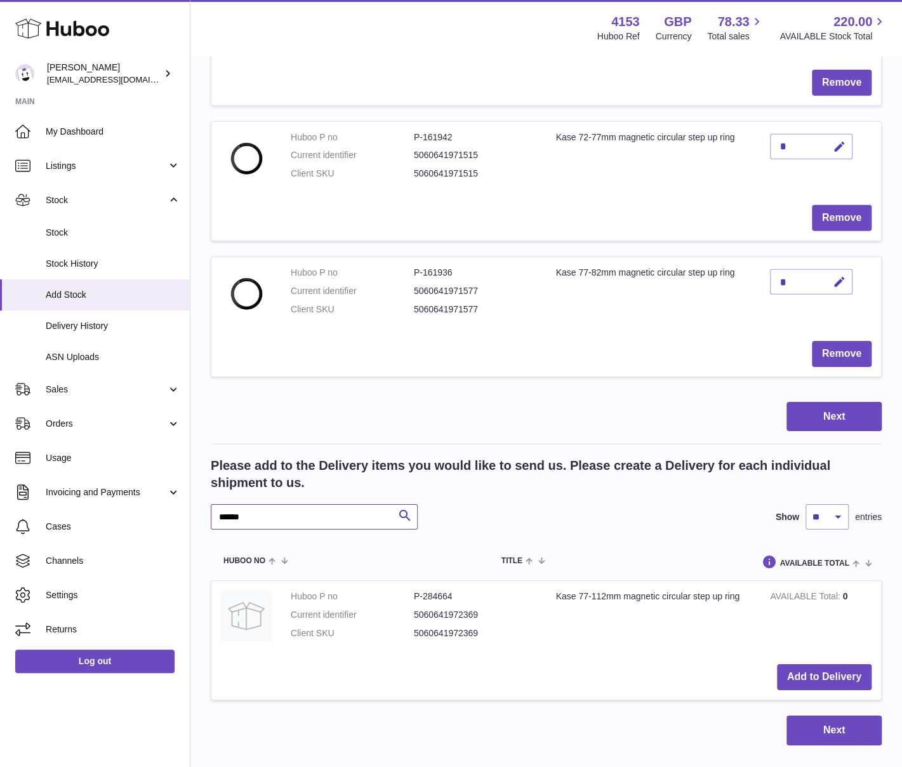
drag, startPoint x: 250, startPoint y: 507, endPoint x: 234, endPoint y: 507, distance: 15.9
click at [234, 507] on input "******" at bounding box center [314, 516] width 207 height 25
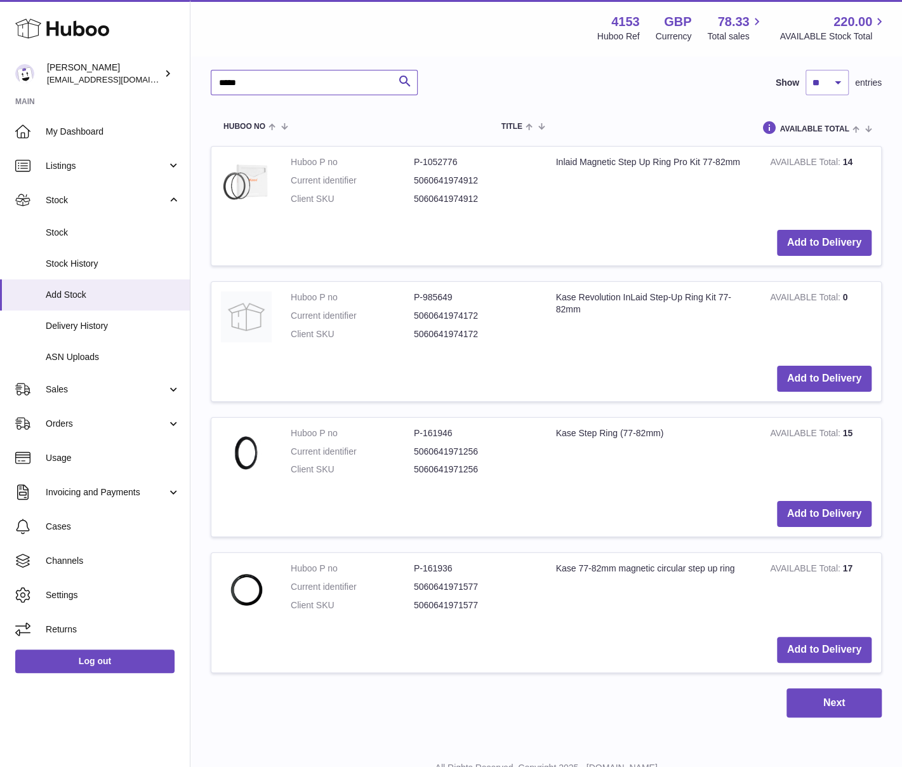
scroll to position [2475, 0]
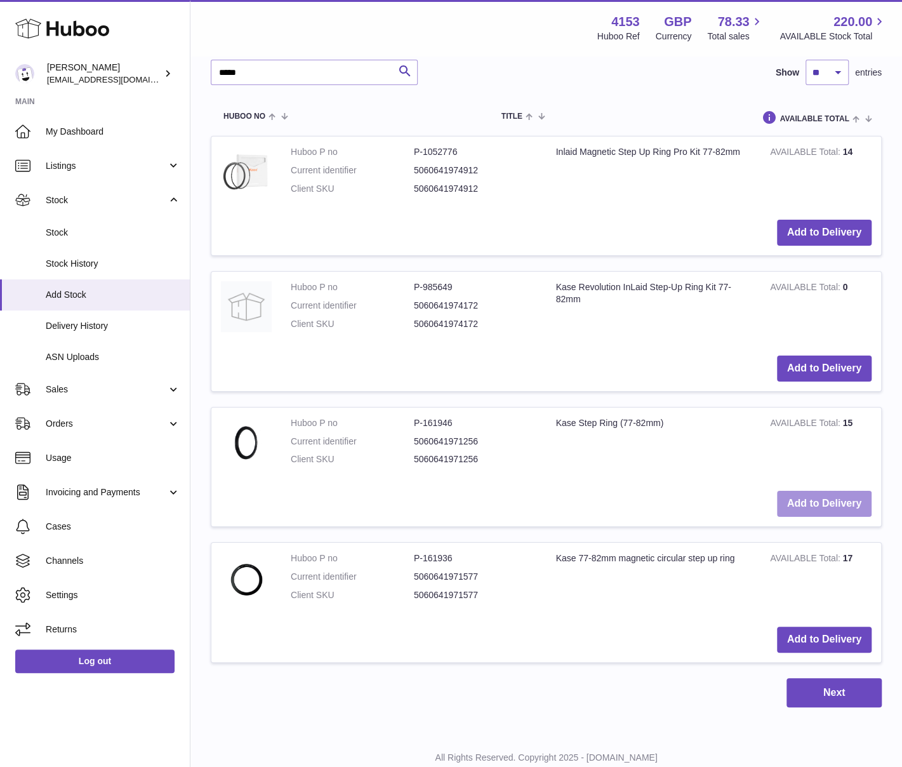
click at [819, 493] on button "Add to Delivery" at bounding box center [824, 504] width 95 height 26
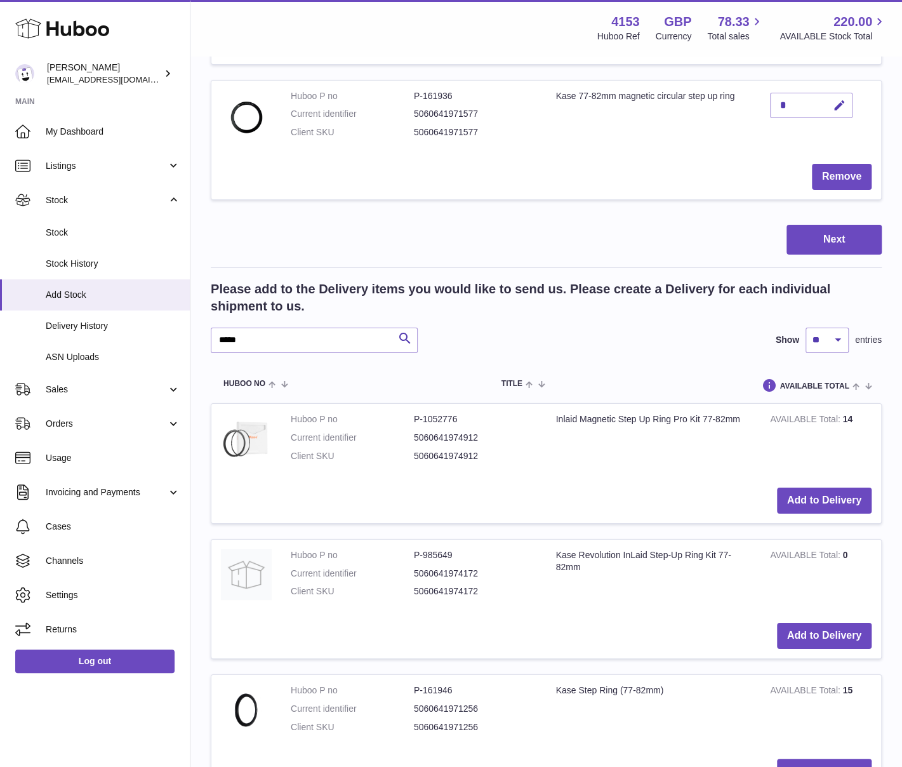
scroll to position [2293, 0]
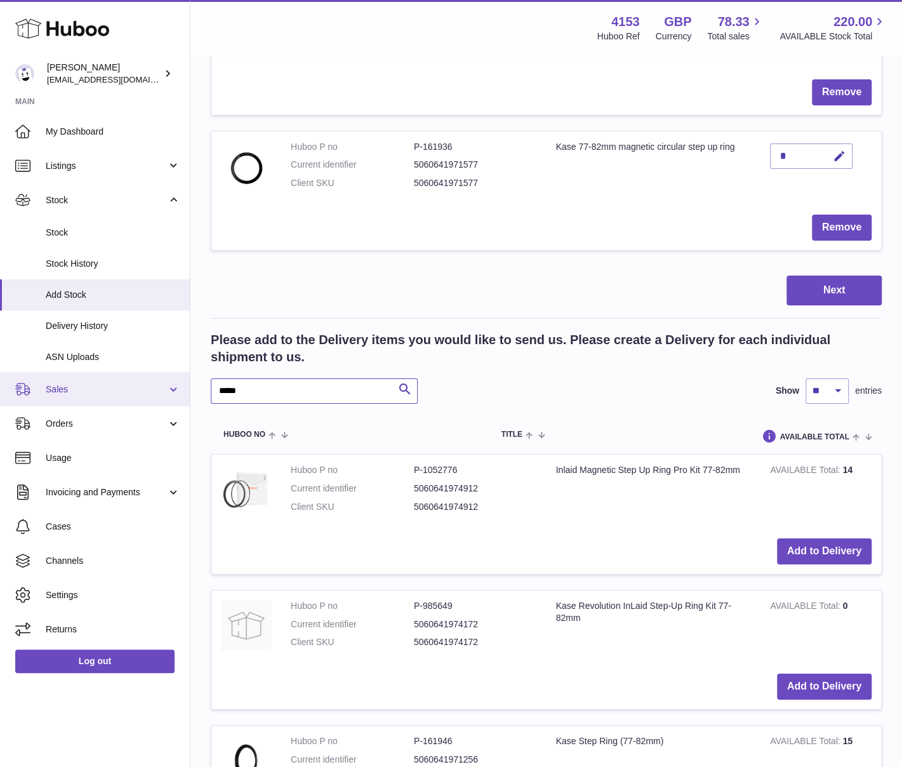
drag, startPoint x: 252, startPoint y: 382, endPoint x: 140, endPoint y: 383, distance: 112.4
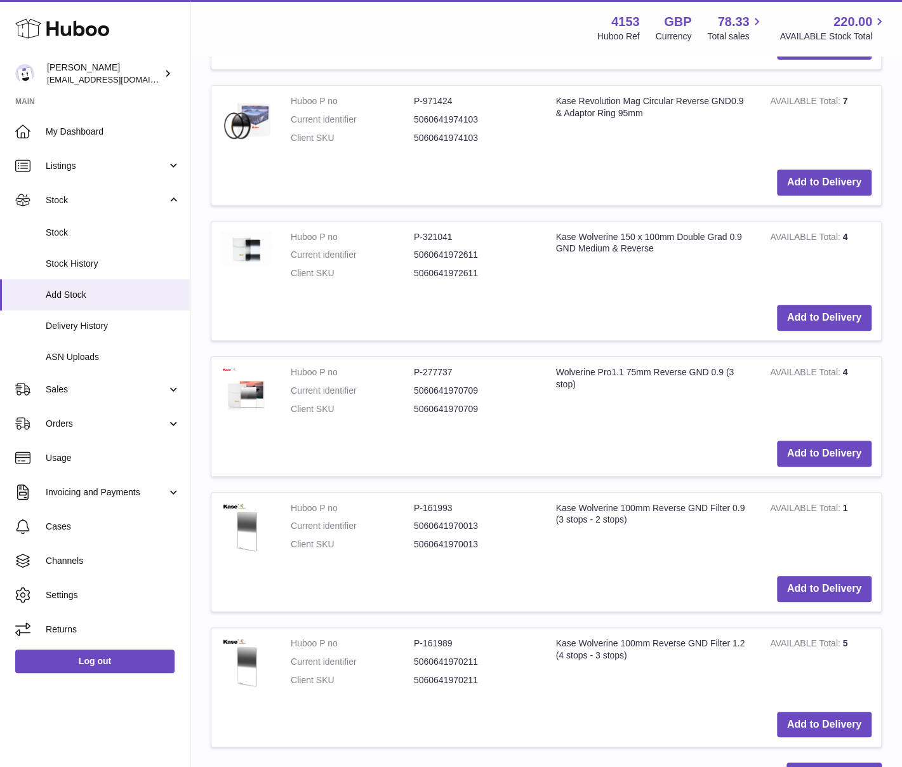
scroll to position [3048, 0]
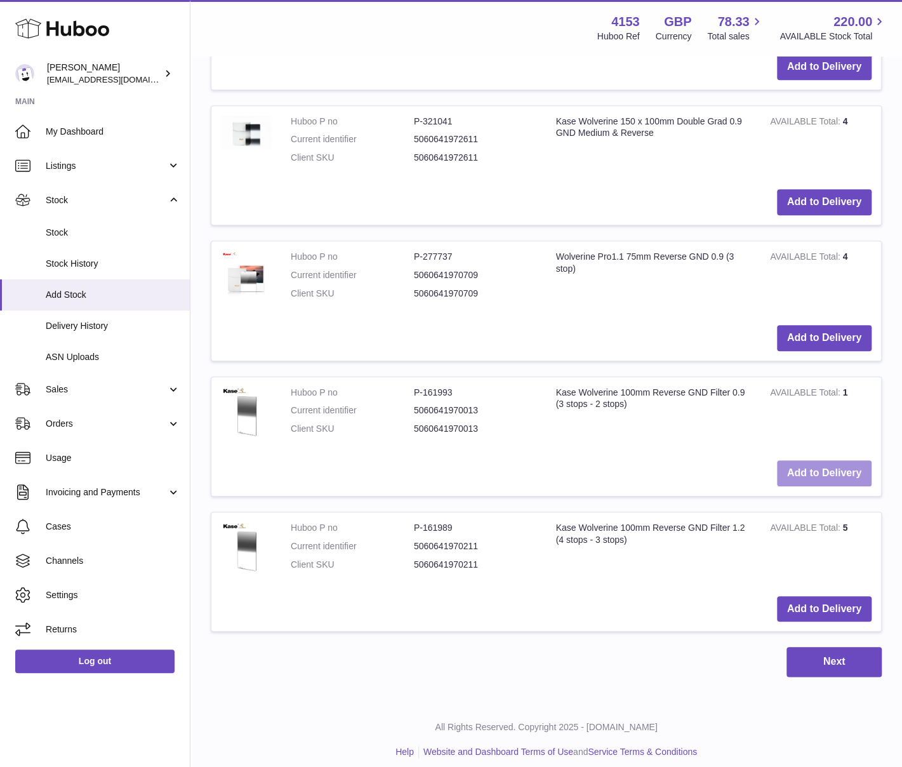
click at [829, 460] on button "Add to Delivery" at bounding box center [824, 473] width 95 height 26
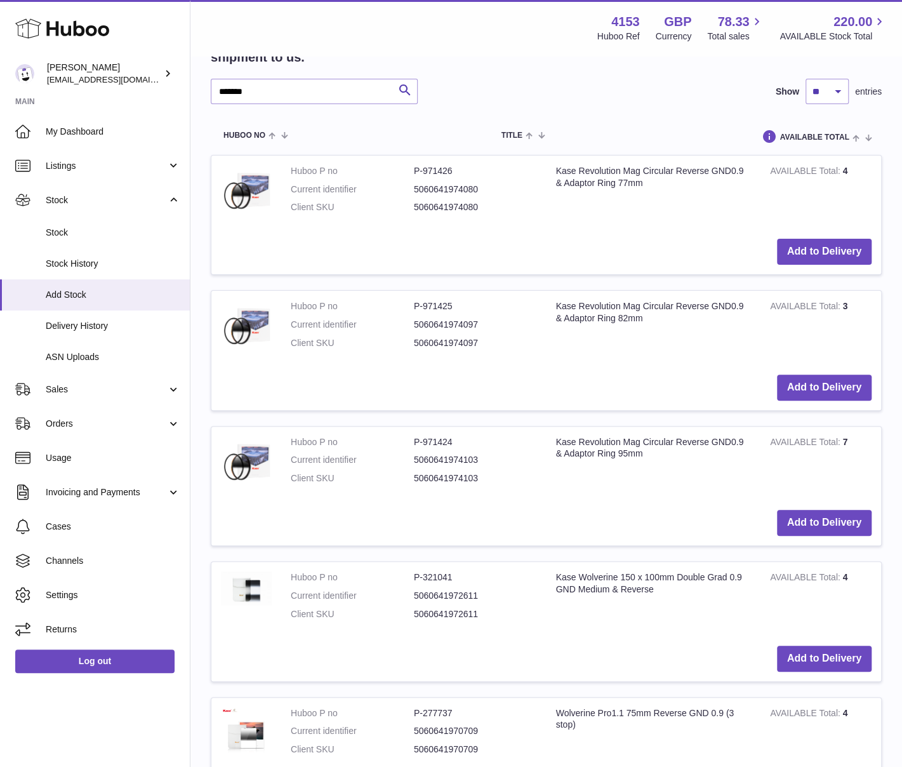
scroll to position [2484, 0]
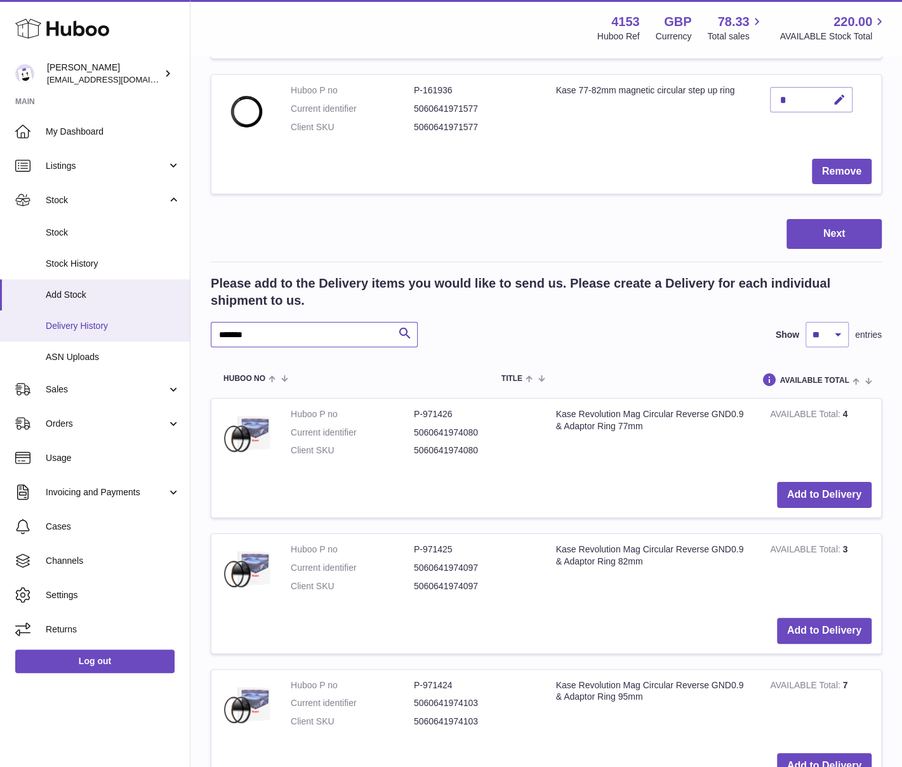
drag, startPoint x: 268, startPoint y: 326, endPoint x: 133, endPoint y: 335, distance: 135.5
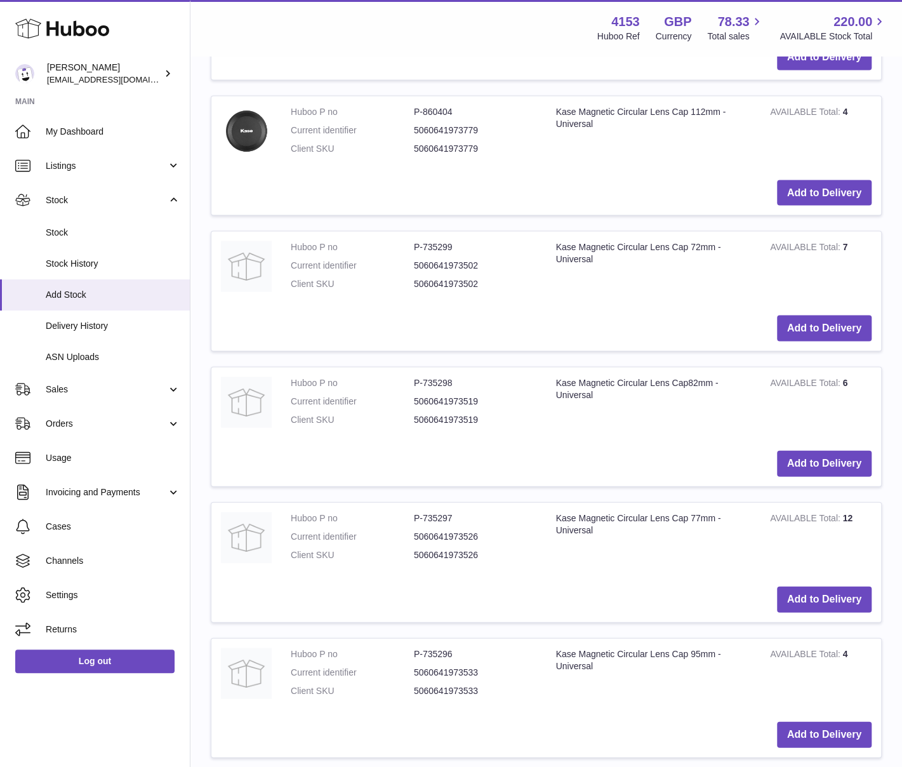
scroll to position [4008, 0]
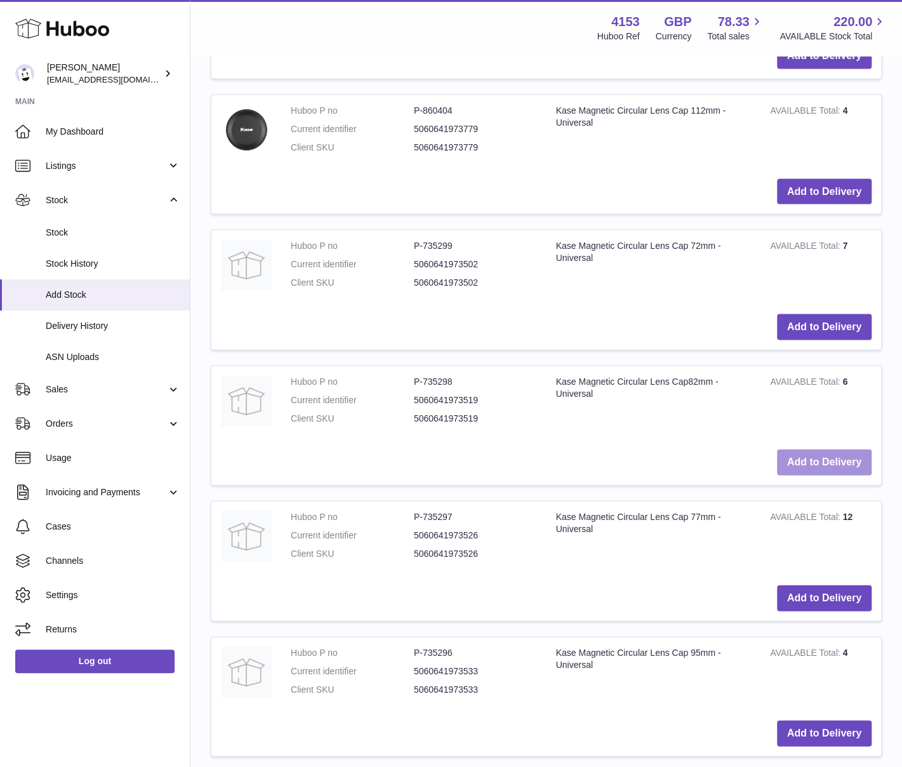
type input "*********"
click at [811, 449] on button "Add to Delivery" at bounding box center [824, 462] width 95 height 26
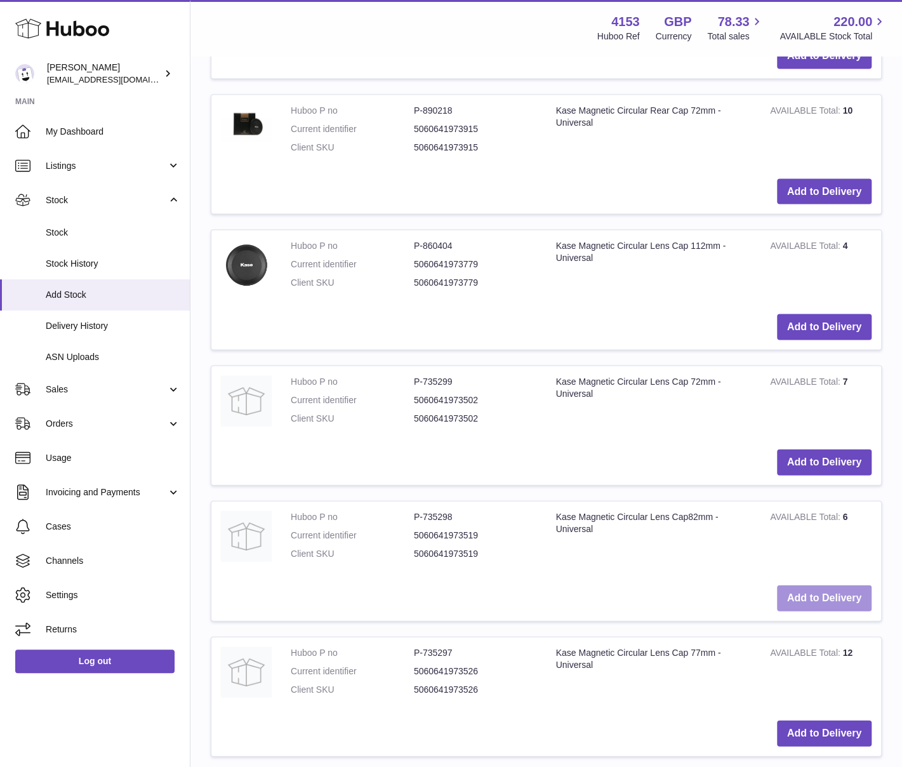
scroll to position [4143, 0]
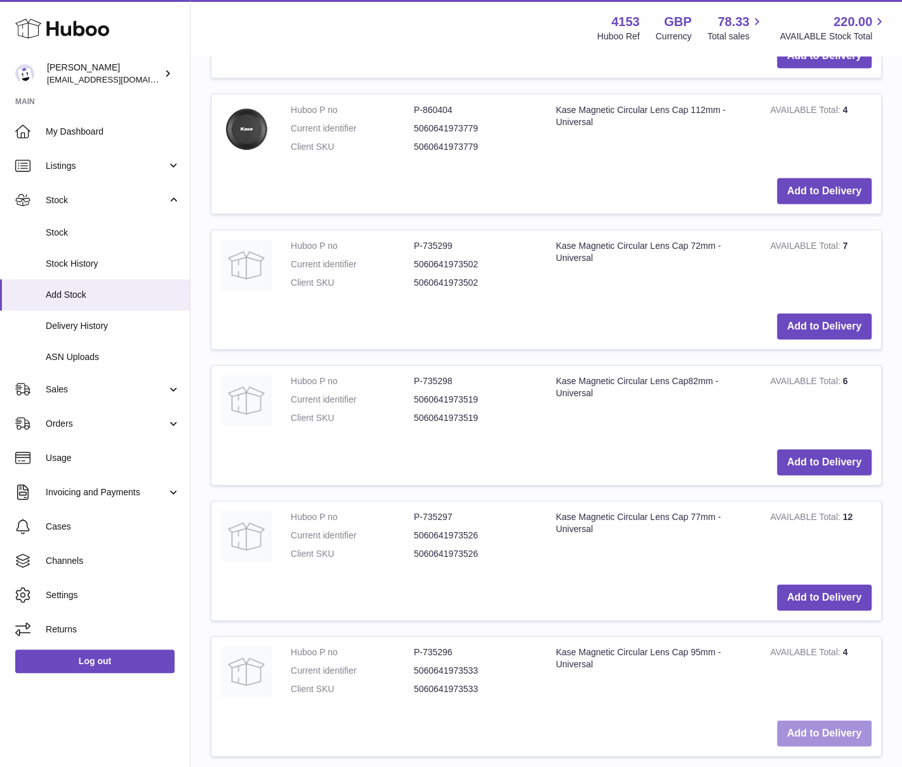
click at [810, 720] on button "Add to Delivery" at bounding box center [824, 733] width 95 height 26
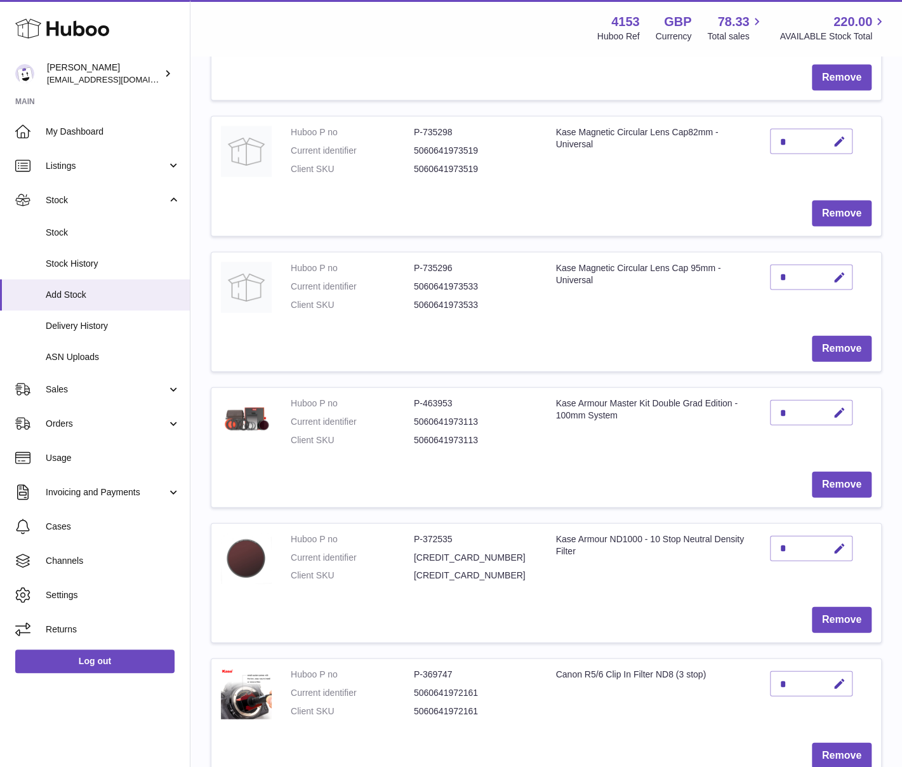
scroll to position [1295, 0]
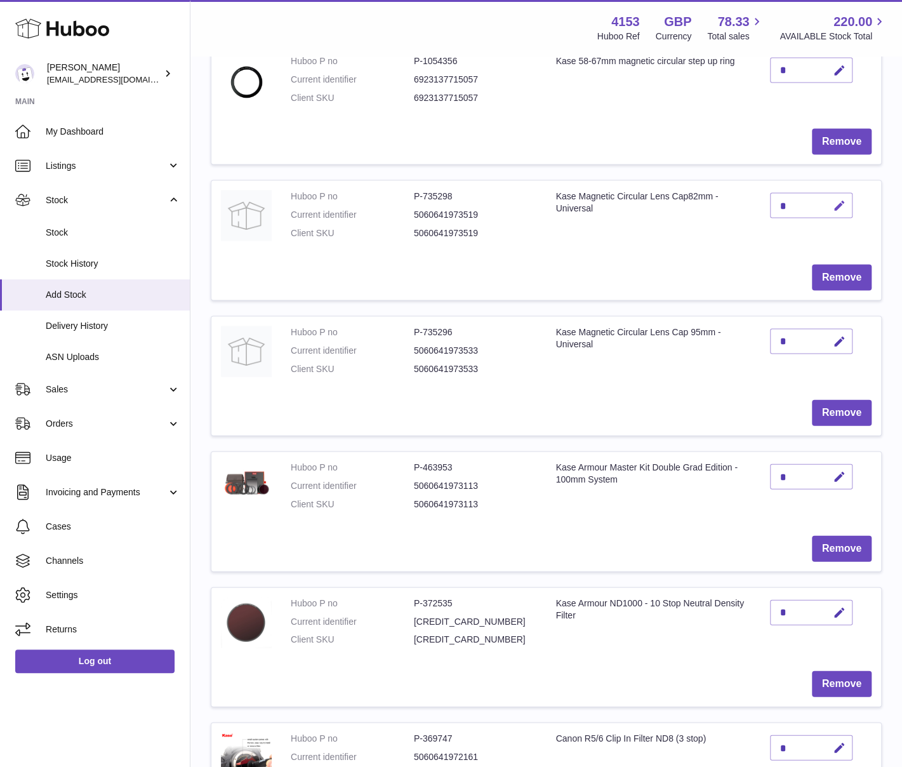
click at [843, 199] on icon "button" at bounding box center [839, 205] width 13 height 13
drag, startPoint x: 797, startPoint y: 199, endPoint x: 776, endPoint y: 197, distance: 21.0
click at [776, 197] on input "*" at bounding box center [811, 204] width 83 height 25
type input "**"
click at [834, 200] on icon "submit" at bounding box center [839, 204] width 11 height 11
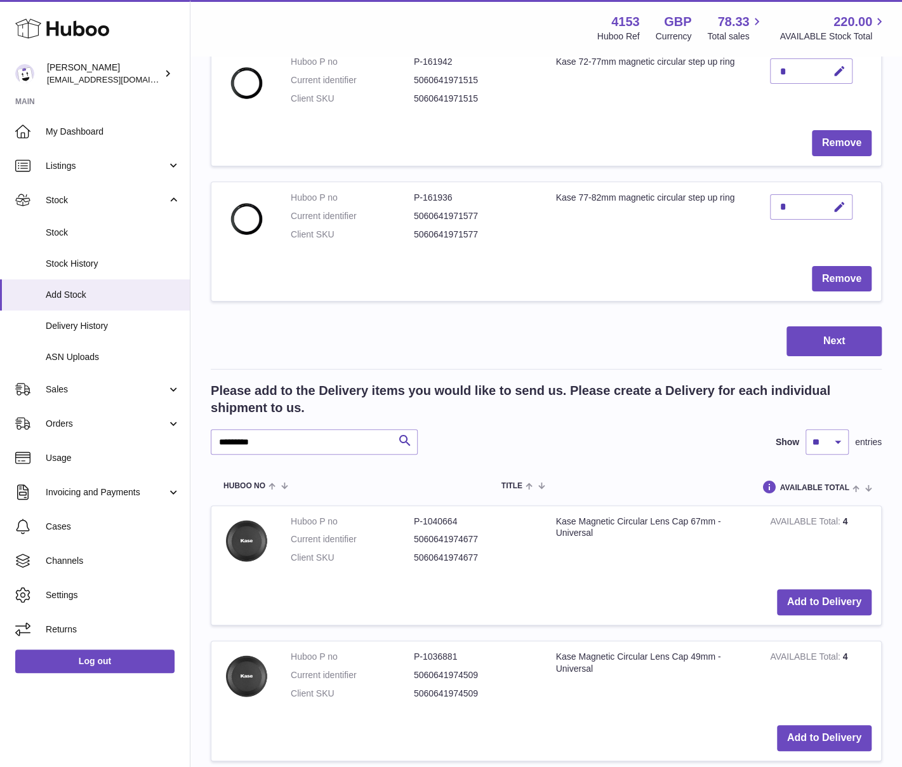
scroll to position [2882, 0]
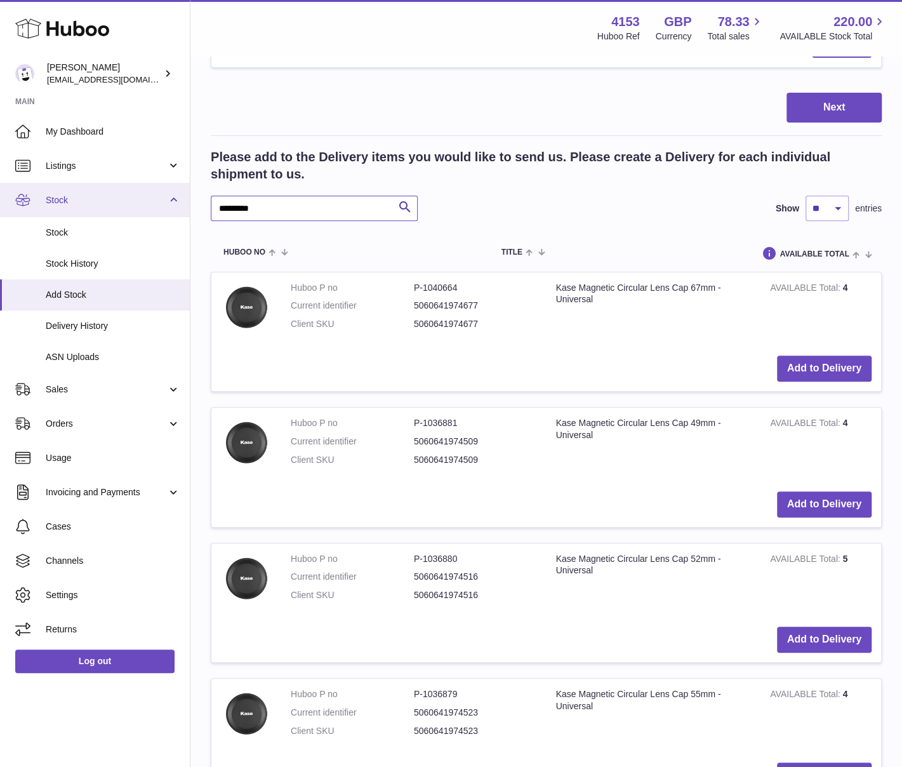
drag, startPoint x: 262, startPoint y: 194, endPoint x: 182, endPoint y: 193, distance: 80.6
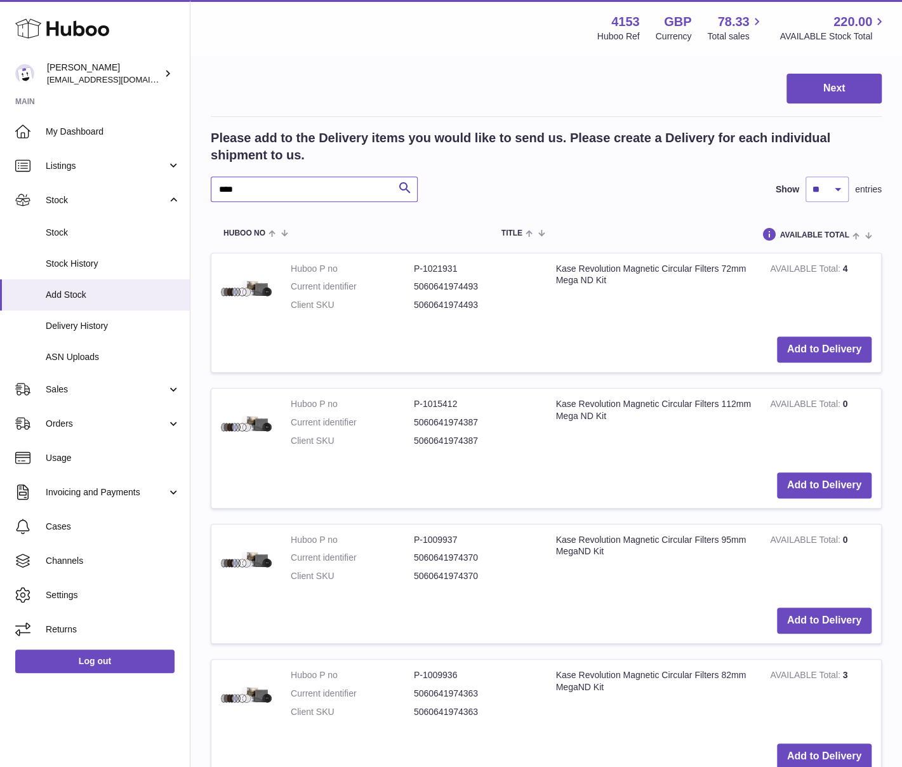
scroll to position [2866, 0]
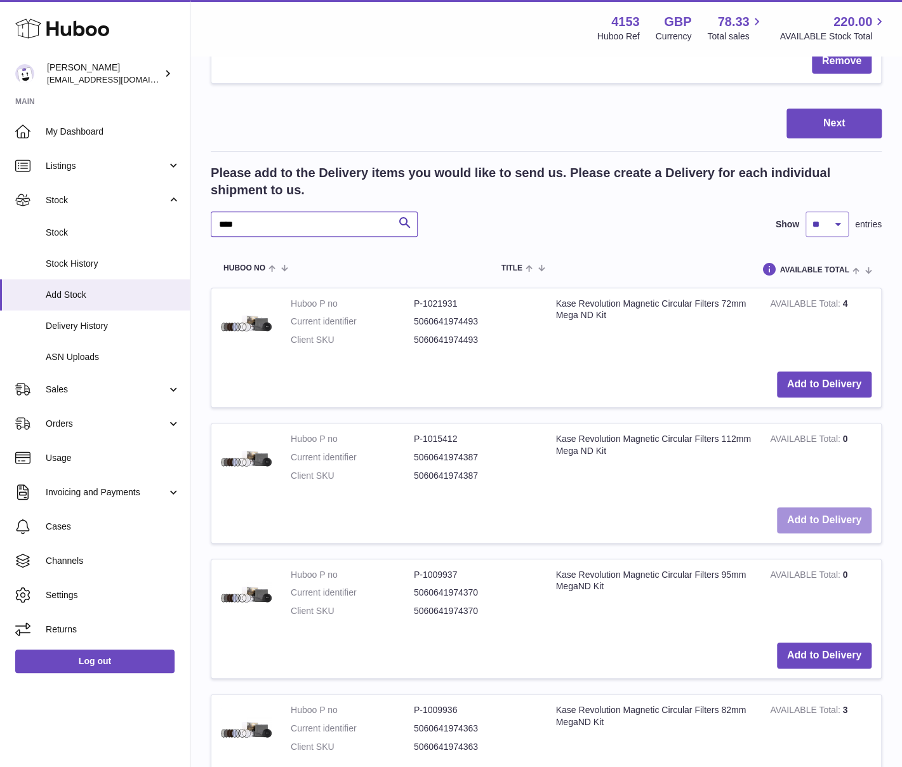
type input "****"
drag, startPoint x: 834, startPoint y: 512, endPoint x: 727, endPoint y: 492, distance: 108.5
click at [834, 512] on button "Add to Delivery" at bounding box center [824, 520] width 95 height 26
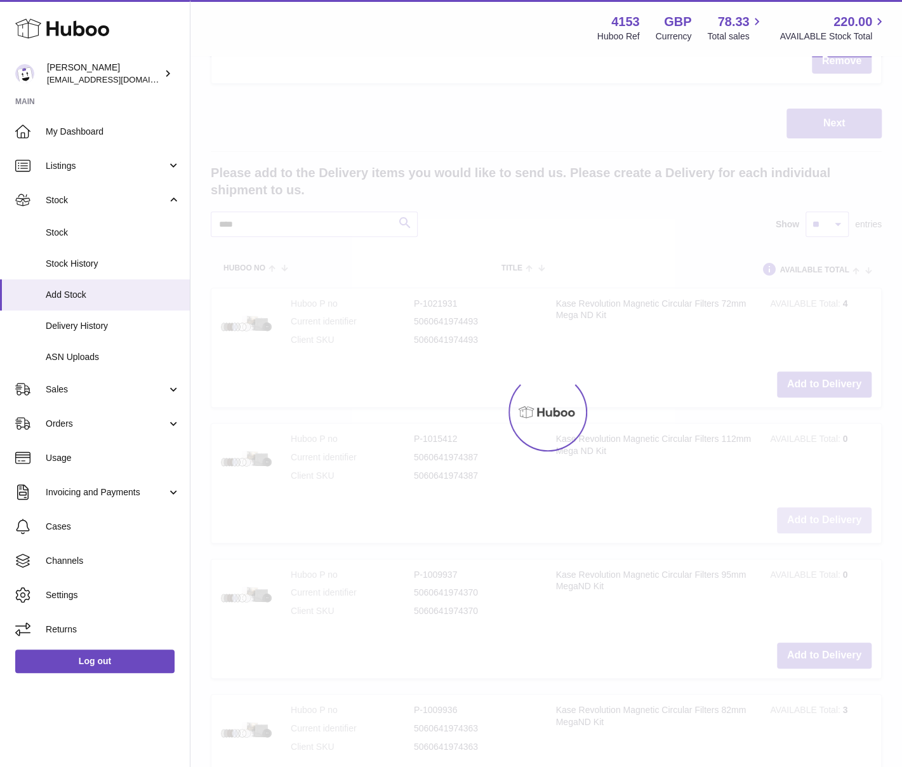
scroll to position [3001, 0]
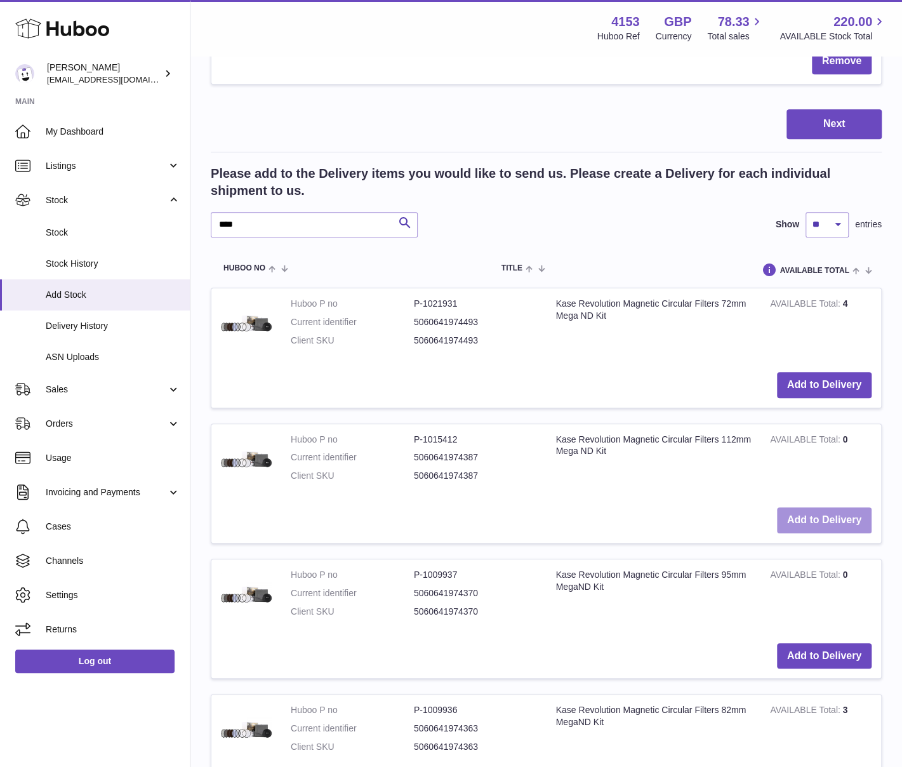
click at [816, 507] on button "Add to Delivery" at bounding box center [824, 520] width 95 height 26
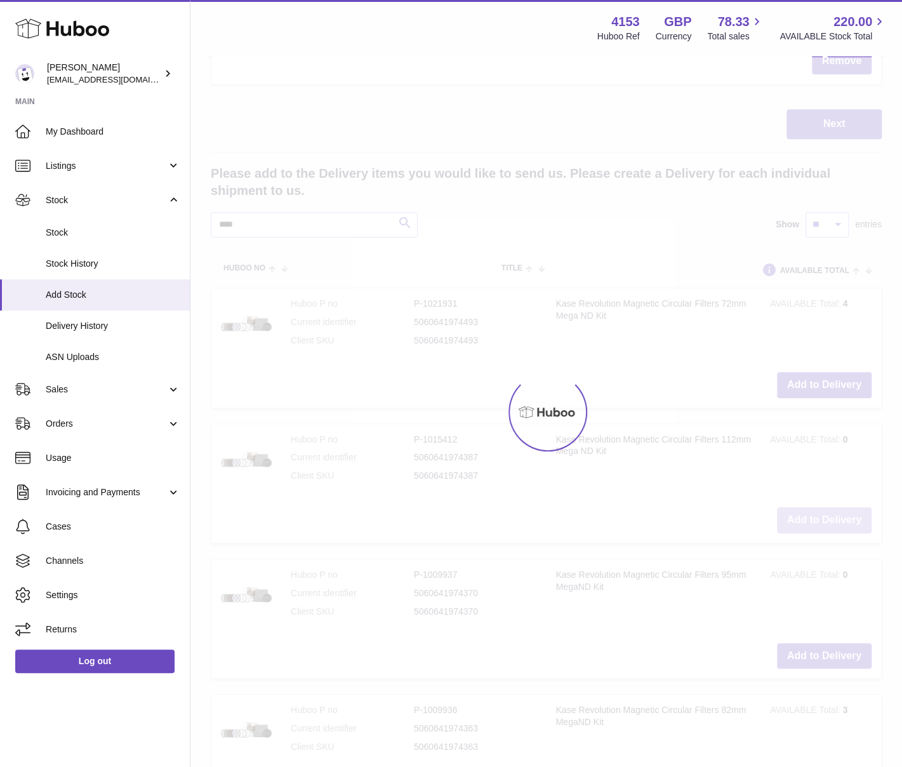
type input "*"
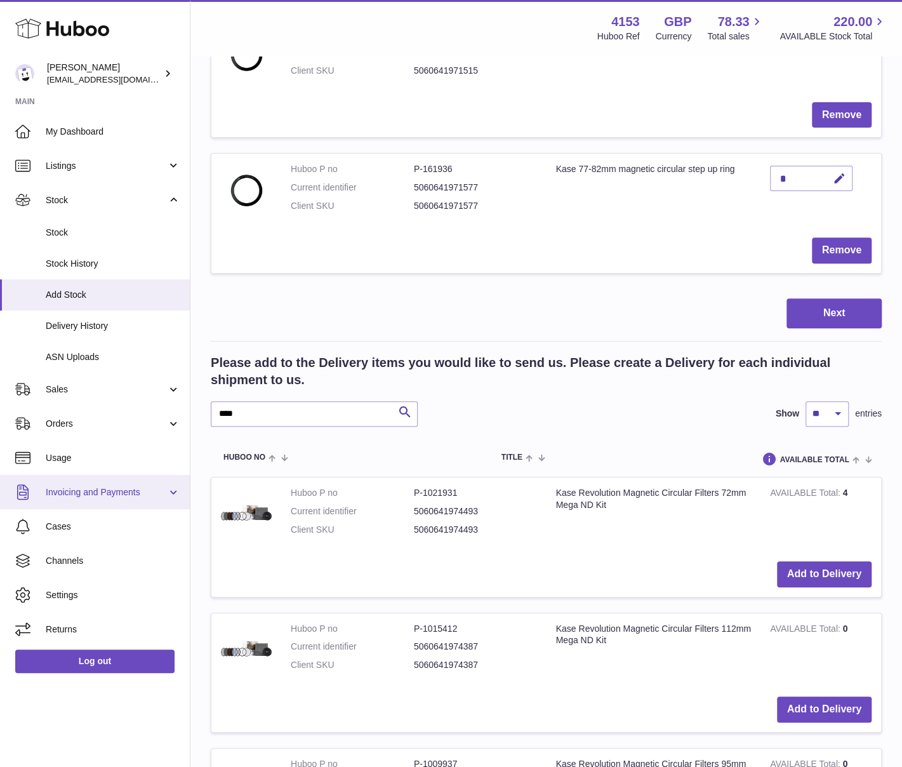
scroll to position [2811, 0]
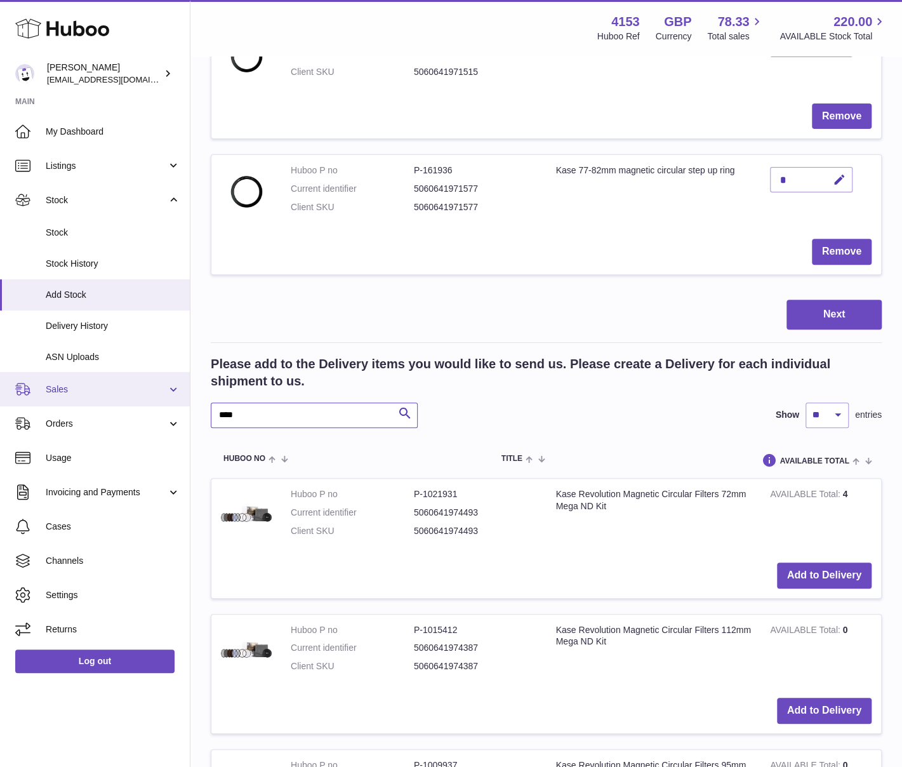
drag, startPoint x: 246, startPoint y: 407, endPoint x: 138, endPoint y: 399, distance: 108.2
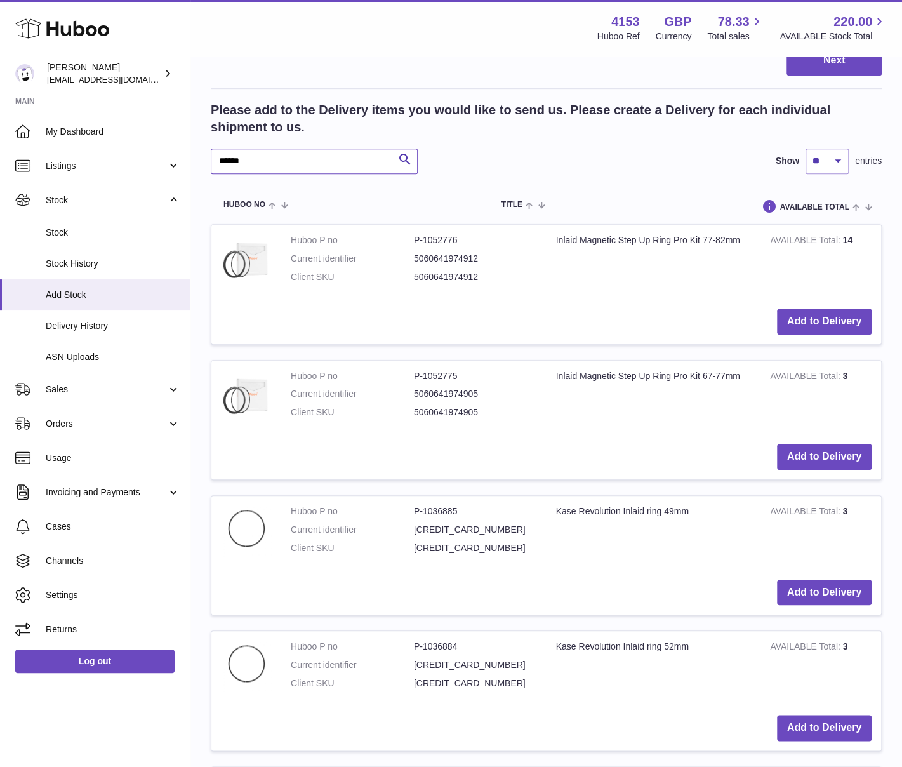
scroll to position [3128, 0]
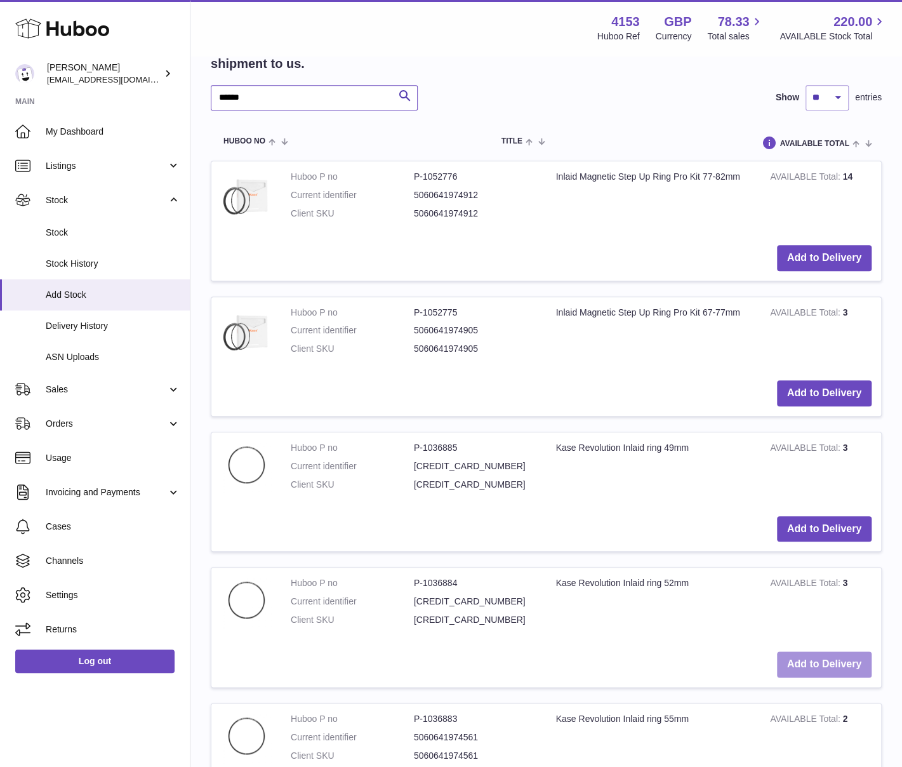
type input "******"
click at [830, 651] on button "Add to Delivery" at bounding box center [824, 664] width 95 height 26
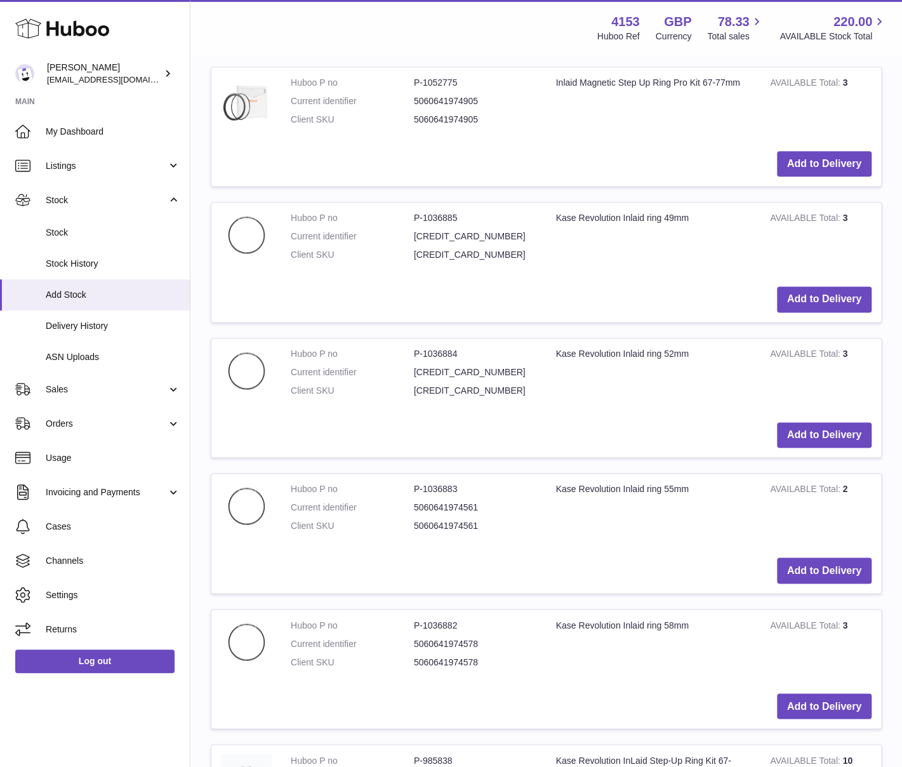
scroll to position [3516, 0]
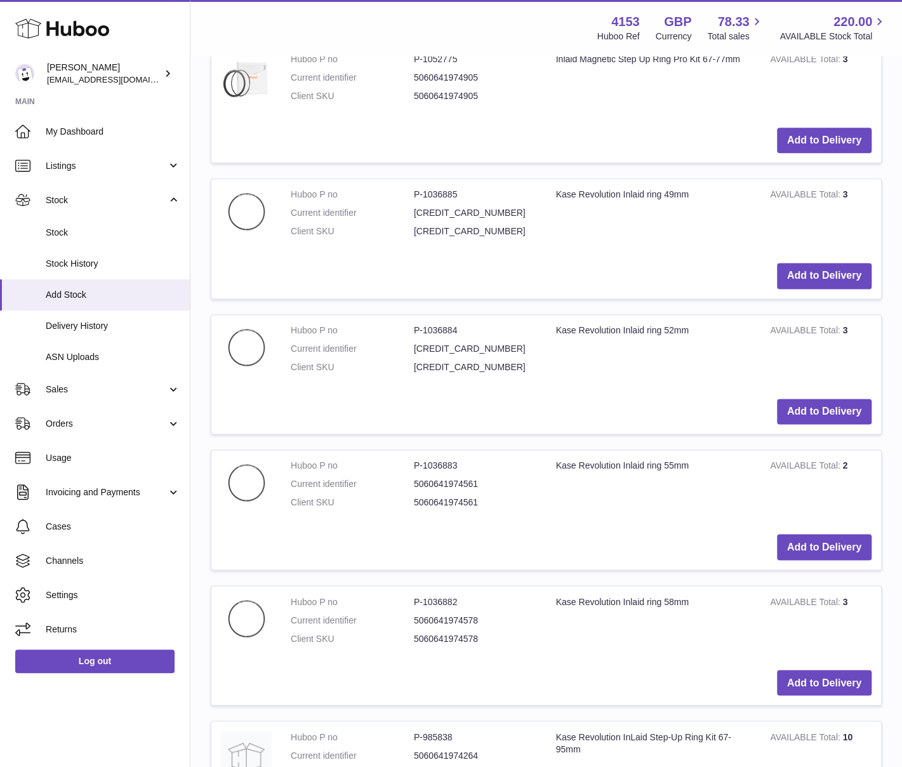
click at [550, 497] on td "Kase Revolution Inlaid ring 55mm" at bounding box center [653, 487] width 215 height 74
drag, startPoint x: 823, startPoint y: 540, endPoint x: 758, endPoint y: 522, distance: 67.1
click at [823, 540] on button "Add to Delivery" at bounding box center [824, 547] width 95 height 26
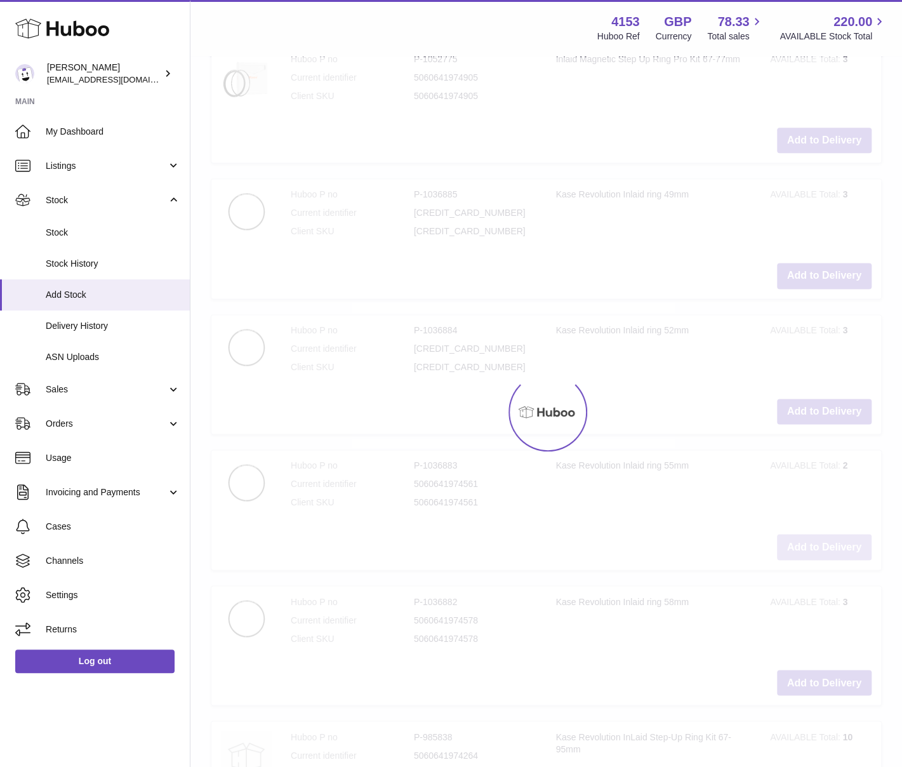
scroll to position [3652, 0]
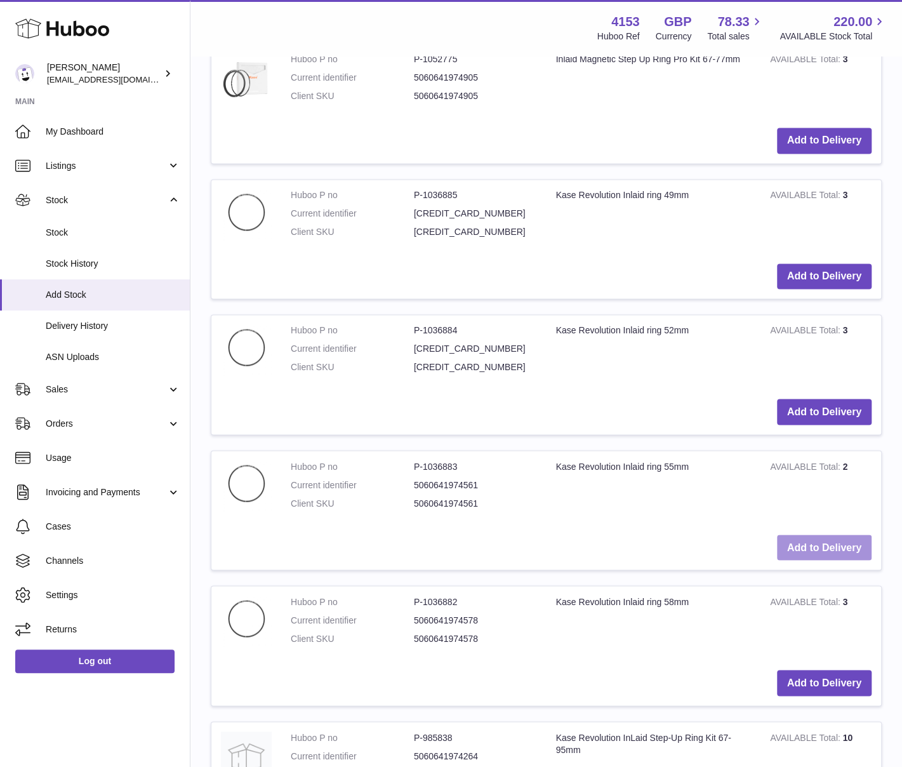
click at [829, 537] on button "Add to Delivery" at bounding box center [824, 547] width 95 height 26
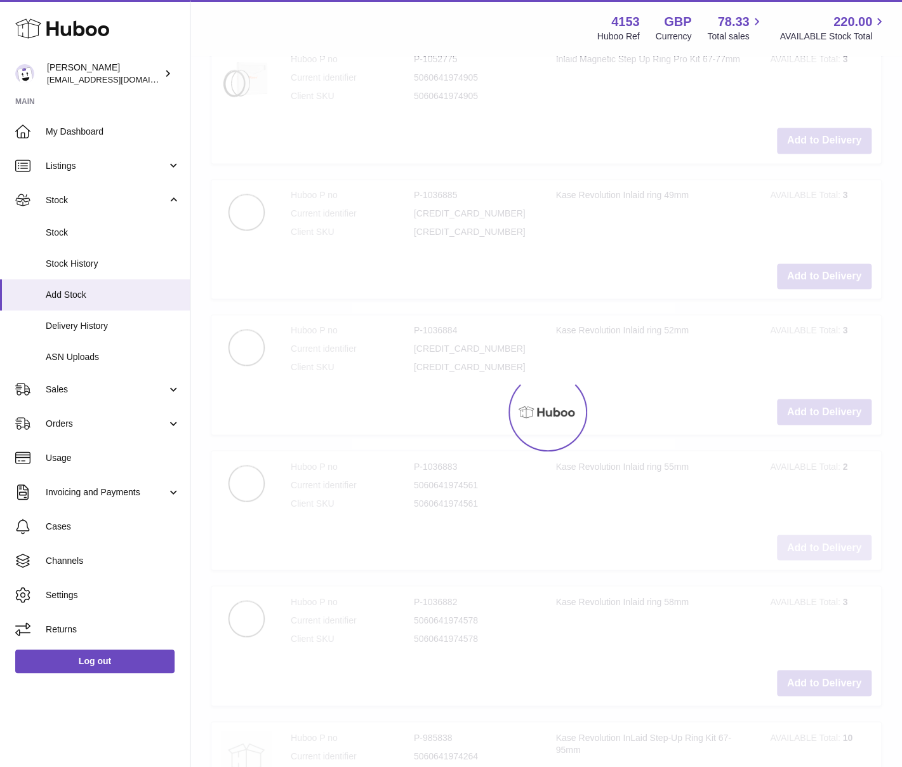
type input "*"
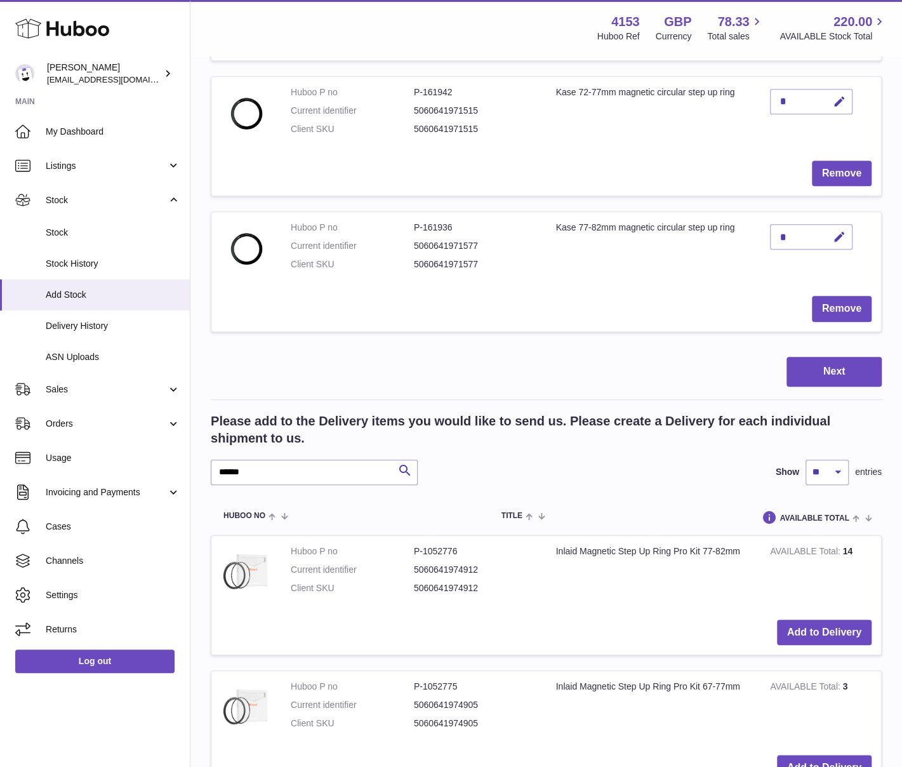
scroll to position [3017, 0]
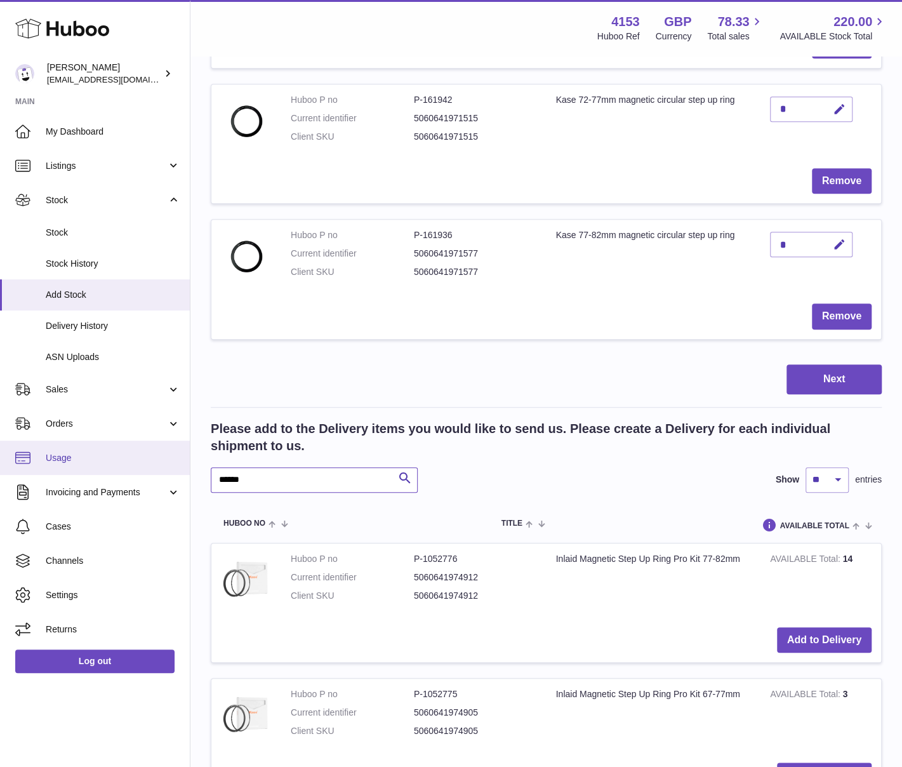
drag, startPoint x: 248, startPoint y: 467, endPoint x: 175, endPoint y: 460, distance: 72.7
click at [175, 460] on div "Huboo Andi Campbell sales@kasefilters.com Main My Dashboard Listings Not with H…" at bounding box center [451, 182] width 902 height 6399
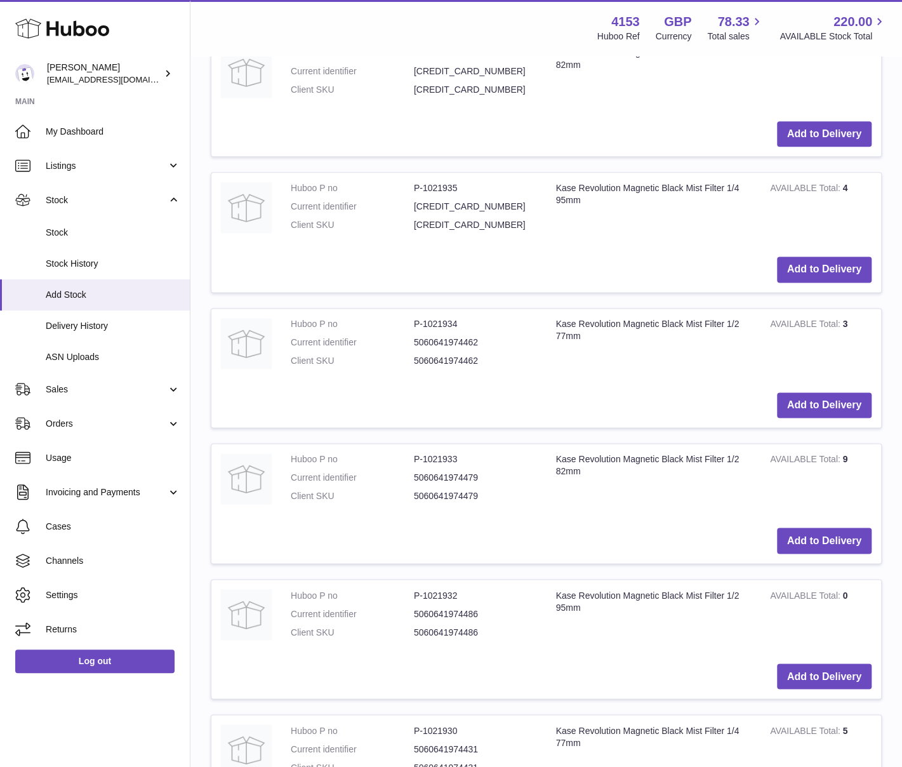
scroll to position [3525, 0]
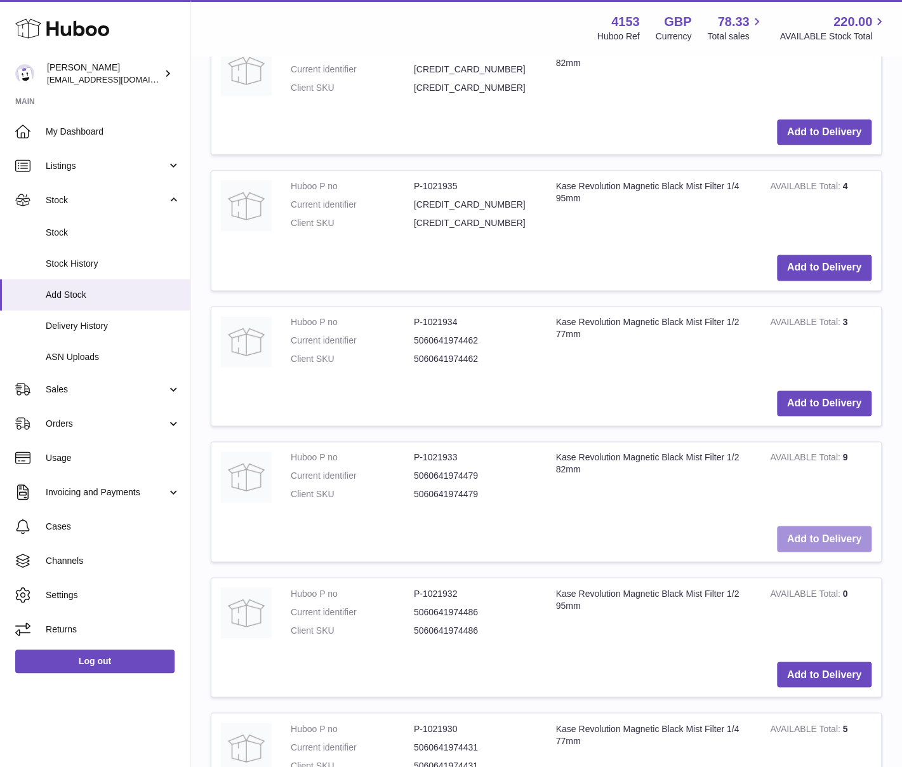
type input "**********"
click at [820, 529] on button "Add to Delivery" at bounding box center [824, 539] width 95 height 26
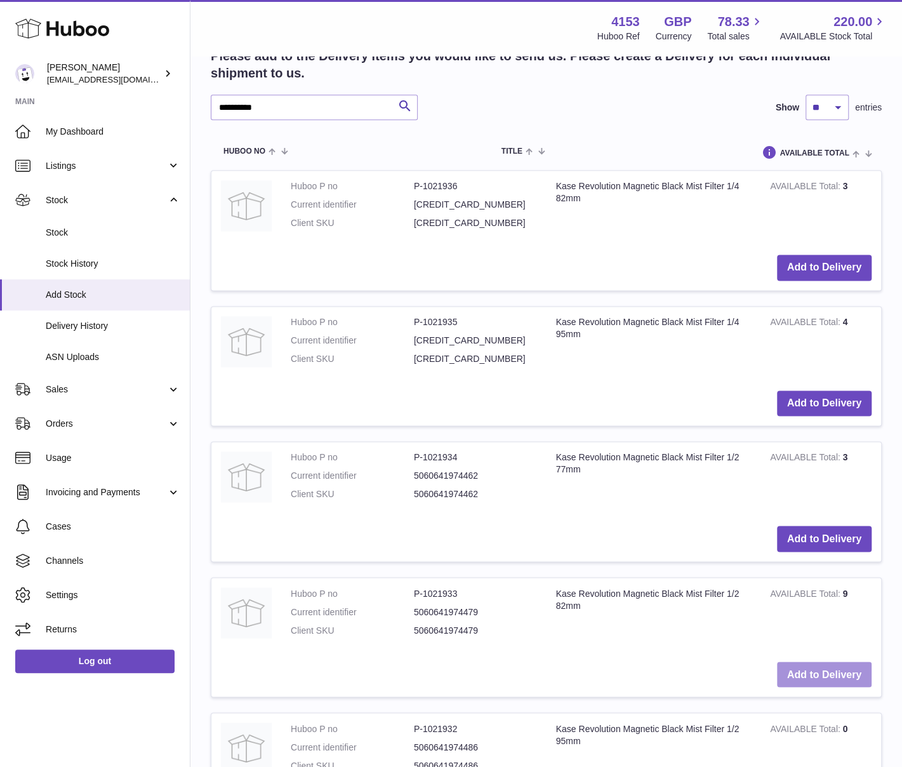
scroll to position [3660, 0]
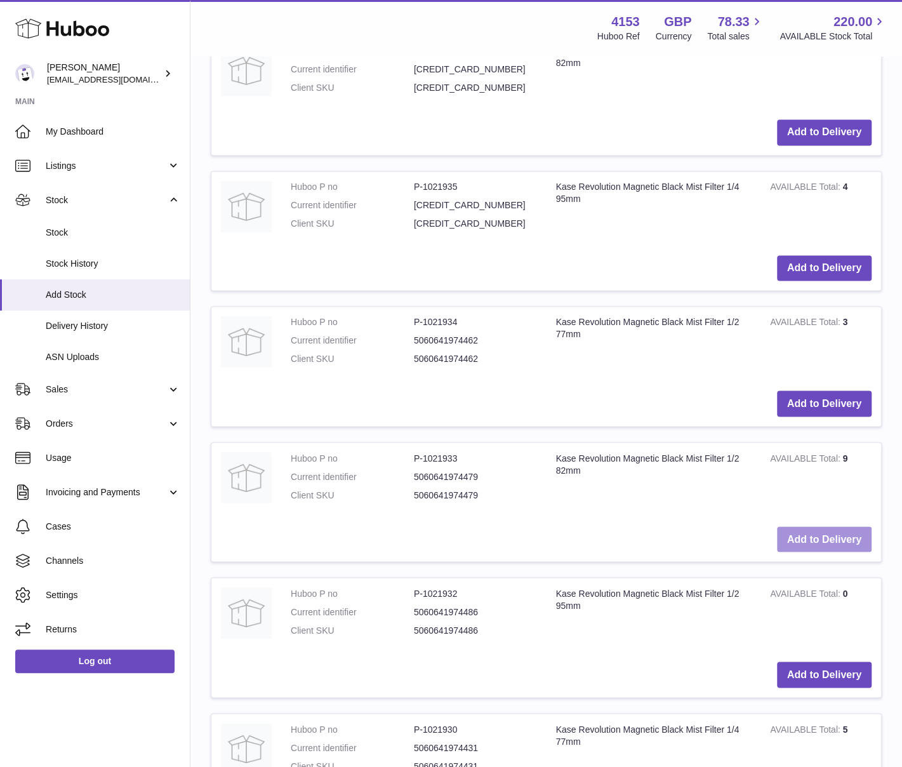
click at [820, 529] on button "Add to Delivery" at bounding box center [824, 539] width 95 height 26
click at [823, 530] on button "Add to Delivery" at bounding box center [824, 539] width 95 height 26
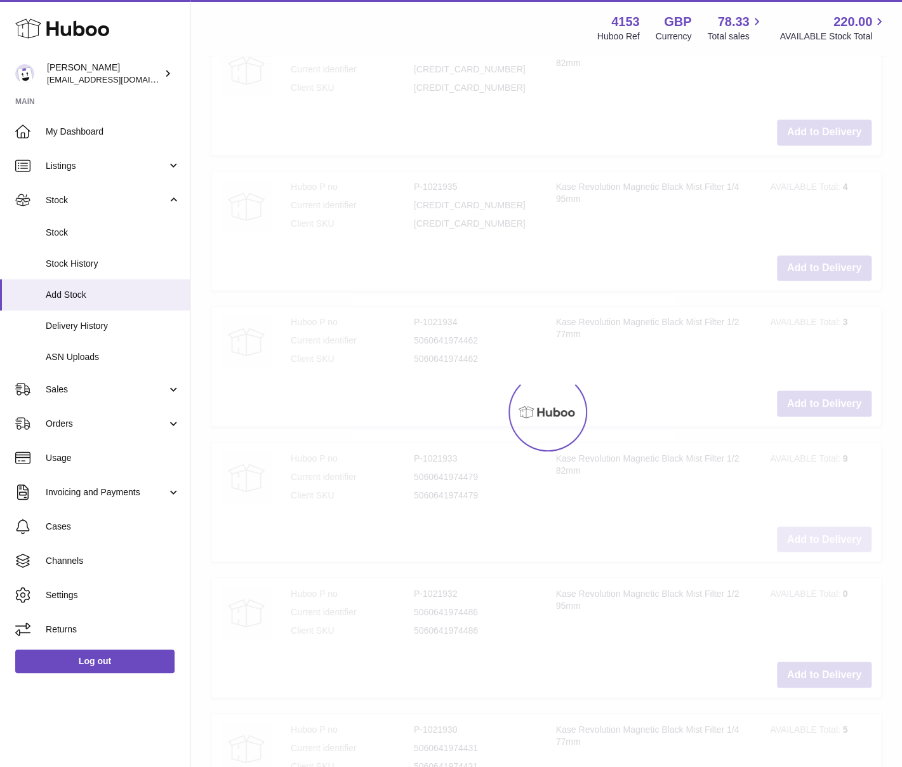
type input "*"
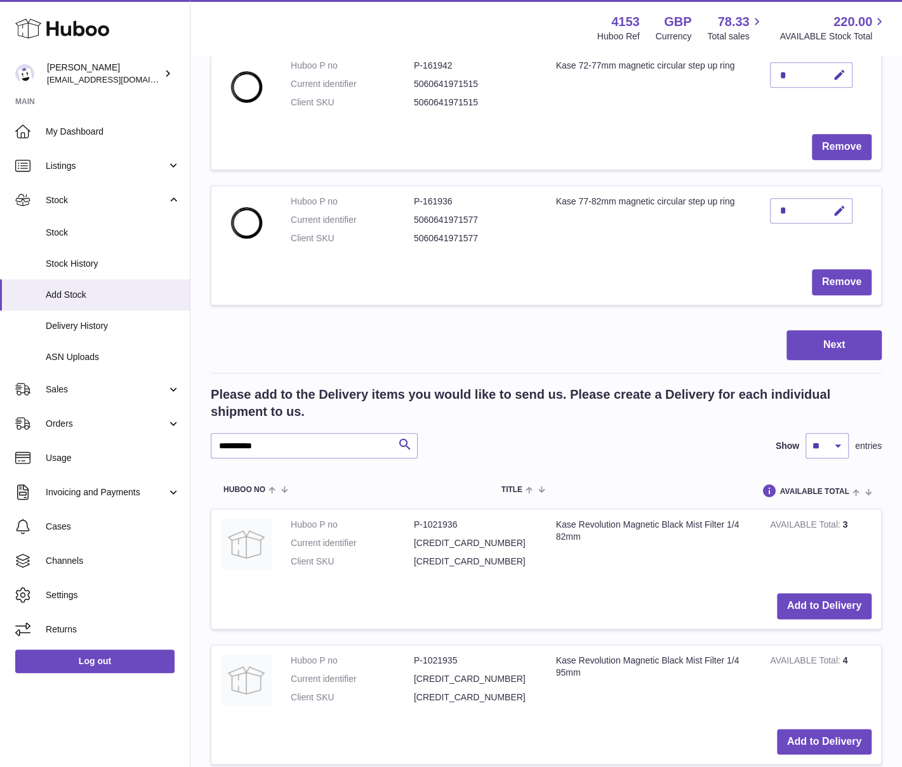
scroll to position [3152, 0]
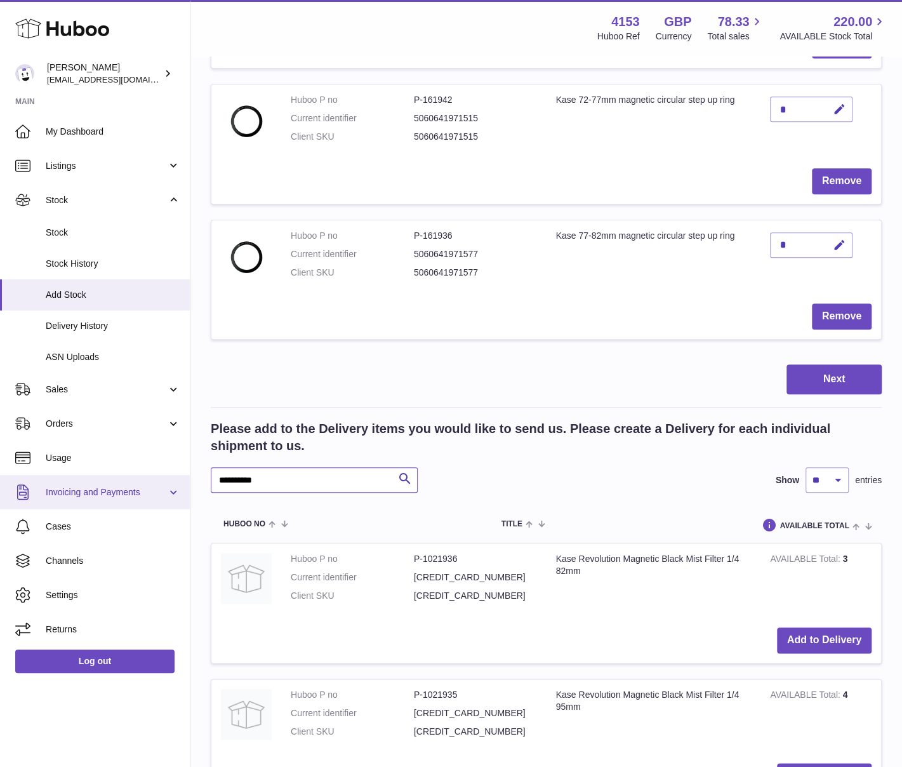
drag, startPoint x: 270, startPoint y: 468, endPoint x: 185, endPoint y: 477, distance: 84.8
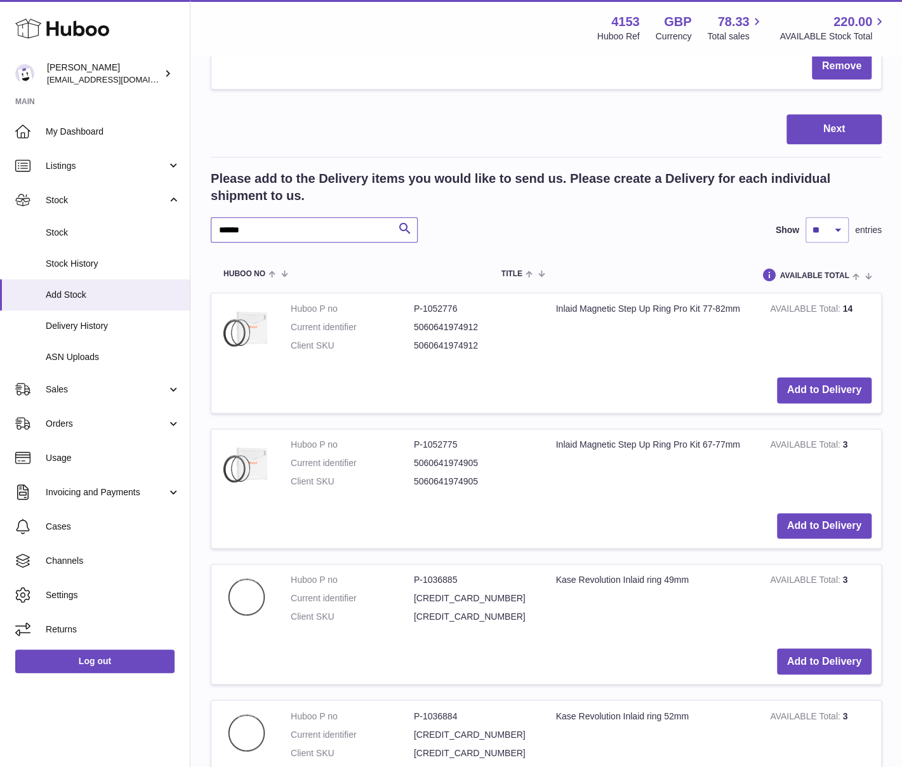
scroll to position [3406, 0]
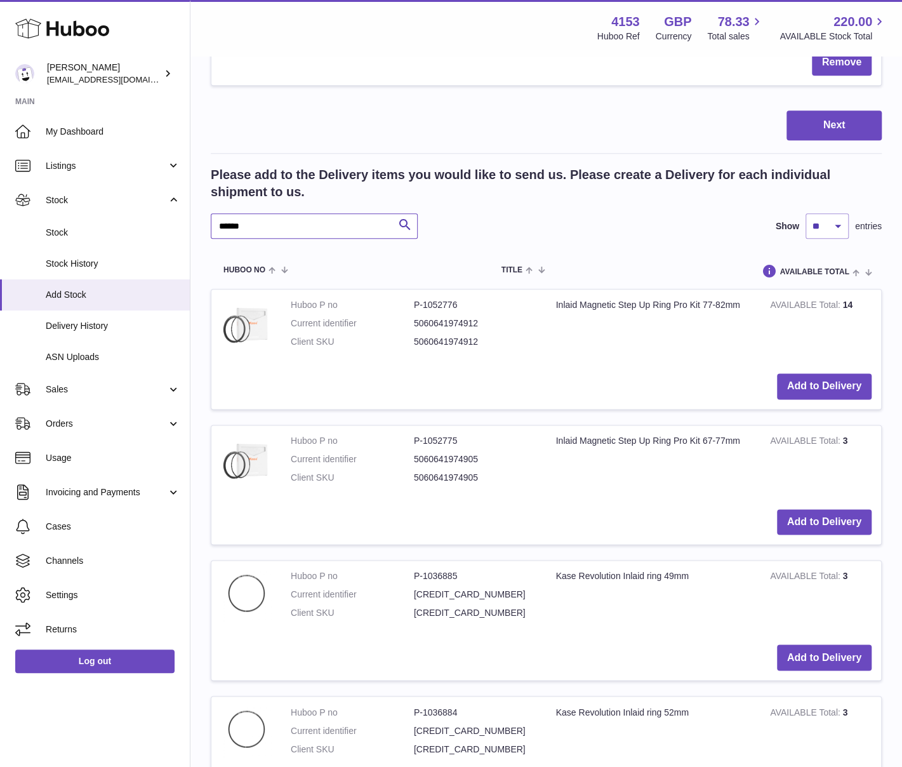
type input "******"
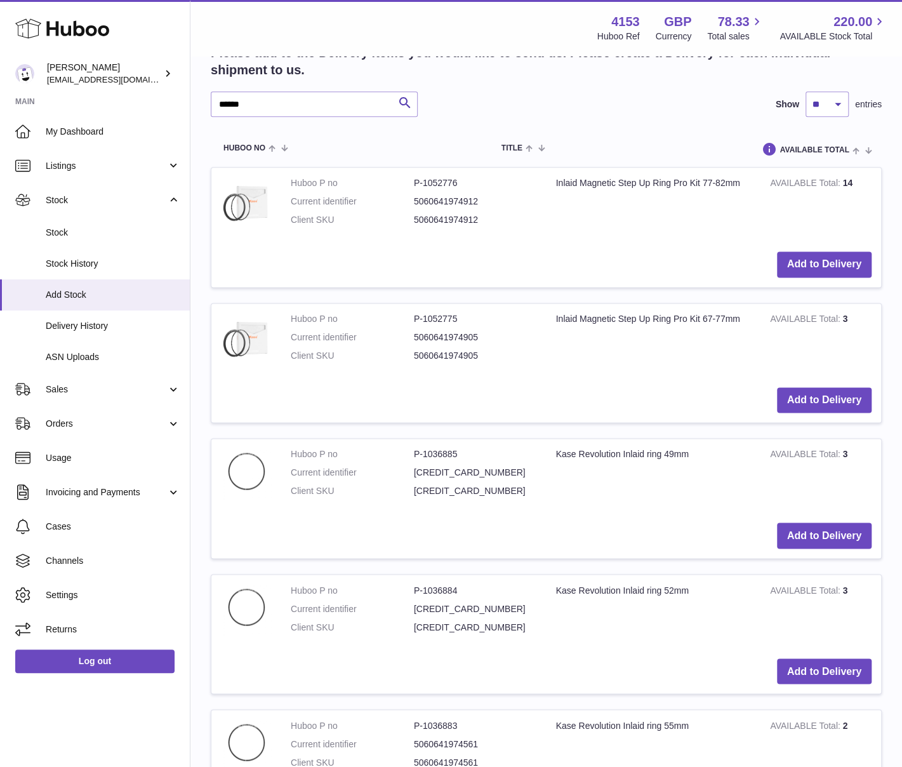
scroll to position [3533, 0]
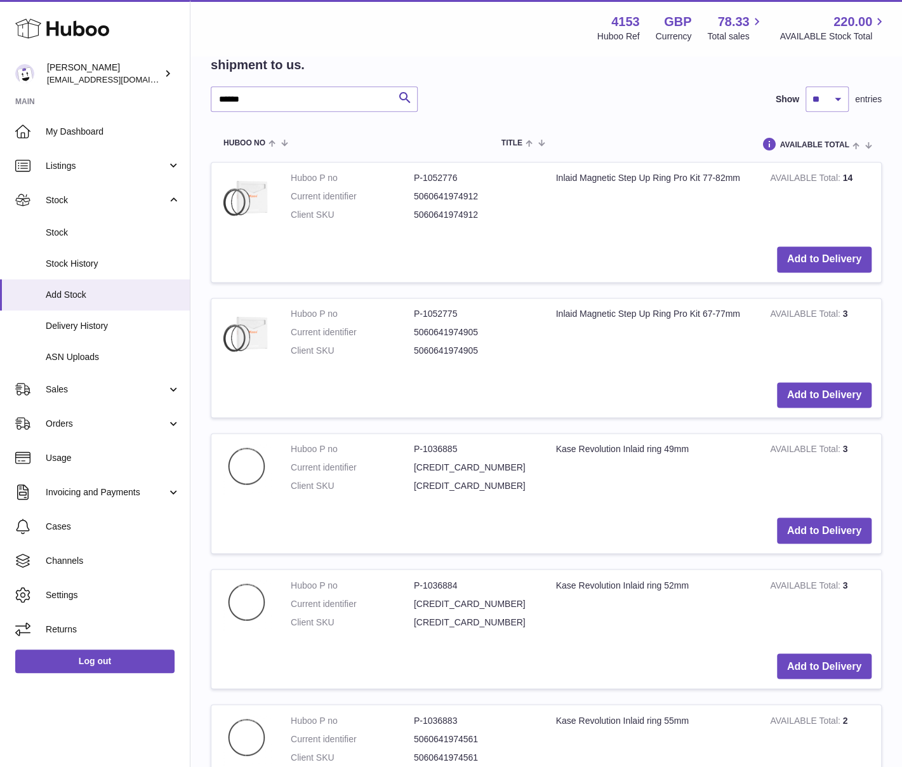
click at [529, 486] on dl "Huboo P no P-1036885 Current identifier 5060641974547 Client SKU 5060641974547" at bounding box center [414, 470] width 246 height 55
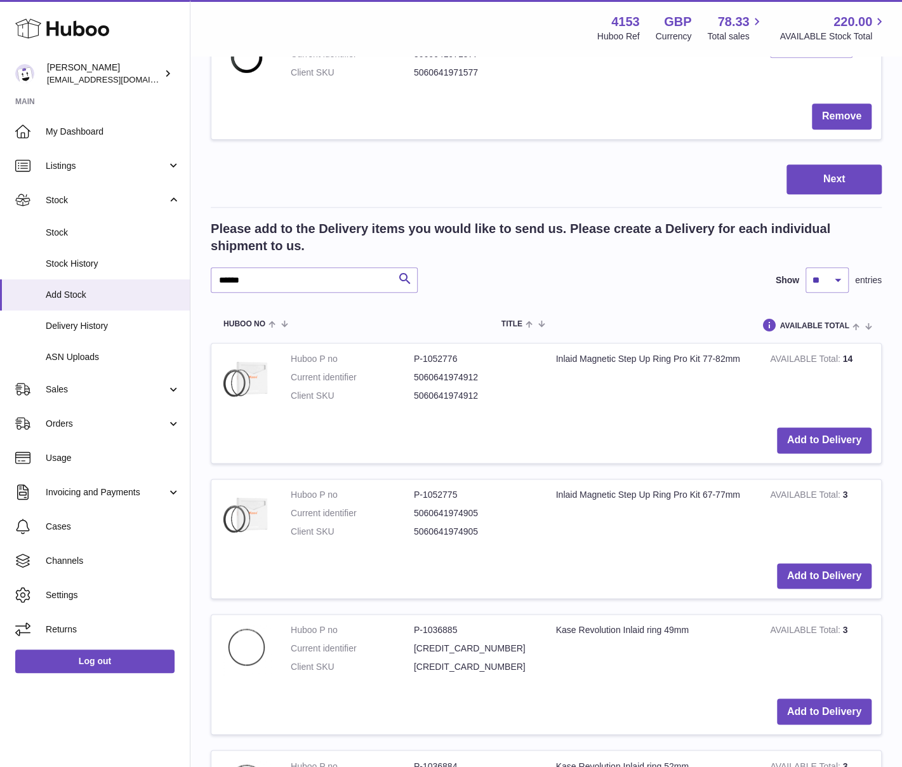
scroll to position [3342, 0]
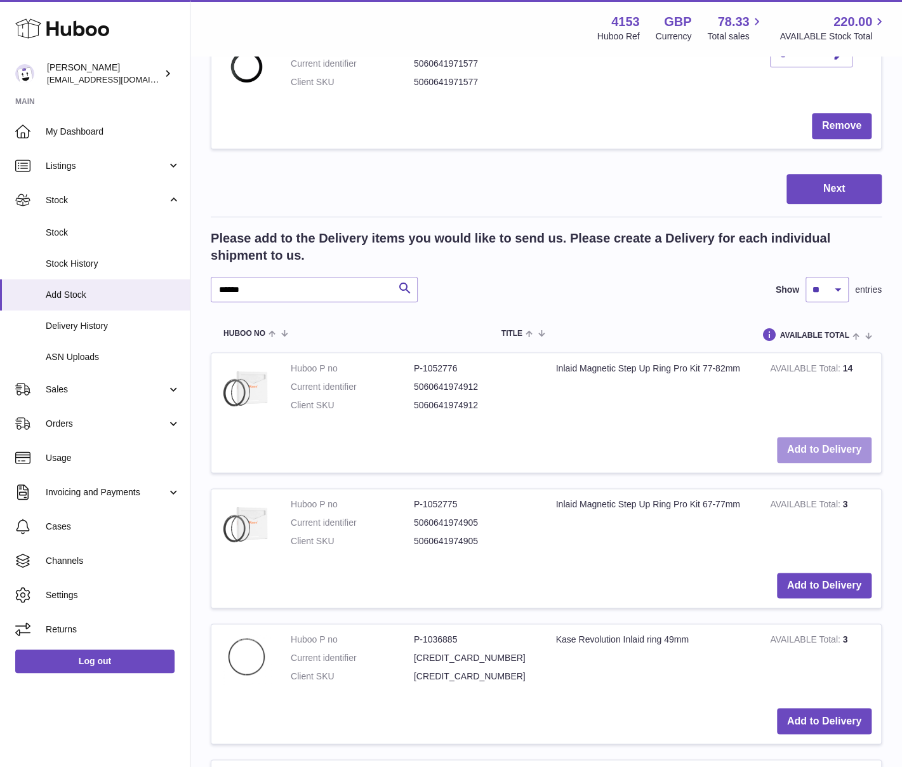
click at [825, 437] on button "Add to Delivery" at bounding box center [824, 450] width 95 height 26
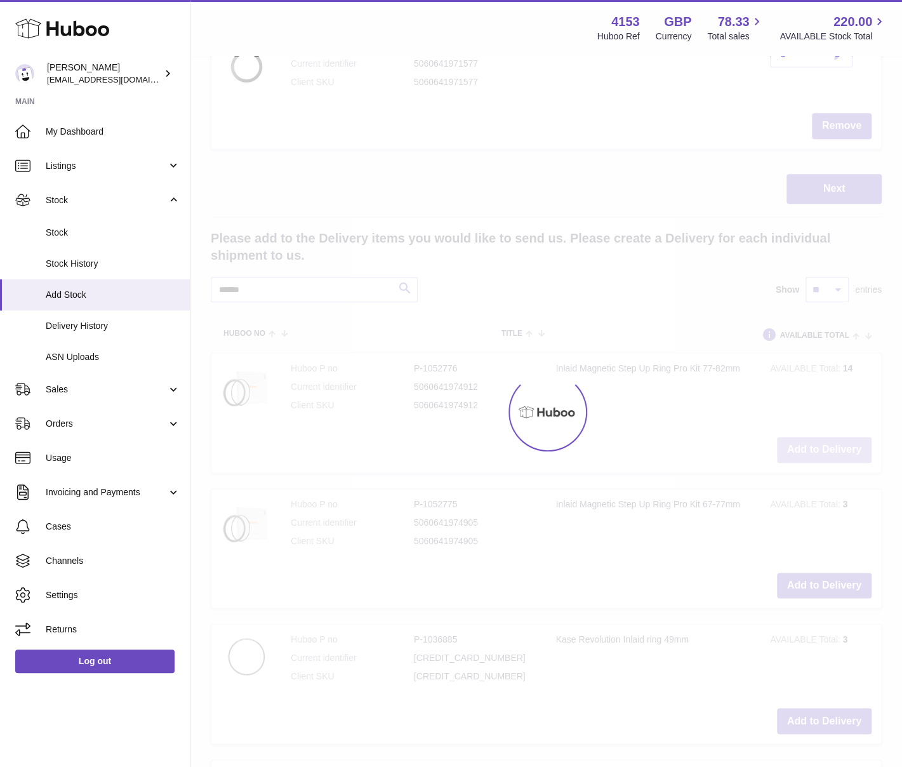
scroll to position [3477, 0]
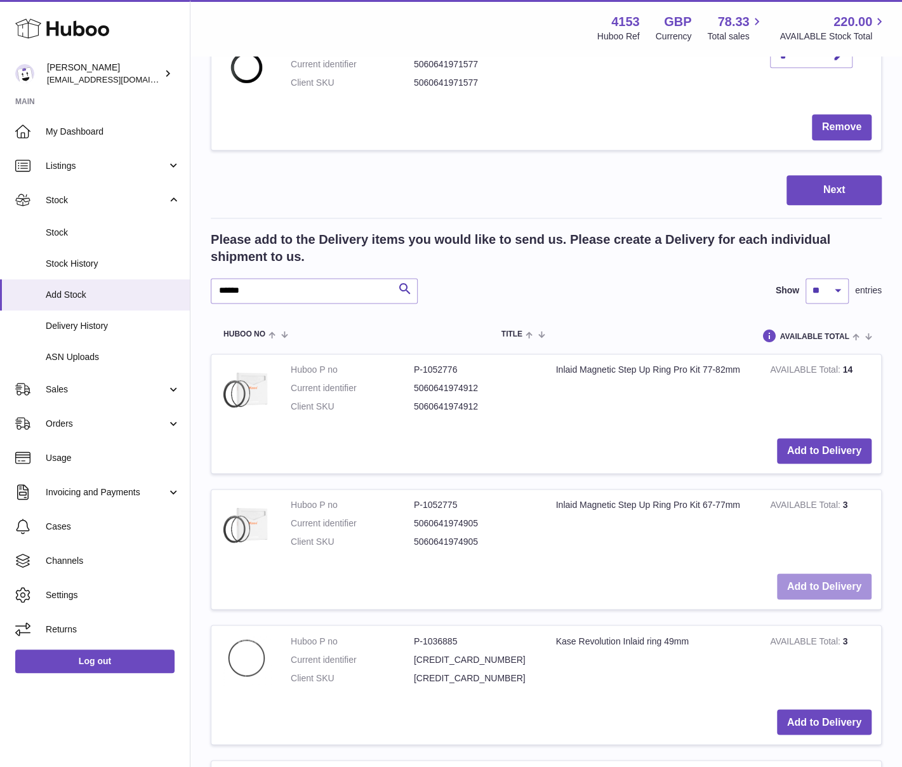
click at [824, 573] on button "Add to Delivery" at bounding box center [824, 586] width 95 height 26
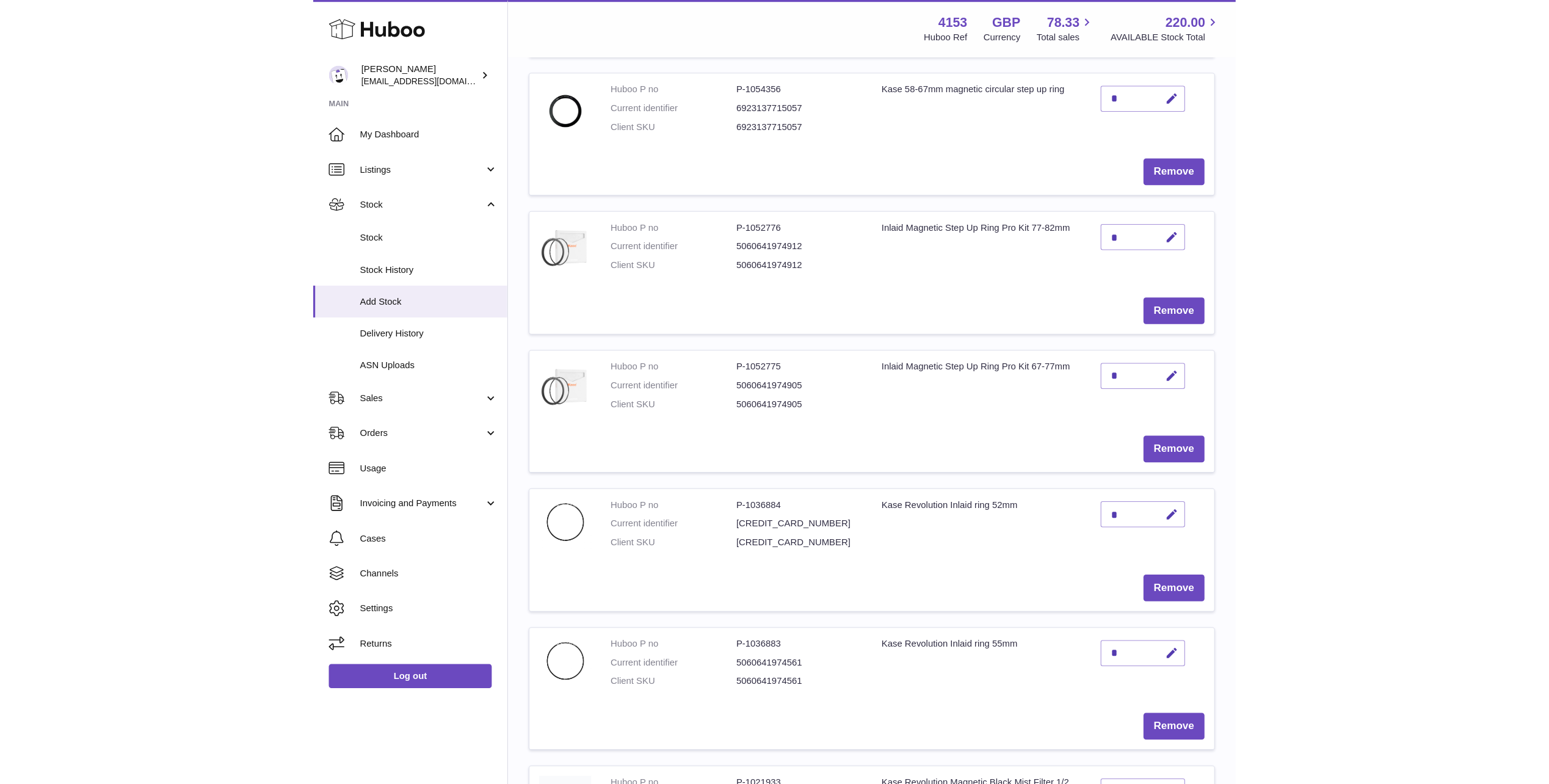
scroll to position [1032, 0]
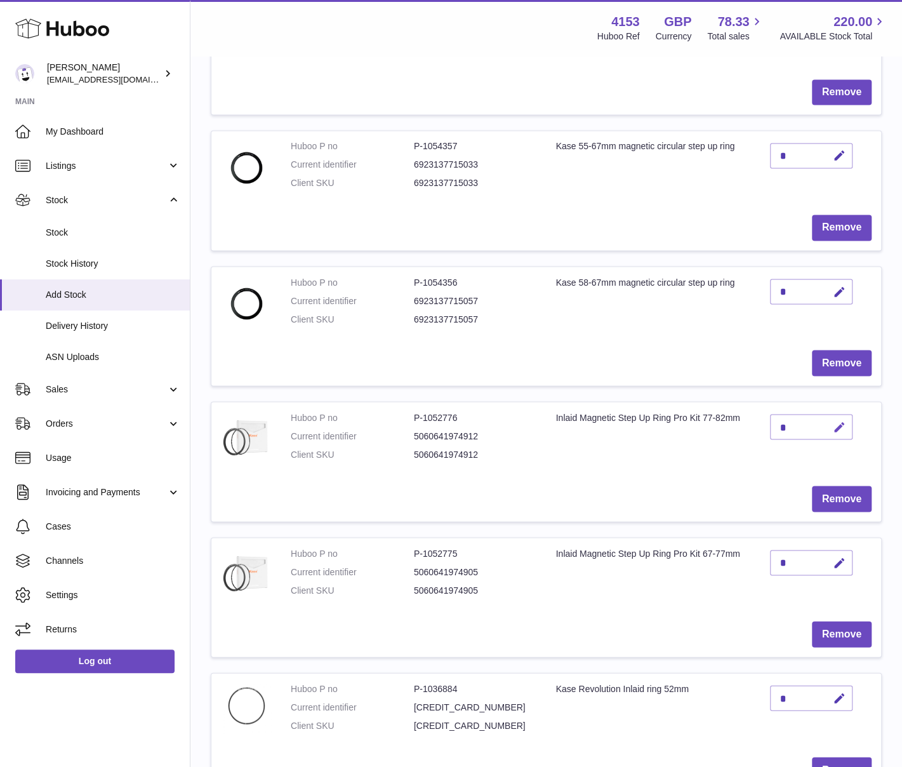
click at [839, 422] on icon "button" at bounding box center [839, 426] width 13 height 13
drag, startPoint x: 781, startPoint y: 420, endPoint x: 790, endPoint y: 421, distance: 9.1
click at [790, 421] on input "*" at bounding box center [811, 426] width 83 height 25
type input "*"
click at [828, 420] on button "submit" at bounding box center [838, 426] width 24 height 20
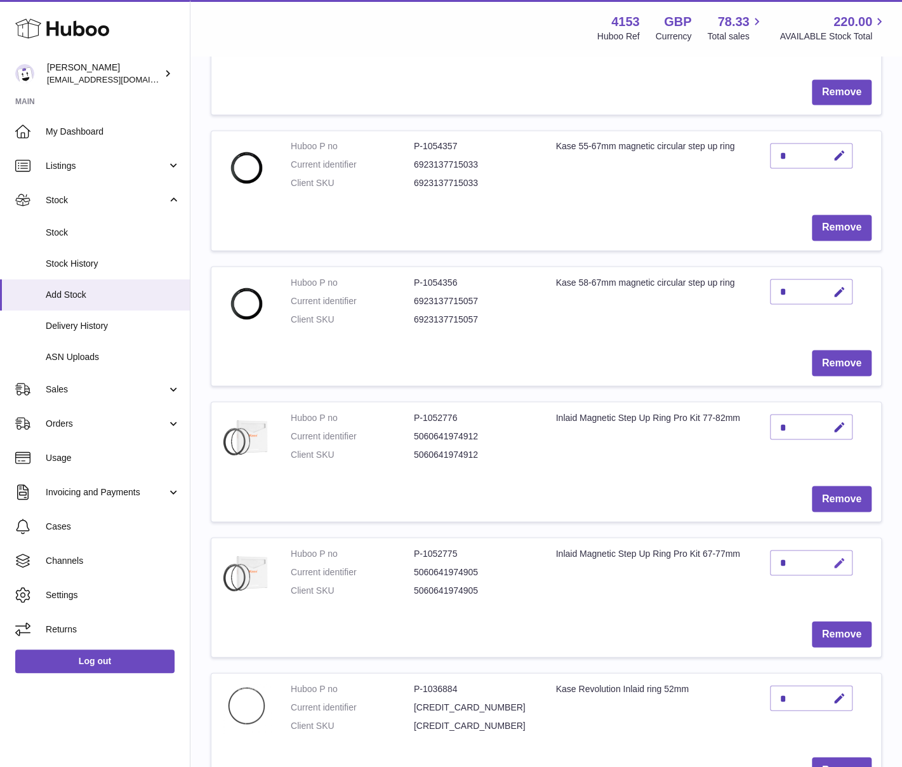
click at [838, 558] on icon "button" at bounding box center [839, 562] width 13 height 13
drag, startPoint x: 790, startPoint y: 558, endPoint x: 773, endPoint y: 557, distance: 16.5
click at [773, 557] on input "*" at bounding box center [811, 562] width 83 height 25
type input "*"
click at [831, 555] on button "submit" at bounding box center [838, 562] width 24 height 20
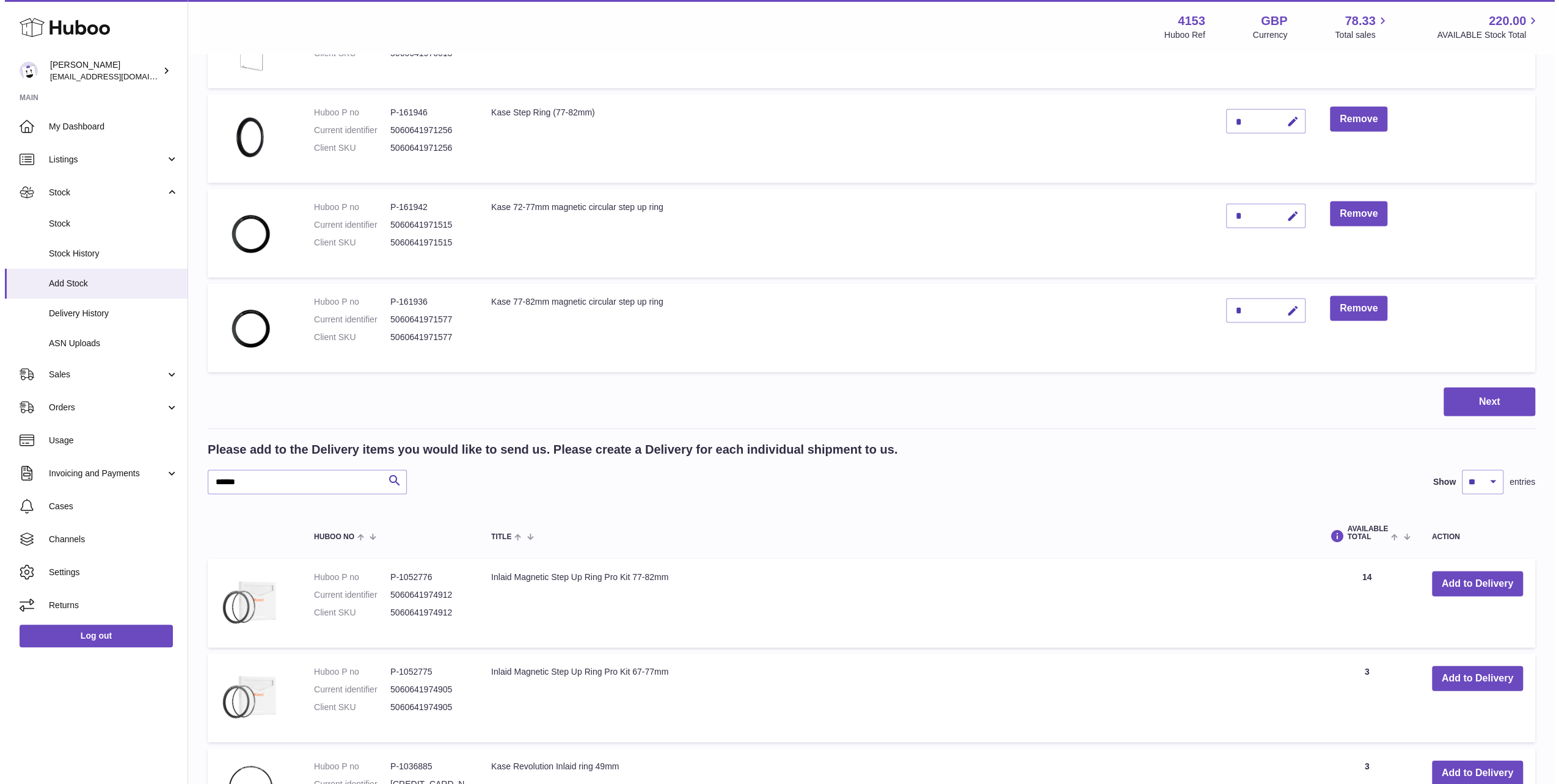
scroll to position [2314, 0]
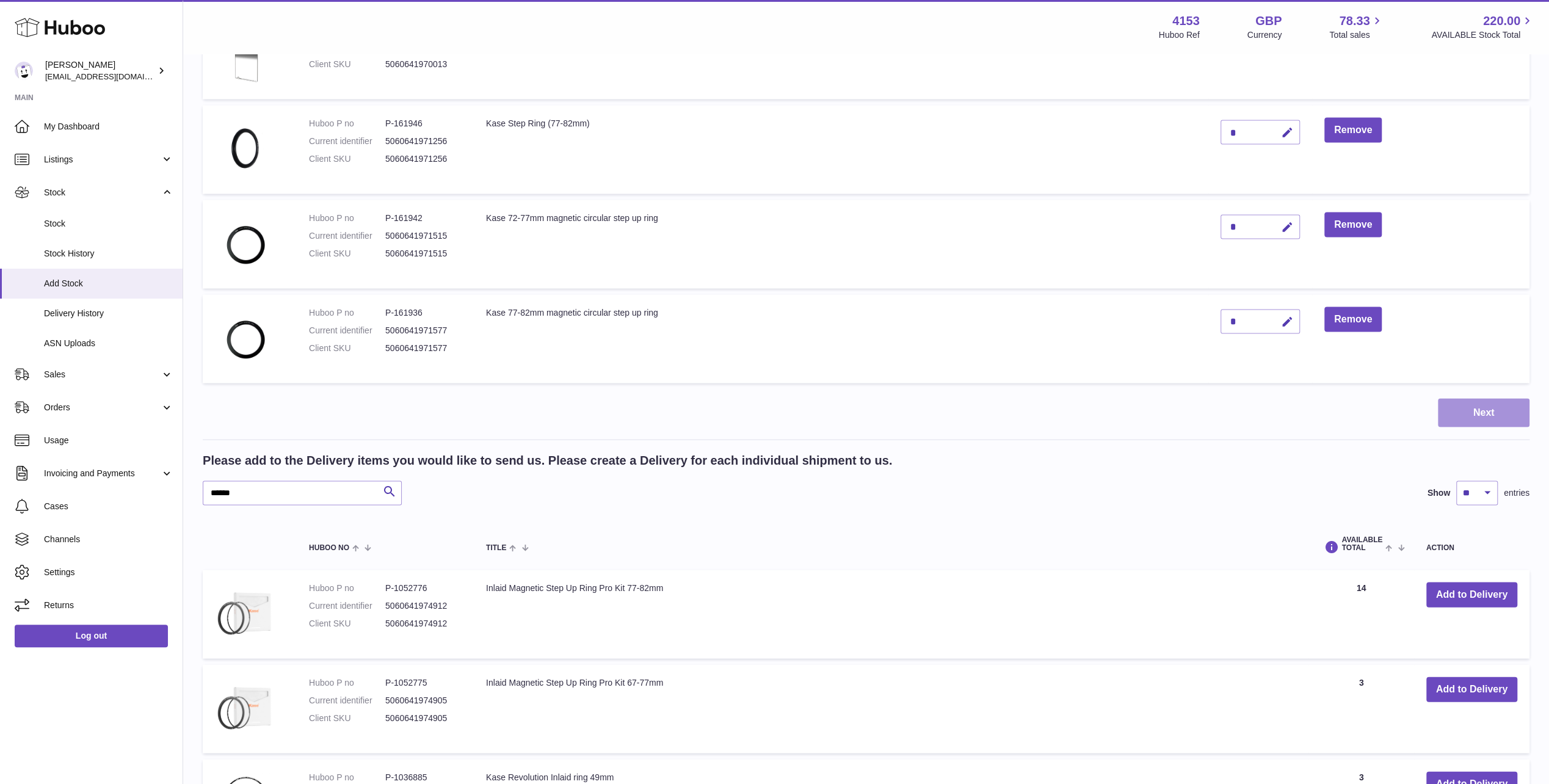
click at [1474, 398] on button "Next" at bounding box center [1484, 413] width 91 height 29
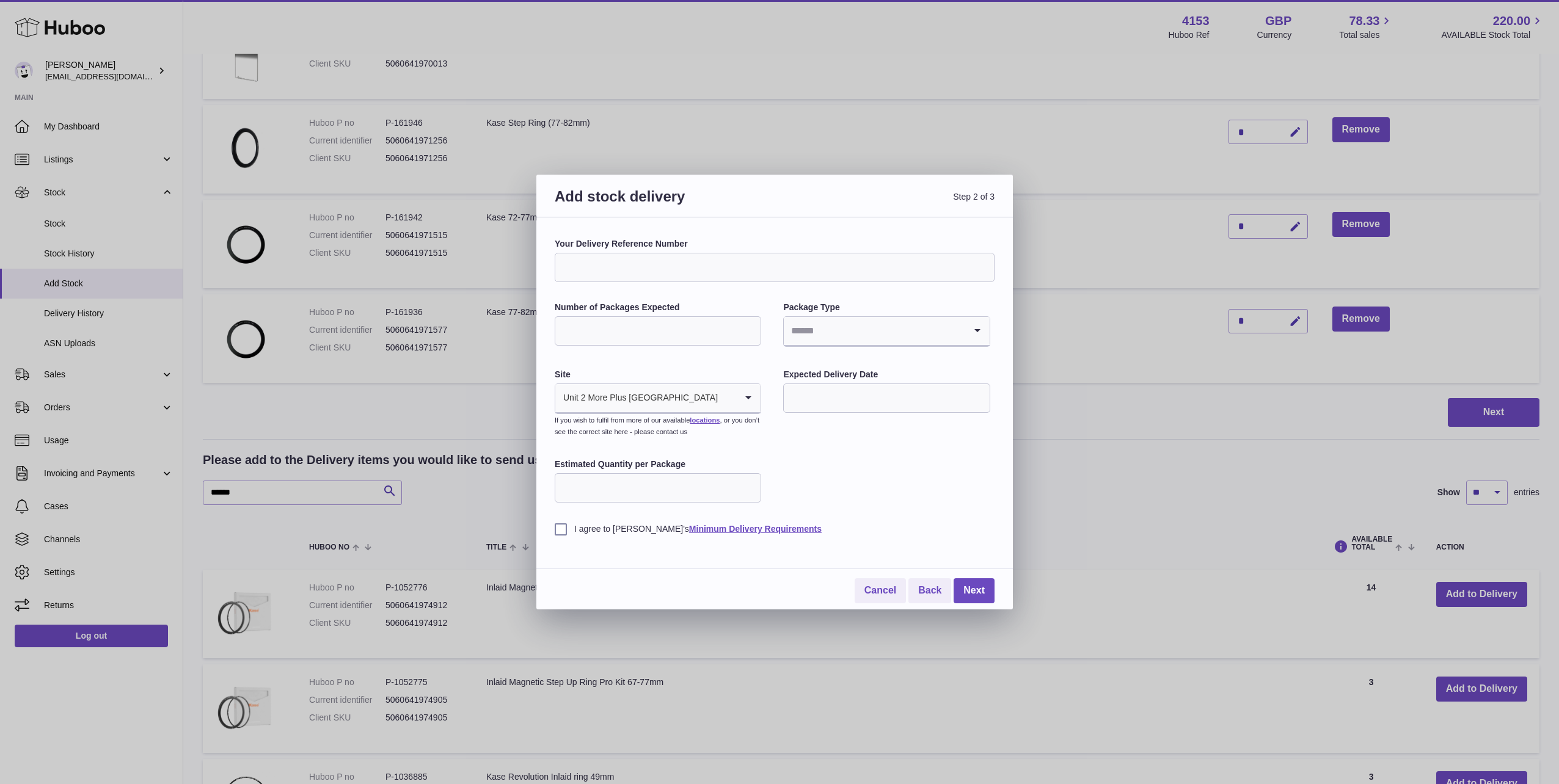
click at [667, 332] on input "Number of Packages Expected" at bounding box center [657, 331] width 207 height 29
click at [659, 334] on input "*" at bounding box center [657, 331] width 207 height 29
type input "*"
click at [849, 336] on input "Search for option" at bounding box center [874, 330] width 181 height 28
click at [805, 408] on li "Boxes" at bounding box center [886, 412] width 204 height 24
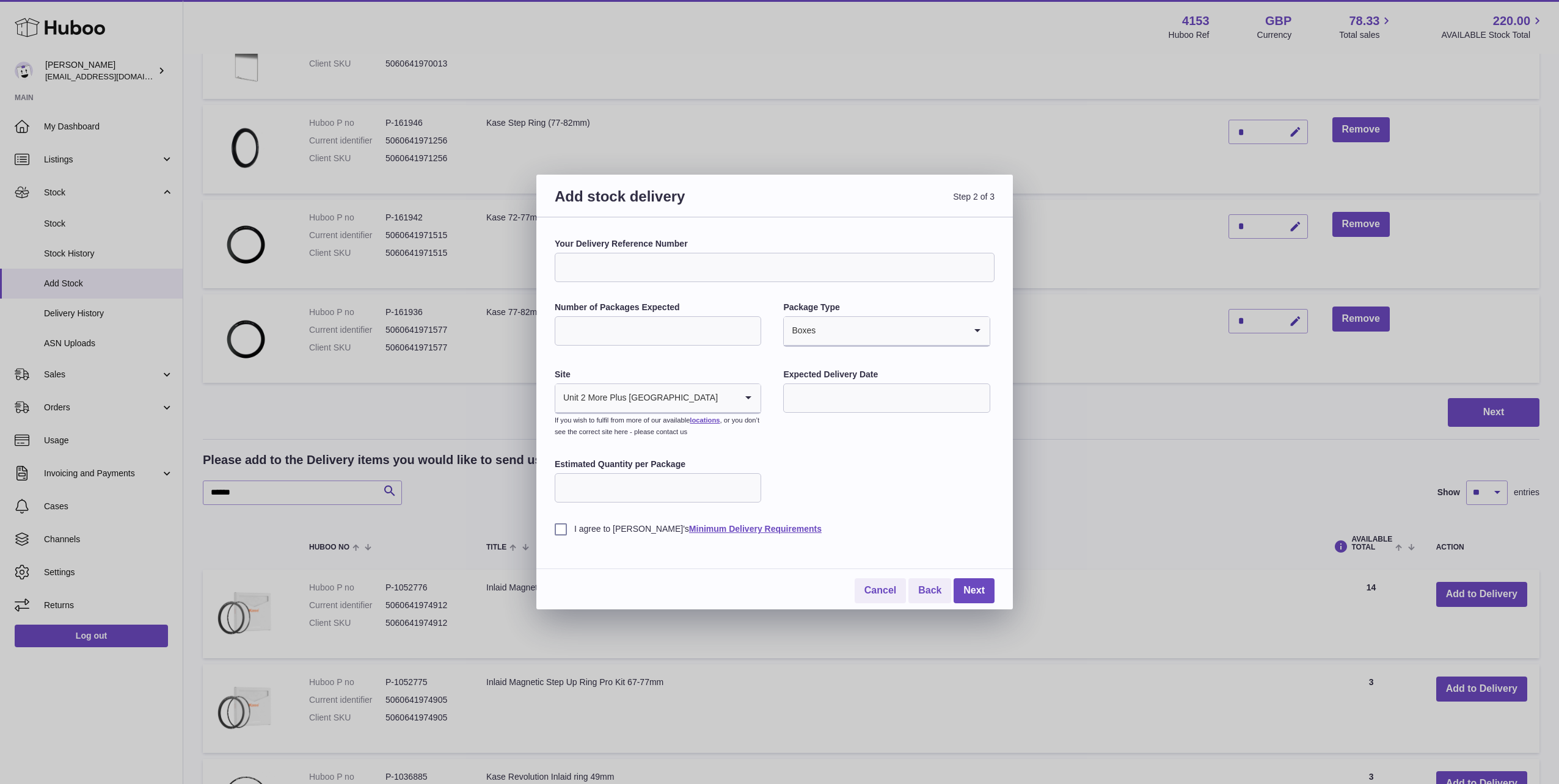
click at [566, 529] on label "I agree to Huboo's Minimum Delivery Requirements" at bounding box center [774, 529] width 440 height 12
click at [970, 588] on link "Next" at bounding box center [974, 591] width 41 height 25
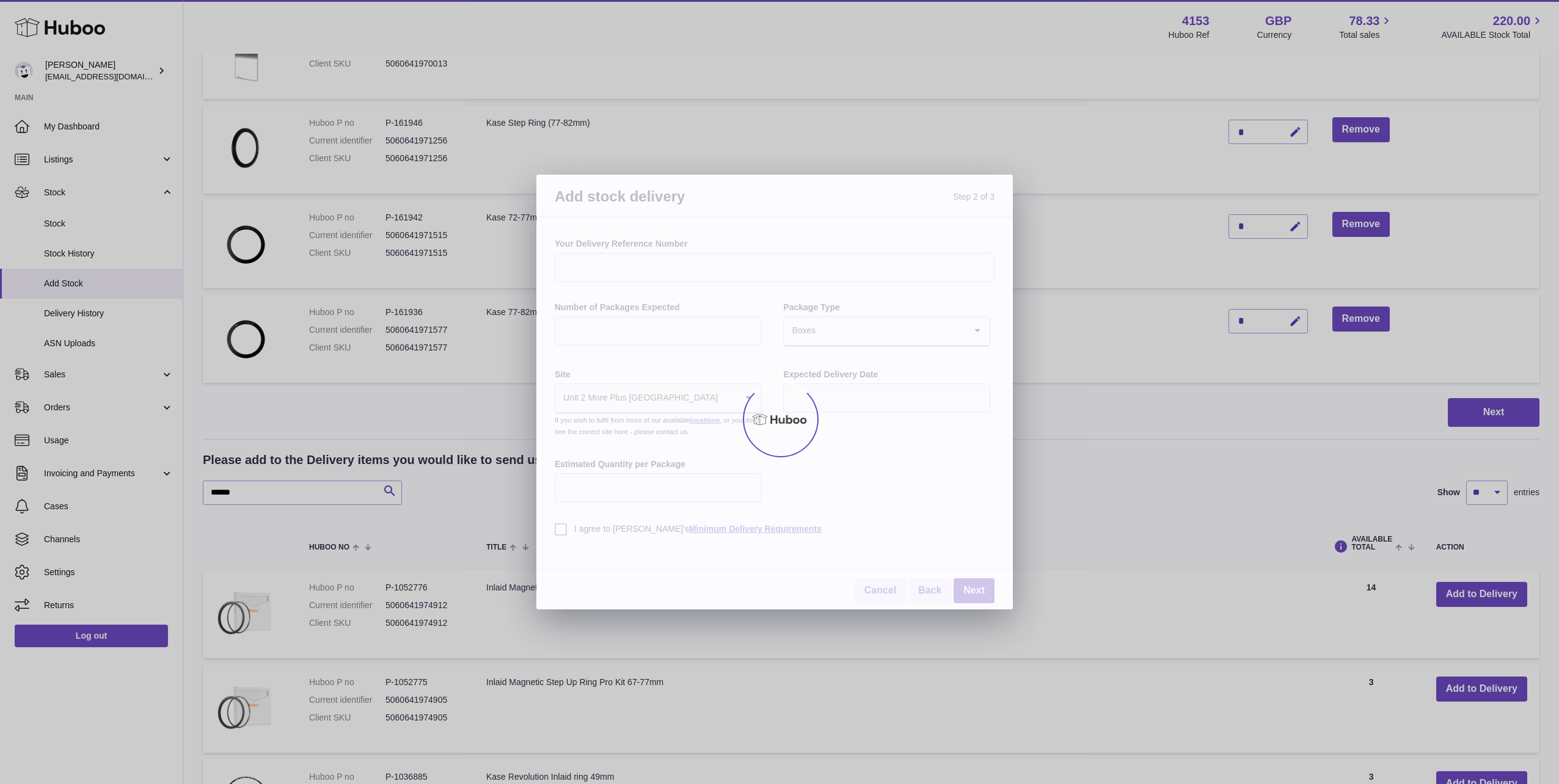
click at [842, 404] on div at bounding box center [780, 419] width 1559 height 729
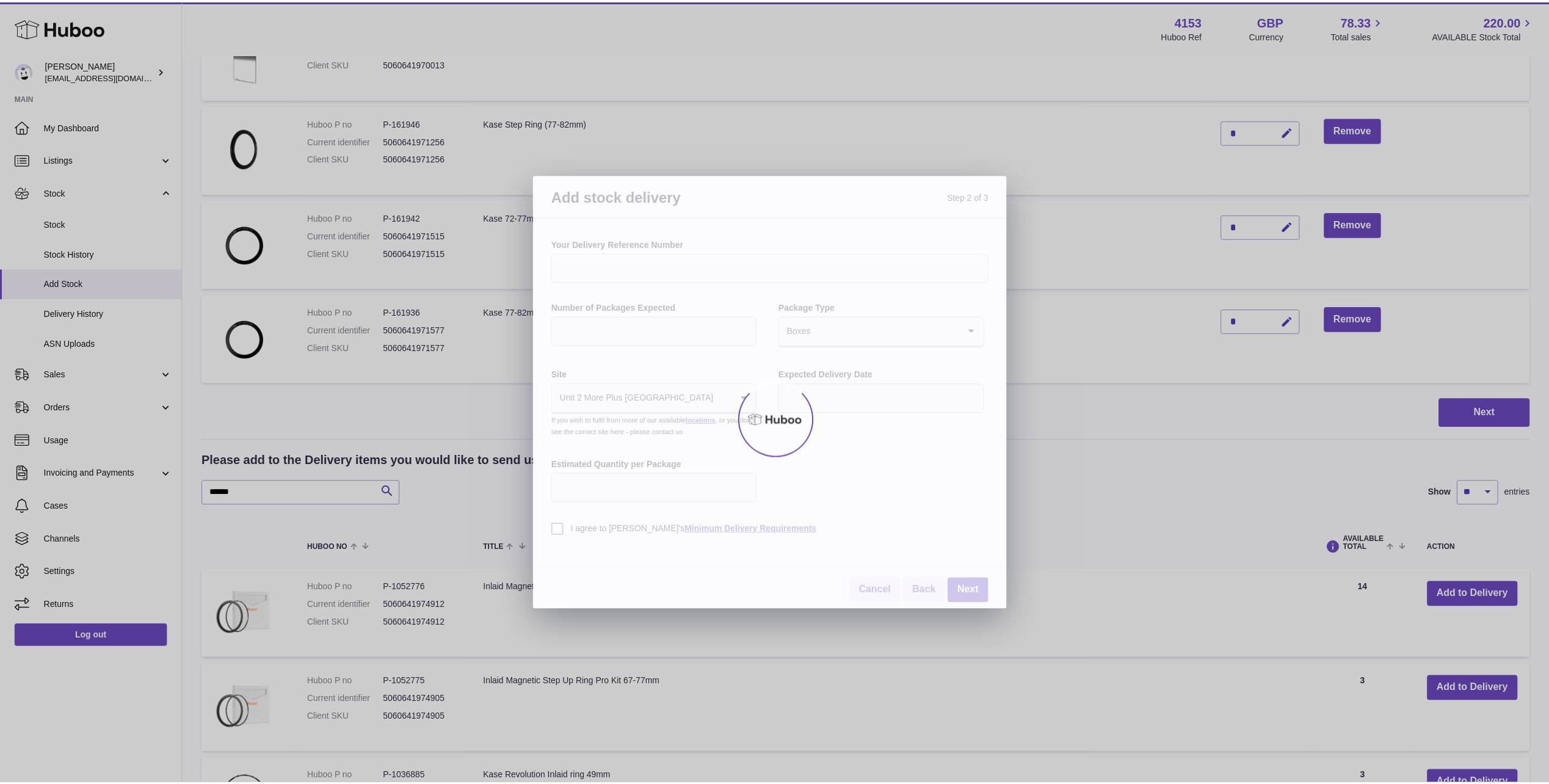
scroll to position [1624, 0]
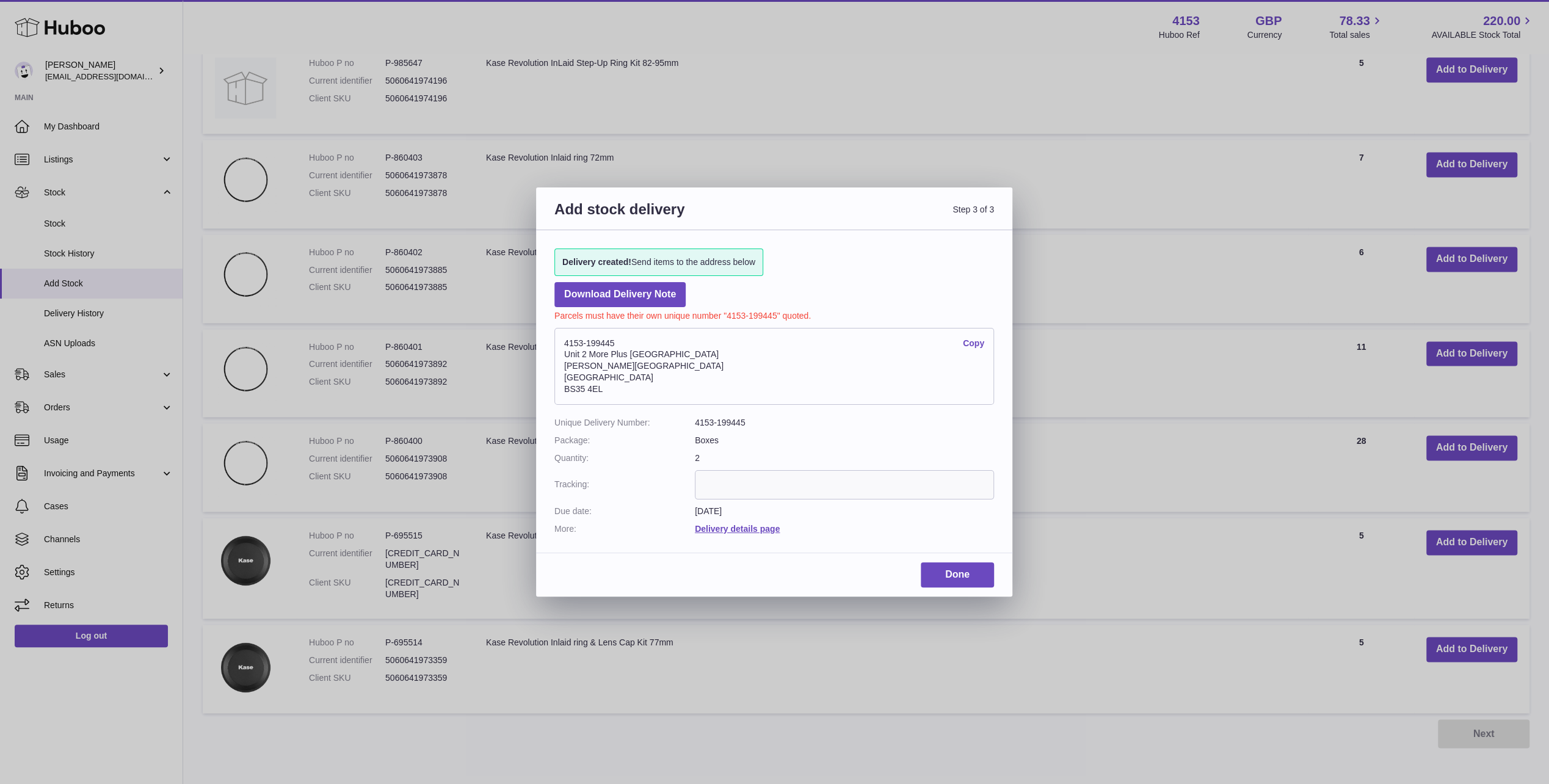
click at [739, 477] on input "text" at bounding box center [844, 485] width 299 height 29
click at [730, 526] on link "Delivery details page" at bounding box center [737, 529] width 85 height 10
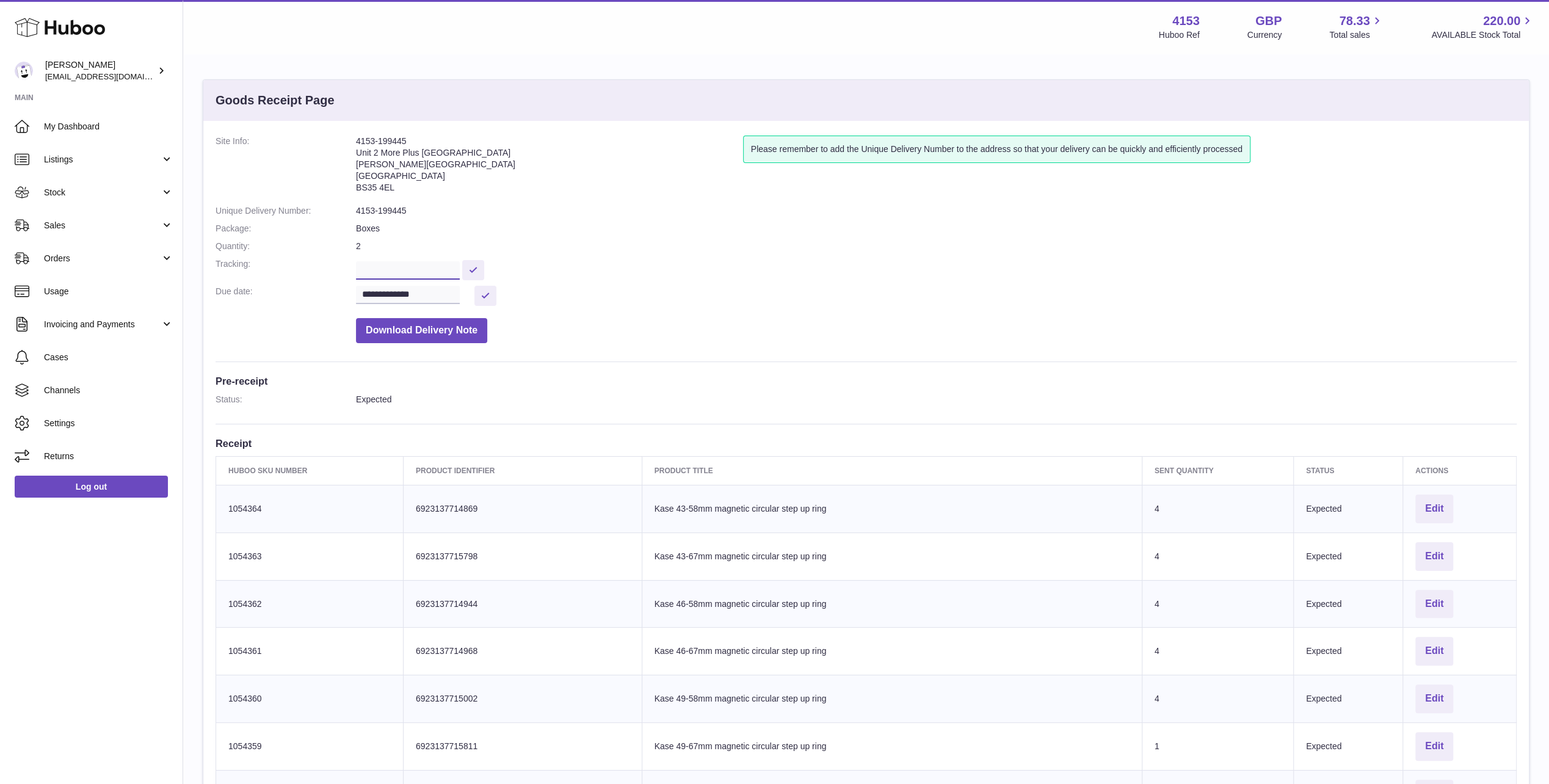
click at [427, 274] on input "text" at bounding box center [408, 270] width 104 height 18
paste input "**********"
type input "**********"
click at [536, 320] on dd "Download Delivery Note" at bounding box center [936, 327] width 1161 height 31
drag, startPoint x: 420, startPoint y: 141, endPoint x: 355, endPoint y: 142, distance: 65.0
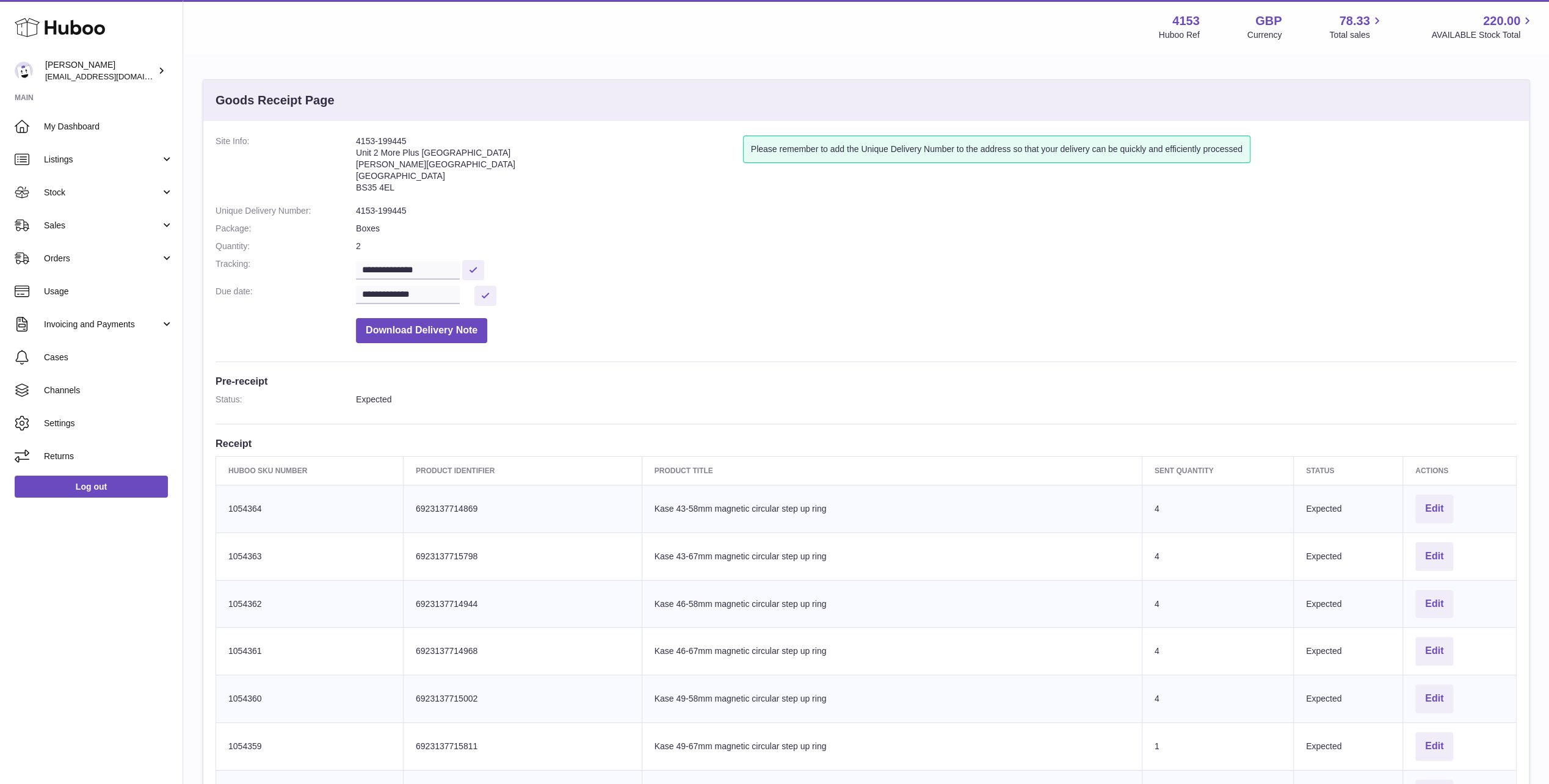
click at [356, 142] on address "4153-199445 Unit 2 More Plus Central Park Hudson Ave Severn Beach BS35 4EL" at bounding box center [549, 167] width 387 height 63
copy address "4153-199445"
click at [78, 196] on span "Stock" at bounding box center [102, 192] width 116 height 12
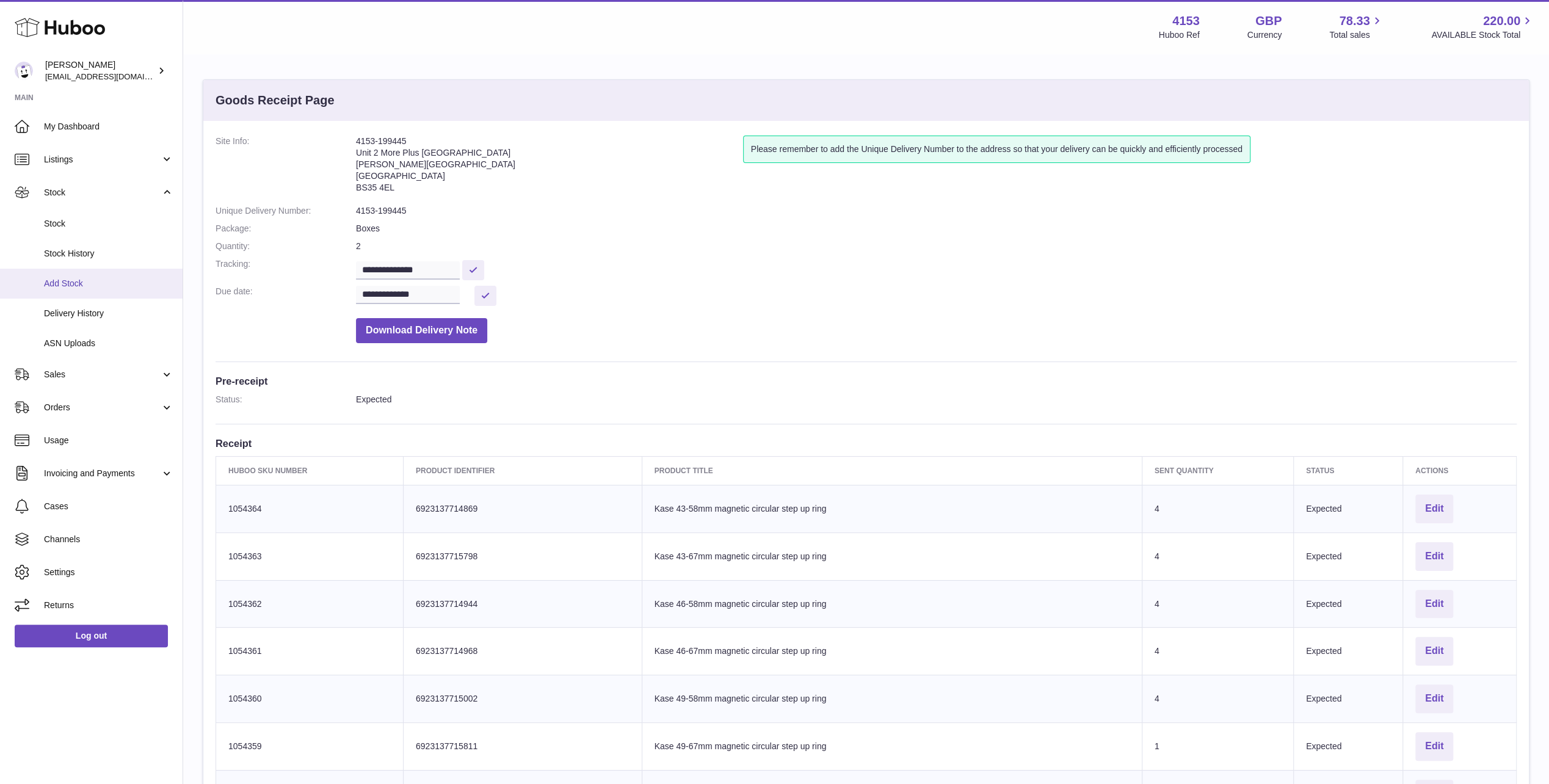
click at [73, 284] on span "Add Stock" at bounding box center [109, 284] width 130 height 12
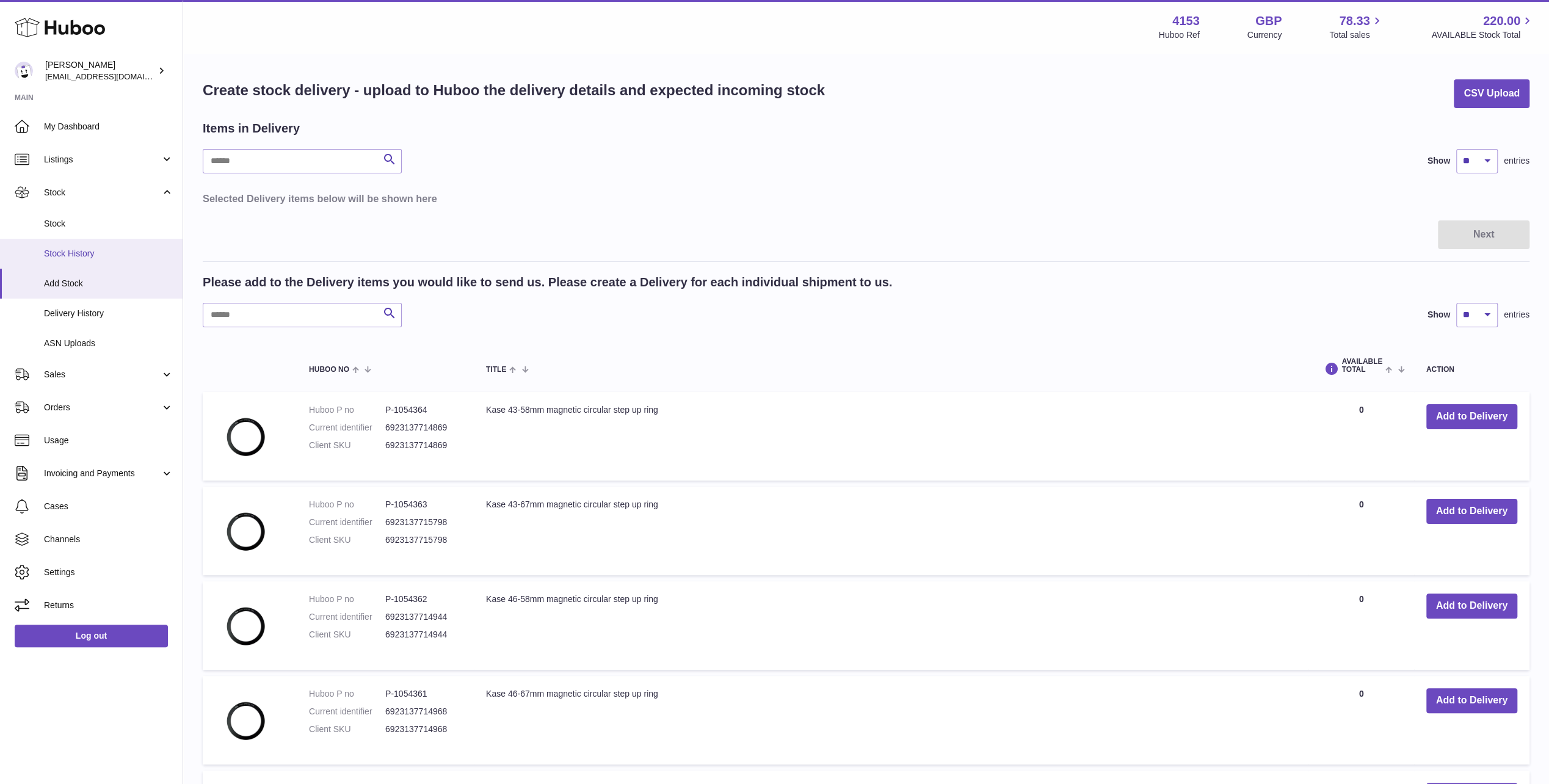
click at [82, 249] on span "Stock History" at bounding box center [109, 254] width 130 height 12
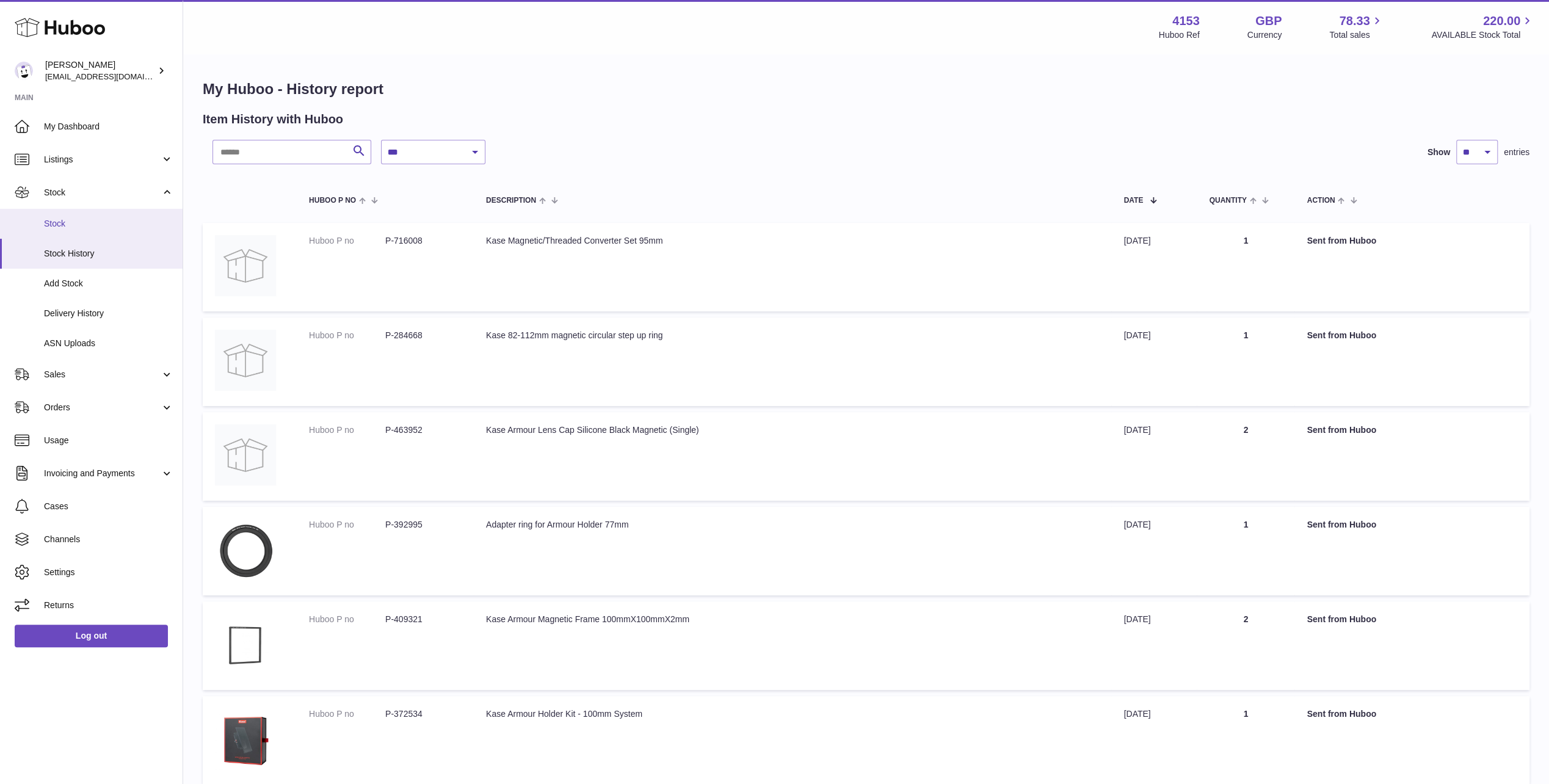
click at [58, 218] on span "Stock" at bounding box center [109, 224] width 130 height 12
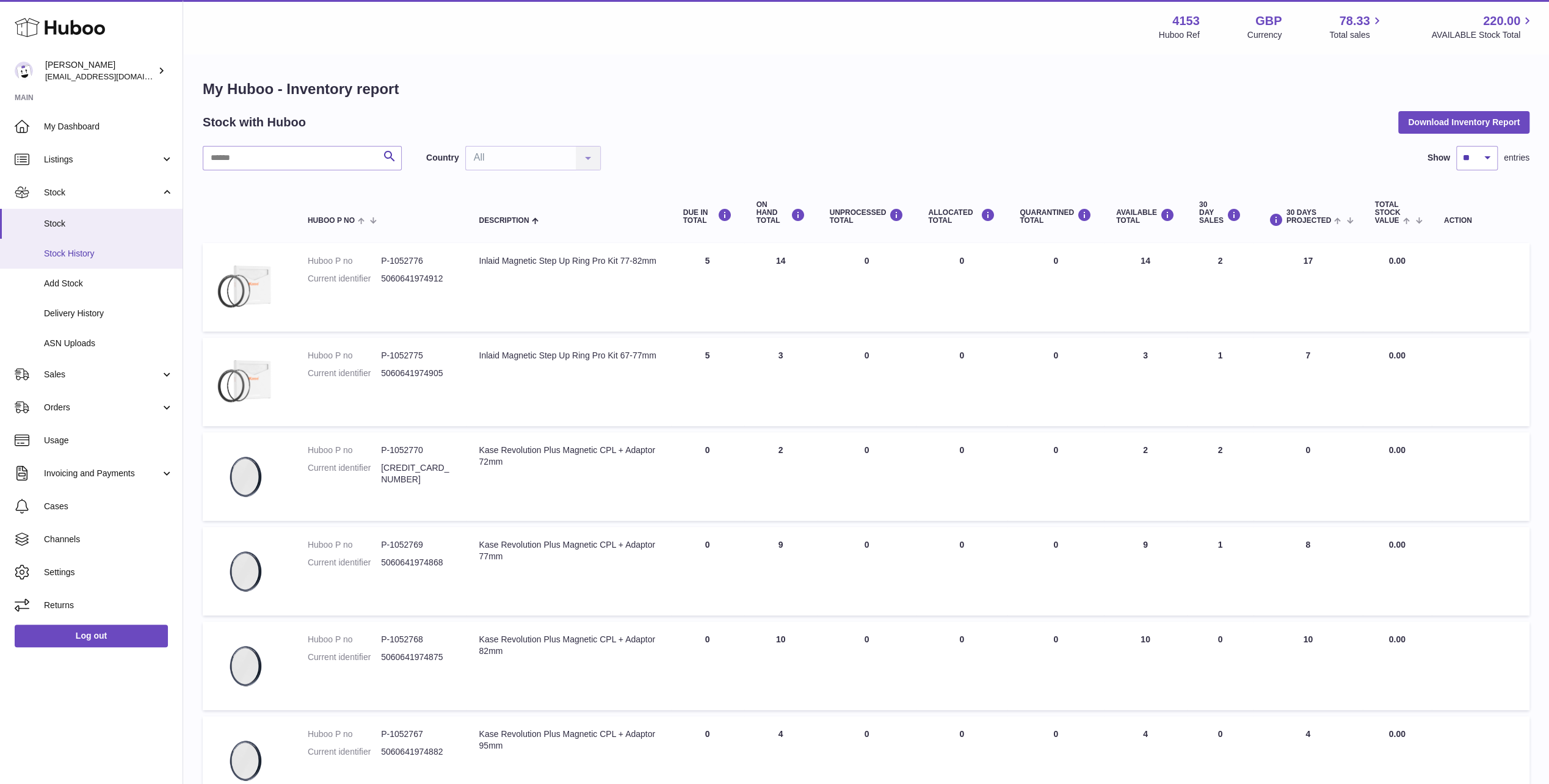
click at [69, 253] on span "Stock History" at bounding box center [109, 254] width 130 height 12
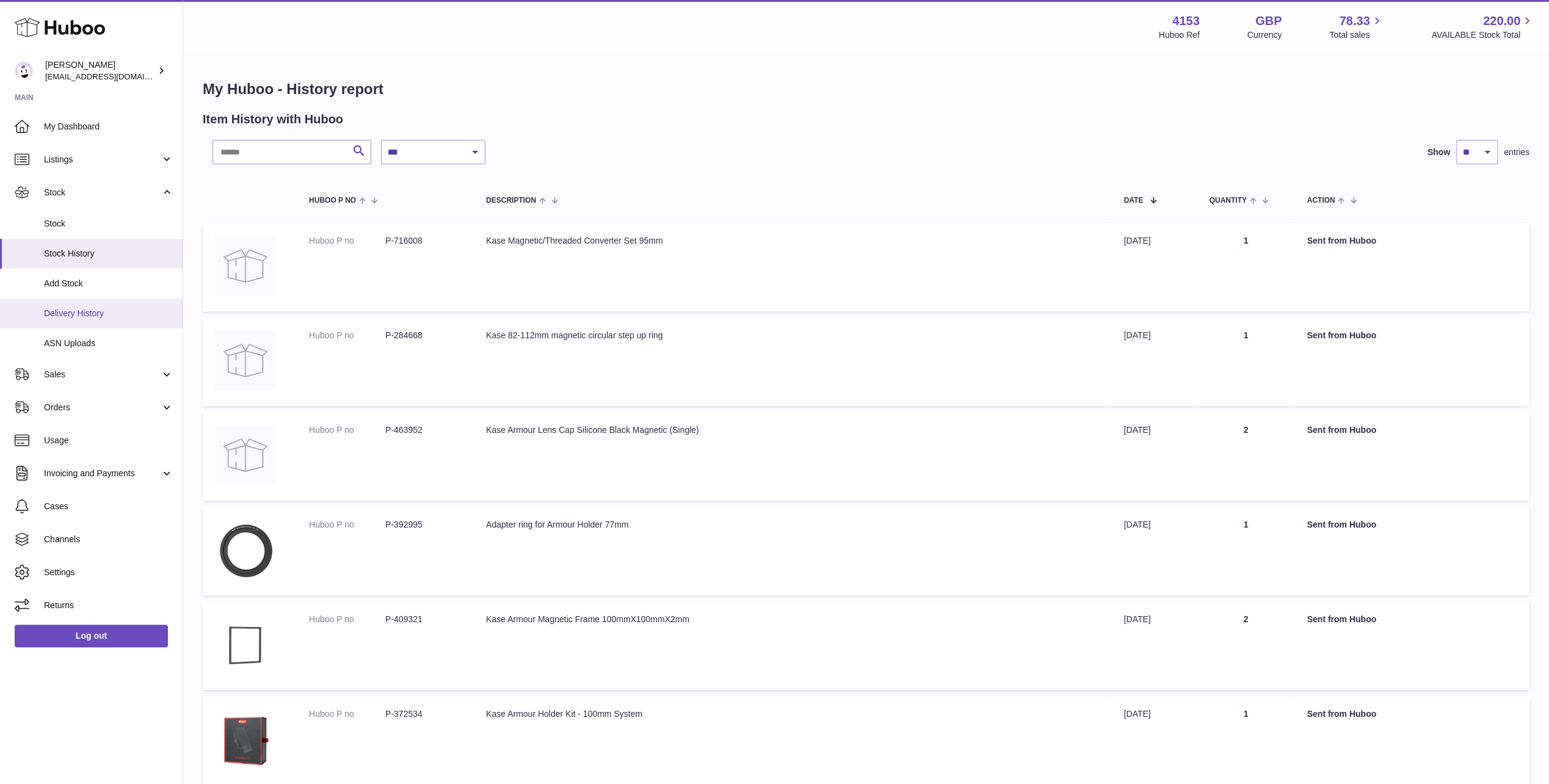
click at [76, 308] on span "Delivery History" at bounding box center [109, 314] width 130 height 12
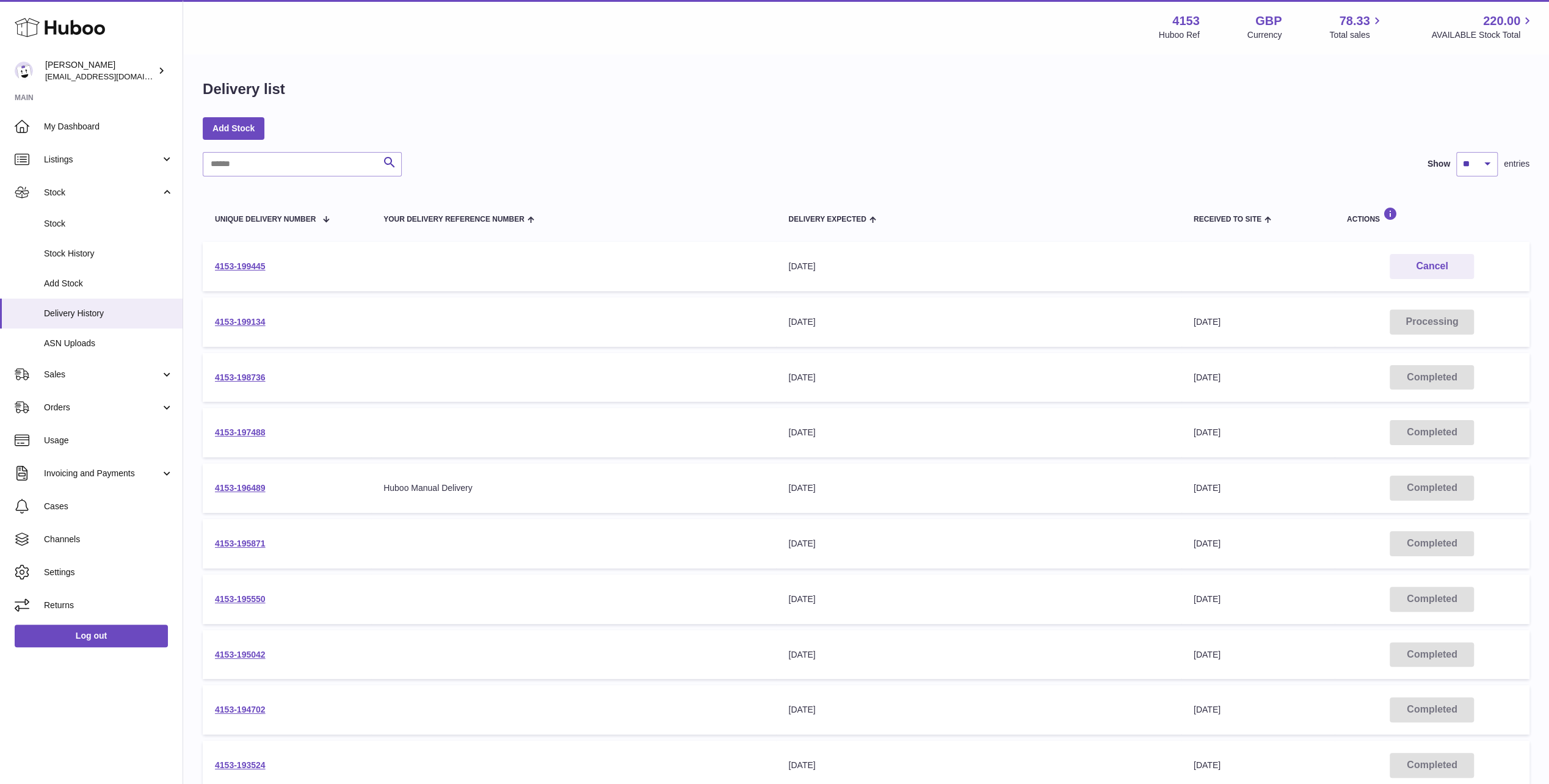
click at [40, 28] on icon at bounding box center [60, 27] width 90 height 24
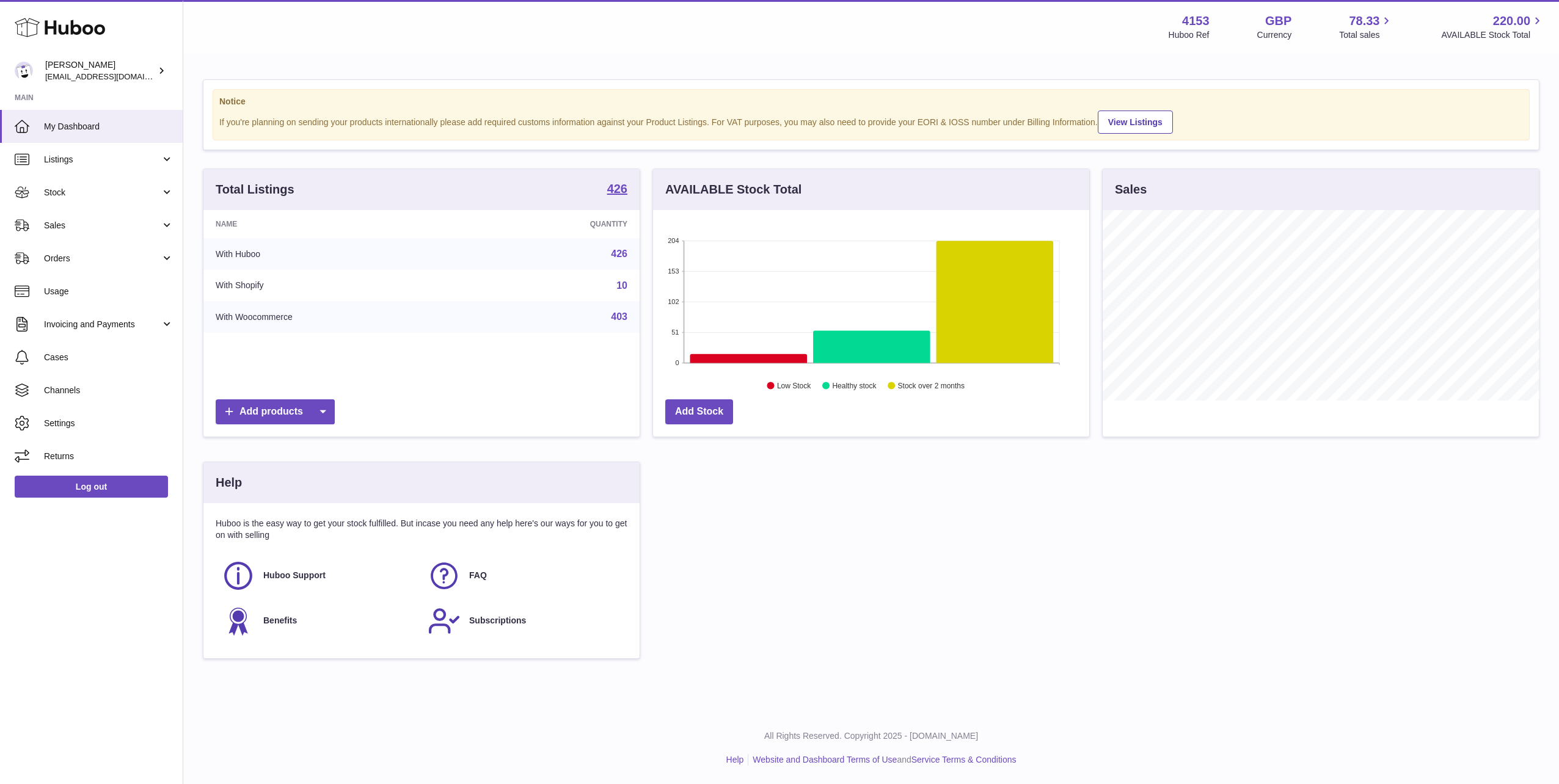
scroll to position [190, 436]
